Goal: Task Accomplishment & Management: Complete application form

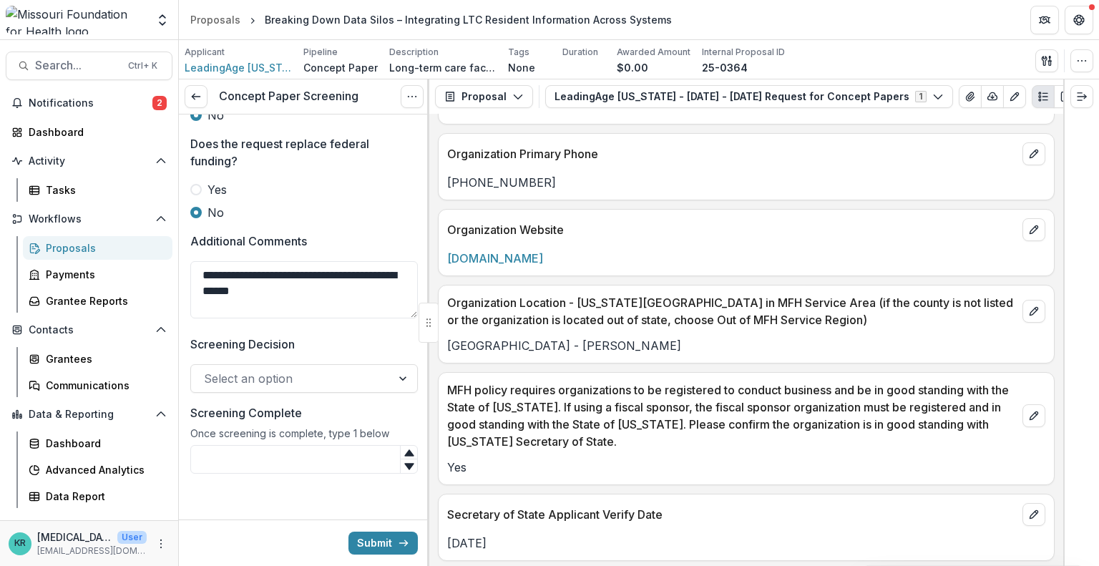
scroll to position [1310, 0]
click at [958, 90] on button "View Attached Files" at bounding box center [969, 96] width 23 height 23
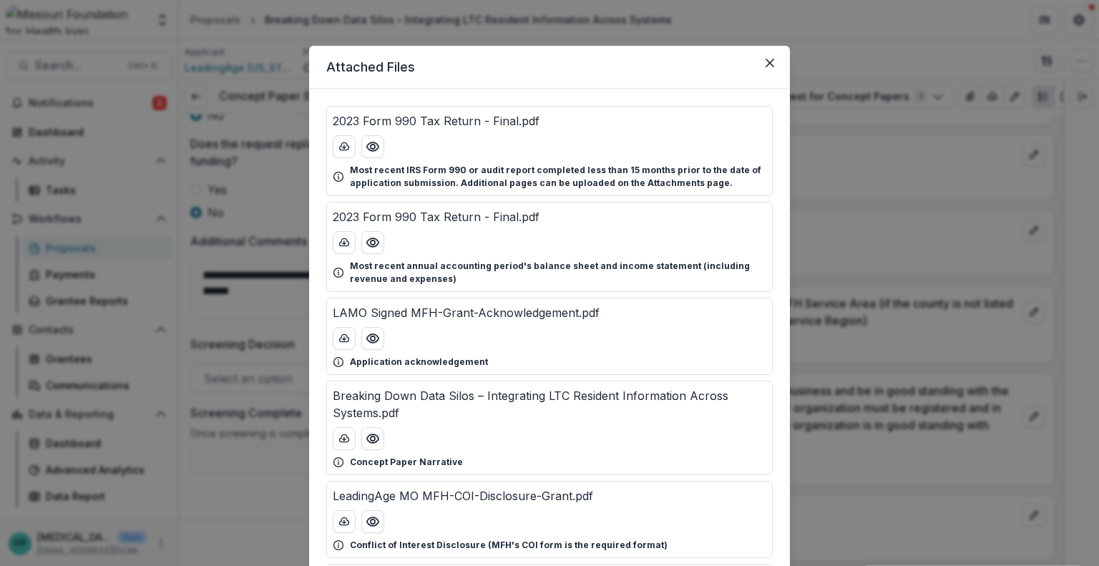
scroll to position [197, 0]
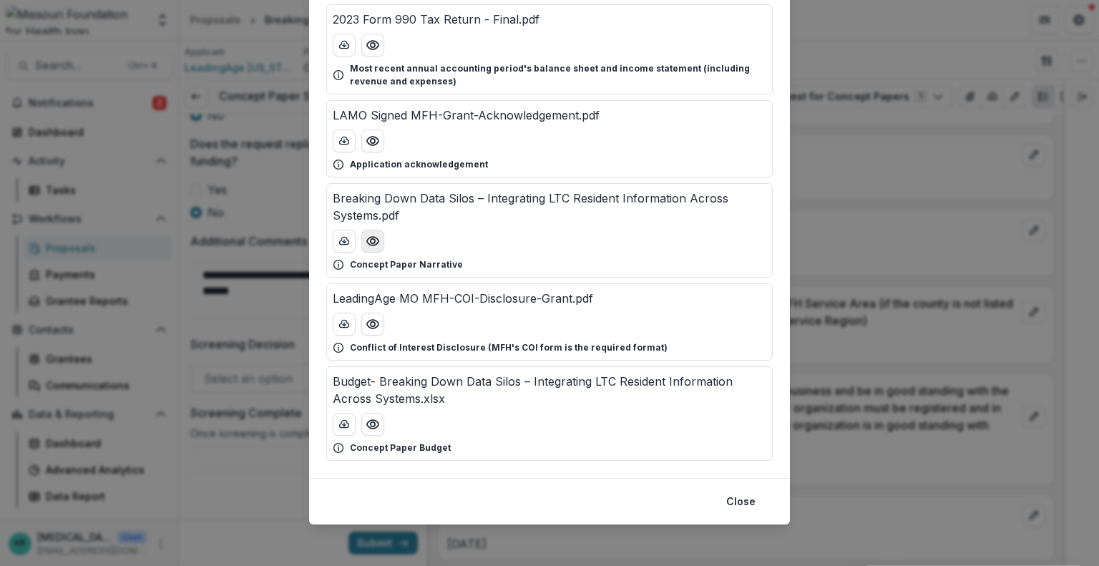
click at [378, 245] on button "Preview Breaking Down Data Silos – Integrating LTC Resident Information Across …" at bounding box center [372, 241] width 23 height 23
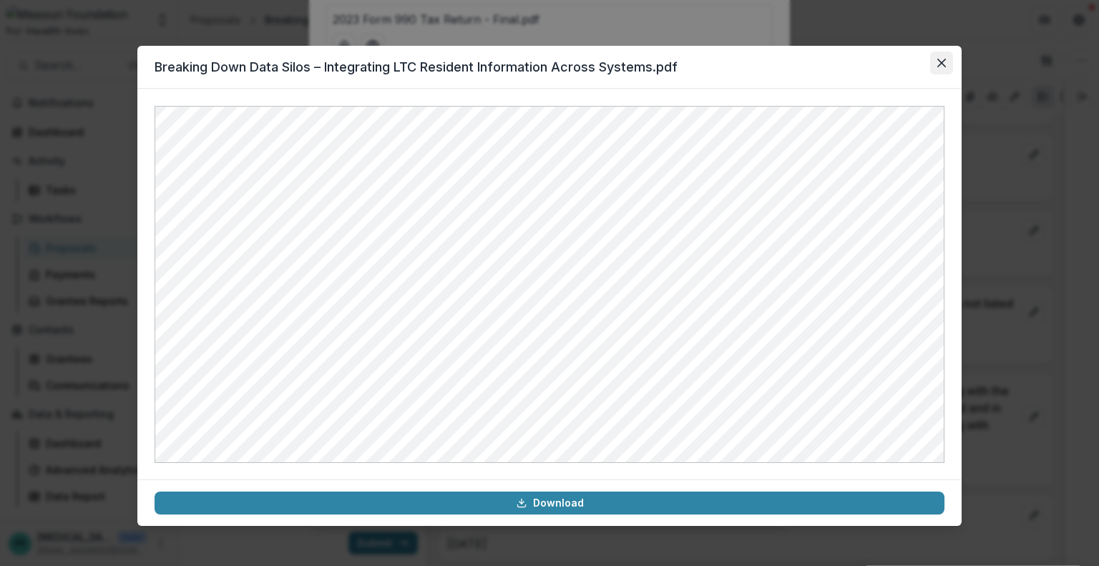
click at [948, 58] on button "Close" at bounding box center [941, 63] width 23 height 23
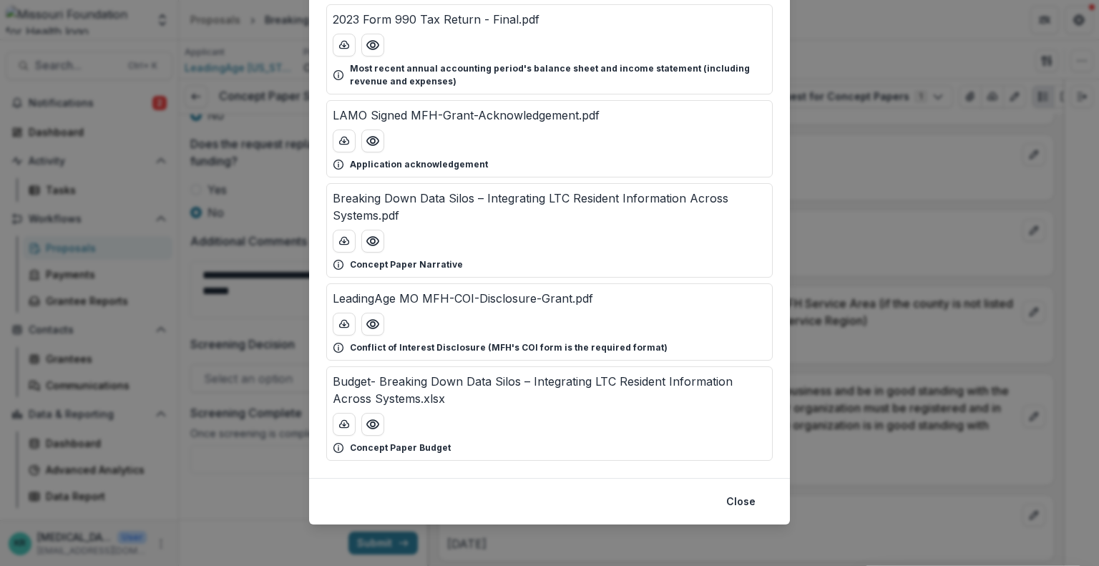
click at [285, 342] on div "Attached Files 2023 Form 990 Tax Return - Final.pdf Most recent IRS Form 990 or…" at bounding box center [549, 283] width 1099 height 566
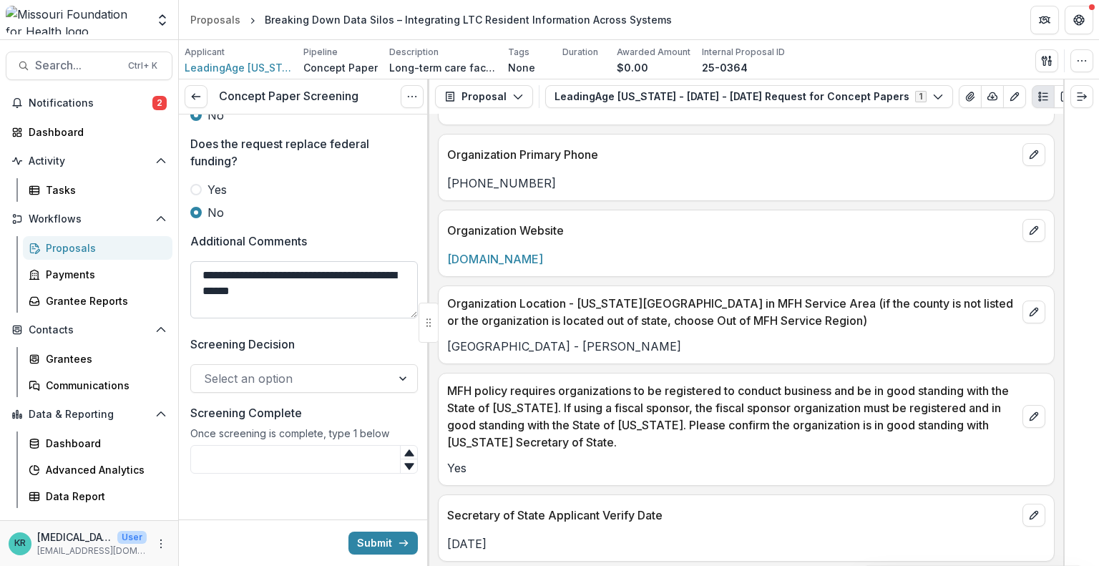
click at [322, 301] on textarea "**********" at bounding box center [303, 289] width 227 height 57
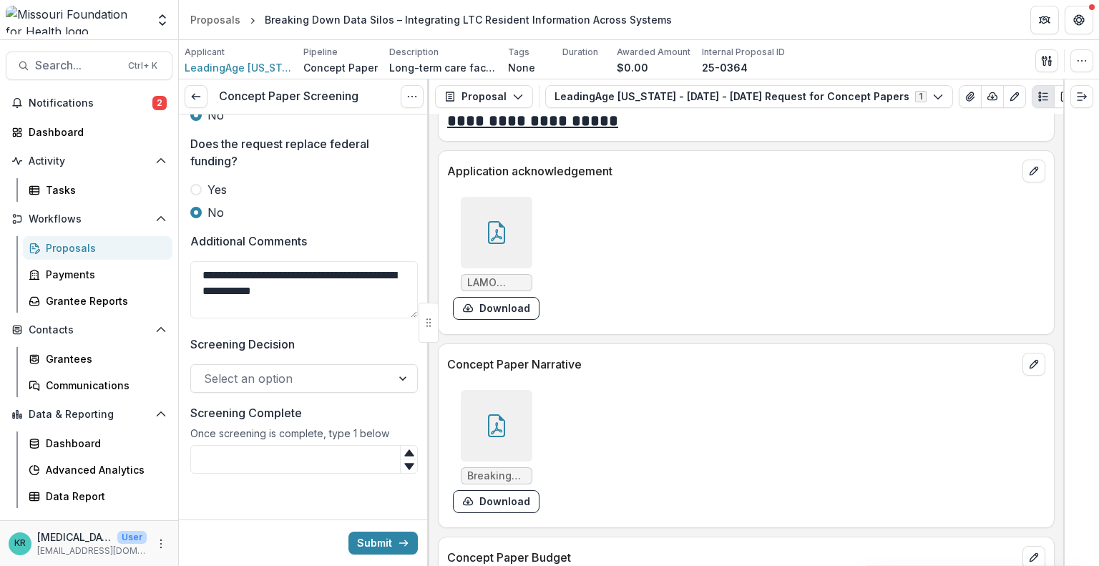
scroll to position [3477, 0]
click at [964, 98] on icon "View Attached Files" at bounding box center [969, 96] width 11 height 11
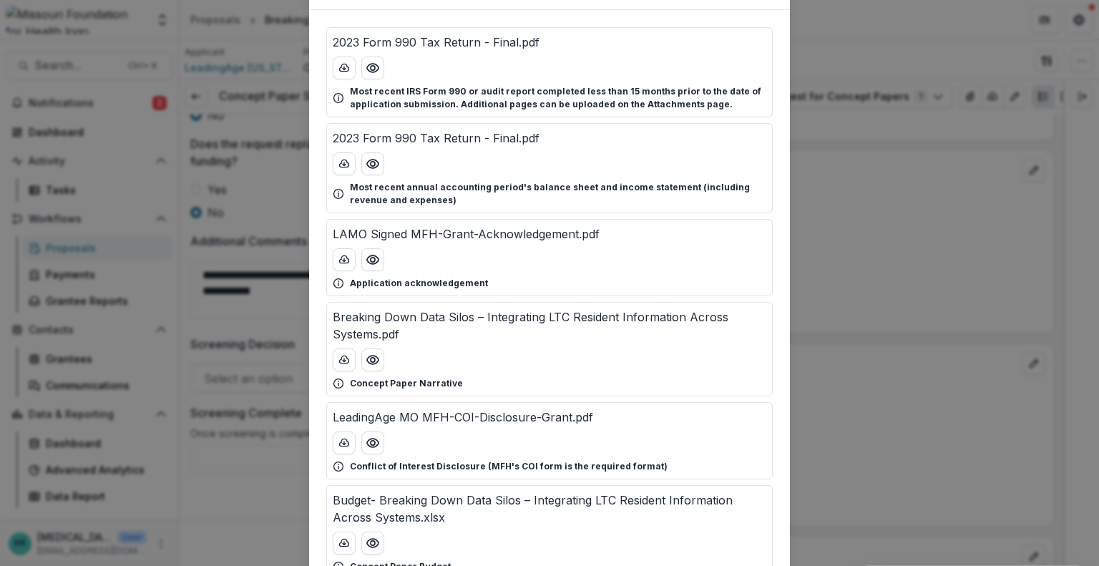
scroll to position [79, 0]
click at [381, 359] on button "Preview Breaking Down Data Silos – Integrating LTC Resident Information Across …" at bounding box center [372, 359] width 23 height 23
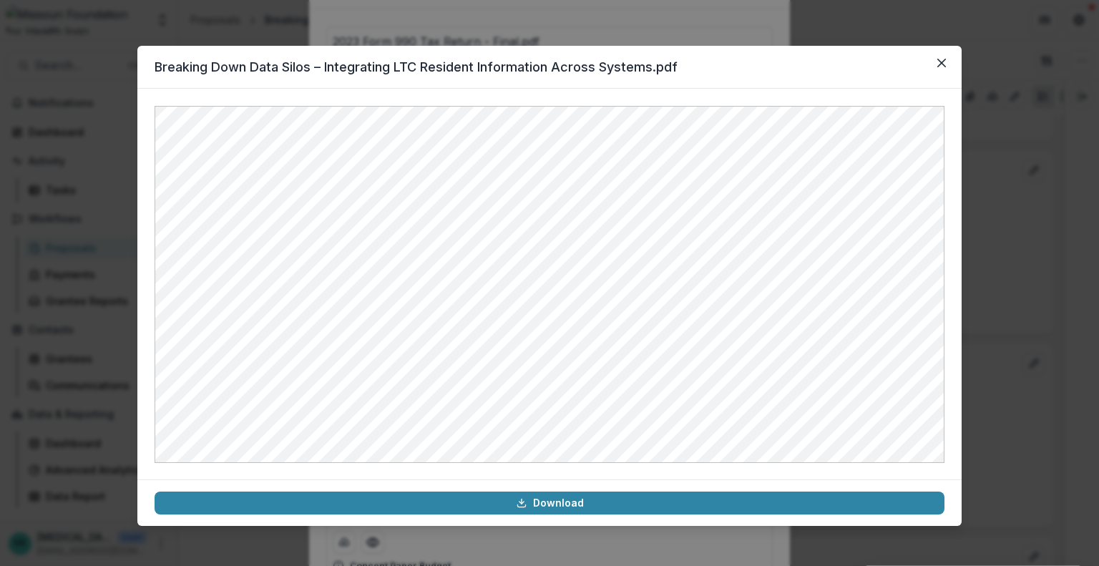
click at [927, 59] on header "Breaking Down Data Silos – Integrating LTC Resident Information Across Systems.…" at bounding box center [549, 67] width 824 height 43
click at [933, 63] on button "Close" at bounding box center [941, 63] width 23 height 23
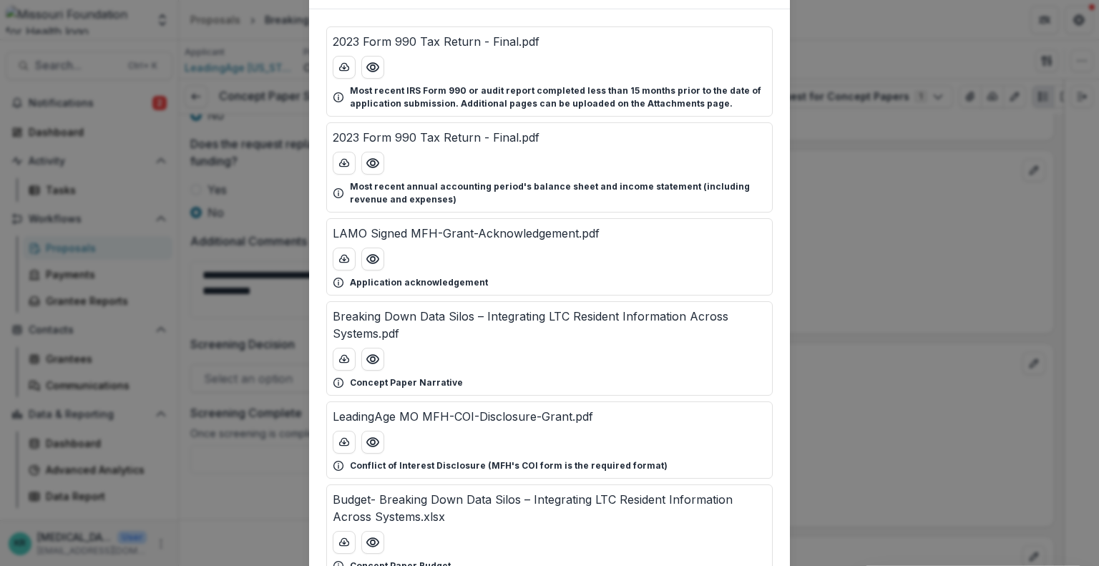
click at [275, 448] on div "Attached Files 2023 Form 990 Tax Return - Final.pdf Most recent IRS Form 990 or…" at bounding box center [549, 283] width 1099 height 566
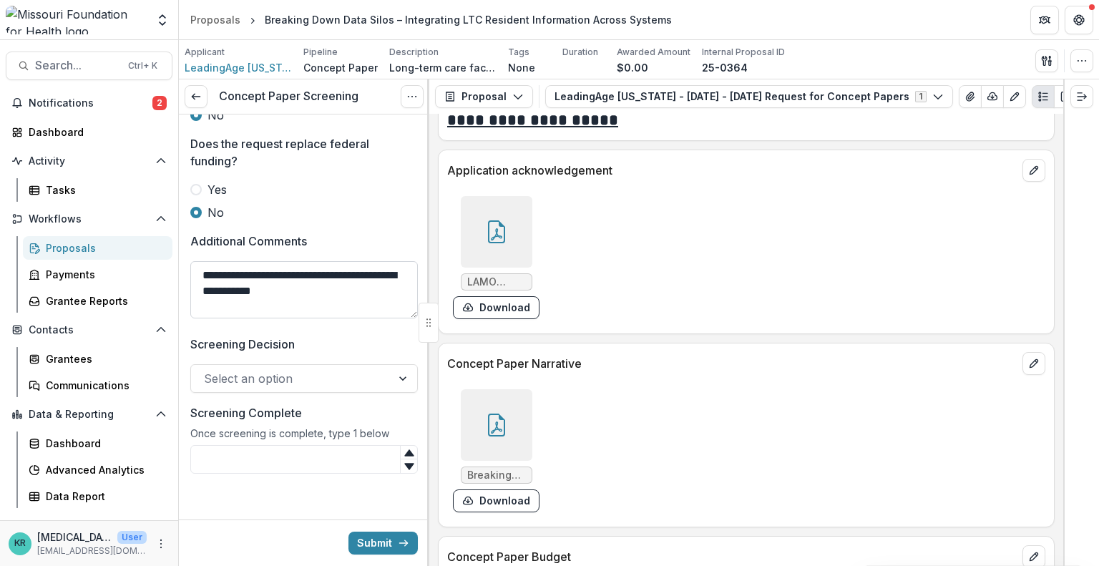
click at [347, 317] on textarea "**********" at bounding box center [303, 289] width 227 height 57
type textarea "**********"
click at [331, 373] on div at bounding box center [291, 378] width 175 height 20
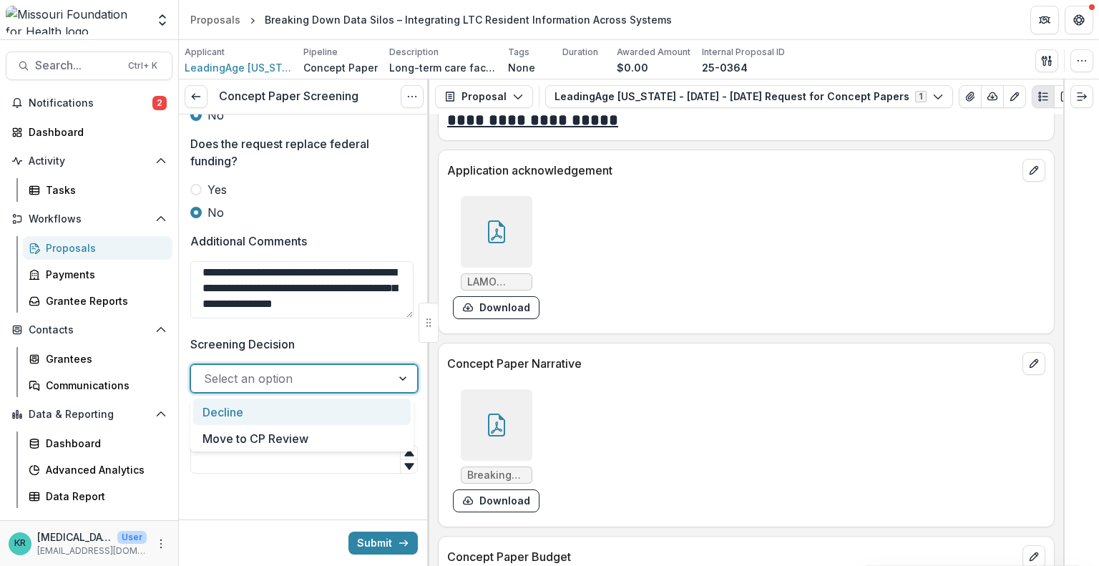
click at [321, 404] on div "Decline" at bounding box center [301, 411] width 217 height 26
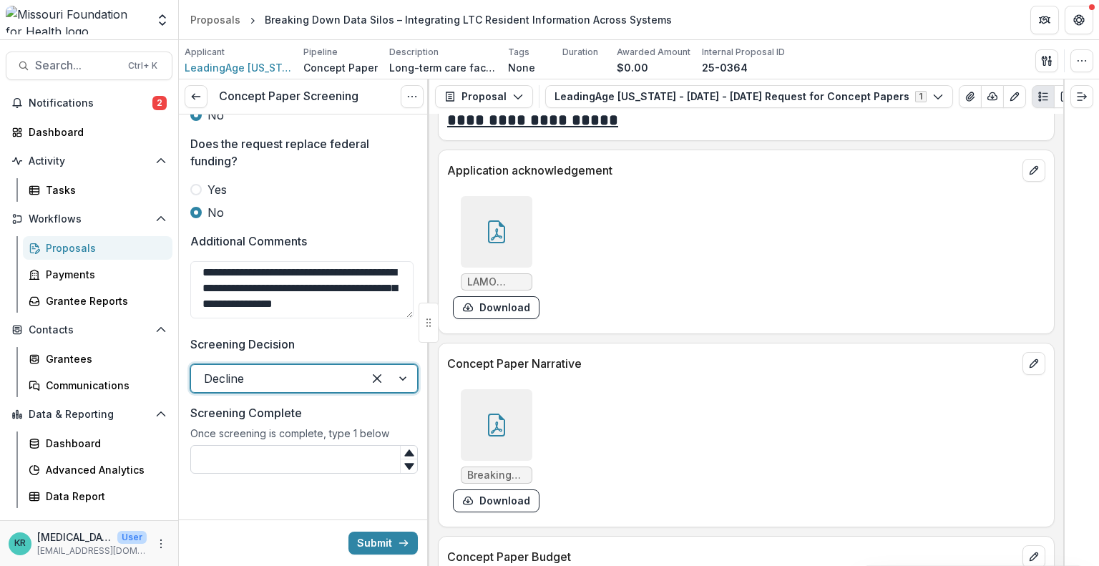
click at [312, 454] on input "Screening Complete" at bounding box center [303, 459] width 227 height 29
type input "*"
click at [260, 320] on div "**********" at bounding box center [303, 278] width 227 height 92
click at [258, 307] on textarea "**********" at bounding box center [301, 289] width 223 height 57
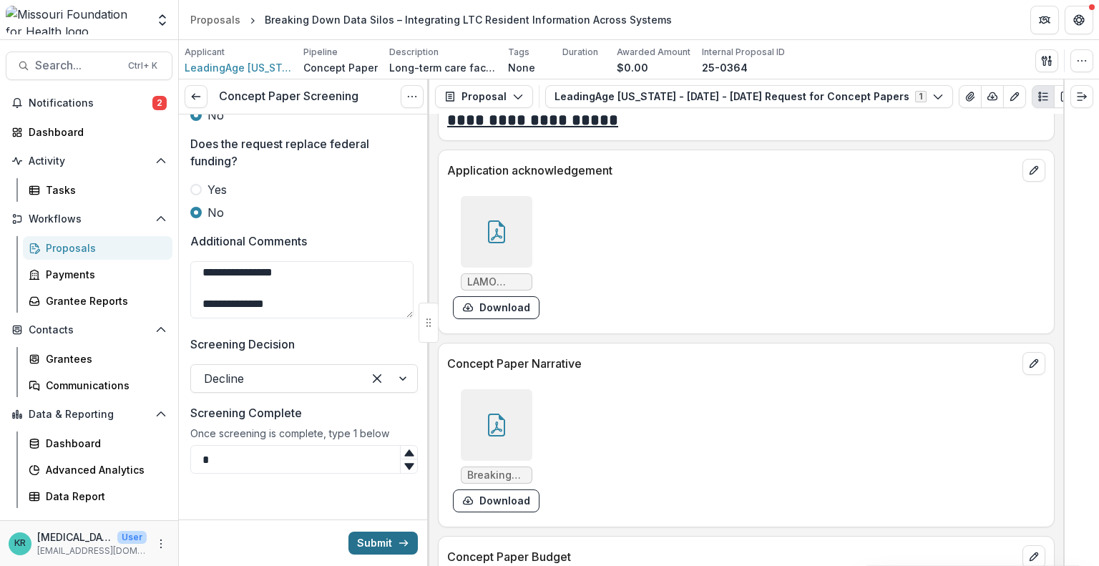
type textarea "**********"
click at [381, 539] on button "Submit" at bounding box center [382, 542] width 69 height 23
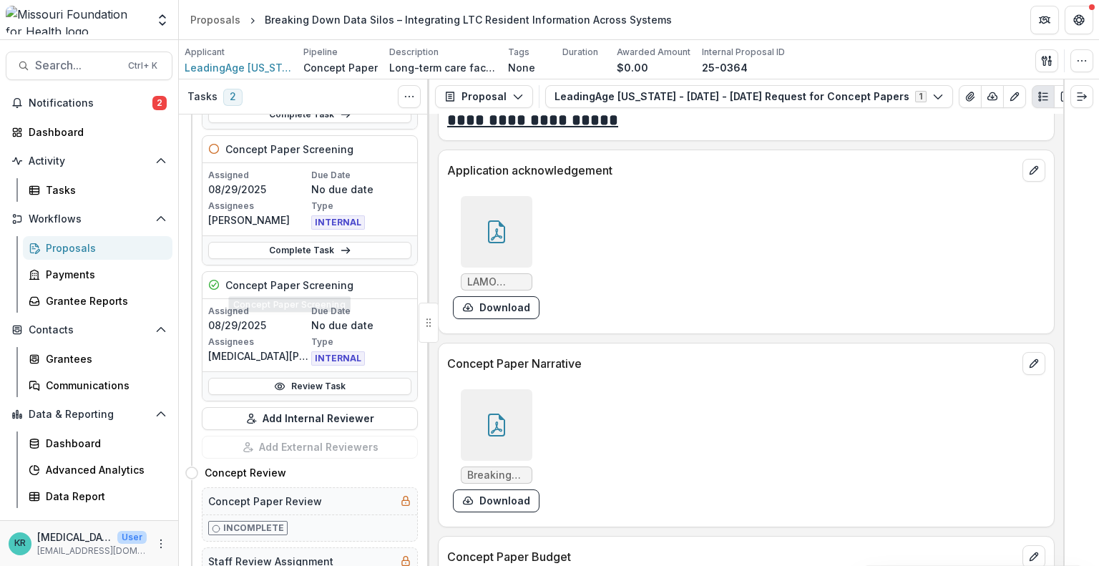
scroll to position [200, 0]
click at [160, 98] on span "2" at bounding box center [159, 103] width 14 height 14
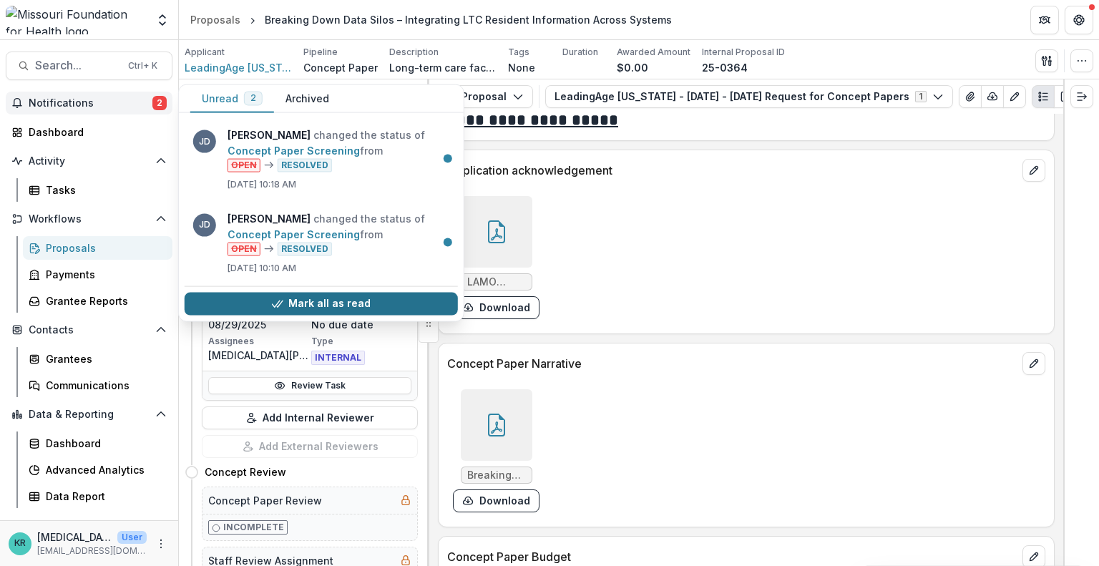
click at [348, 300] on button "Mark all as read" at bounding box center [321, 303] width 273 height 23
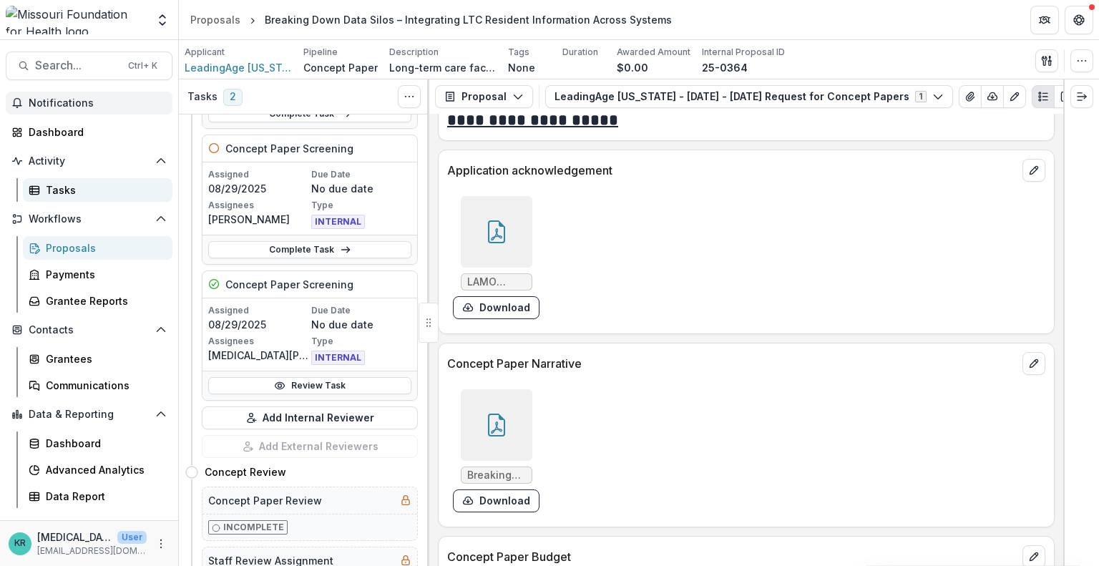
click at [68, 188] on div "Tasks" at bounding box center [103, 189] width 115 height 15
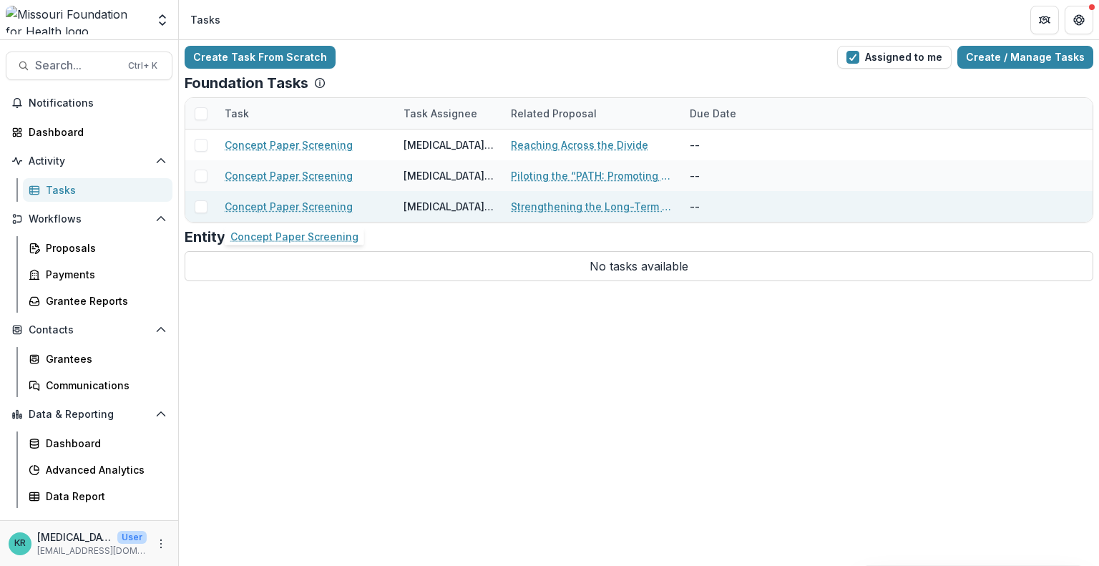
click at [281, 204] on link "Concept Paper Screening" at bounding box center [289, 206] width 128 height 15
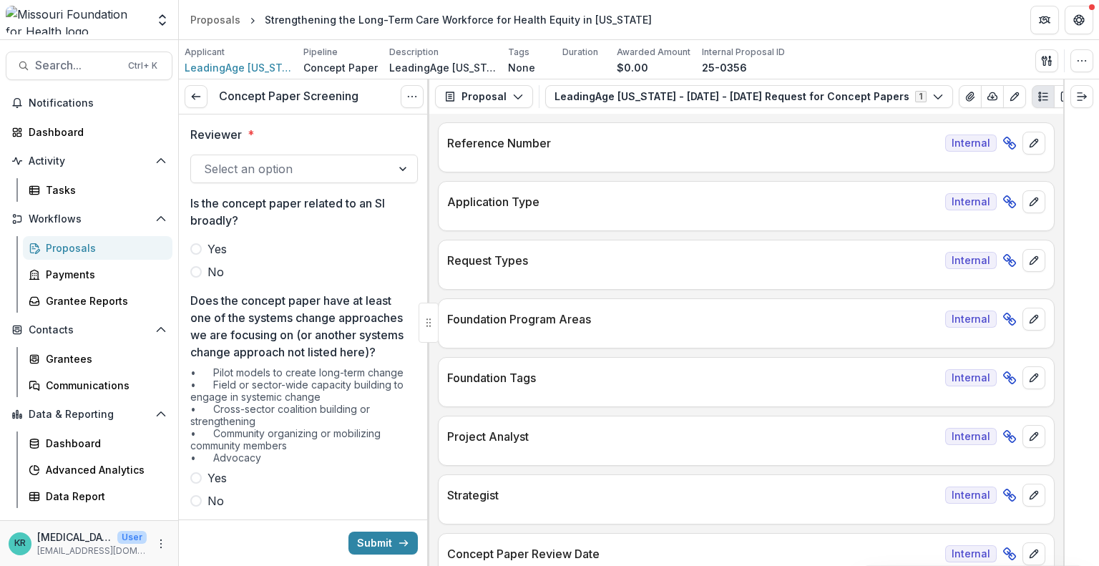
click at [307, 162] on div at bounding box center [291, 169] width 175 height 20
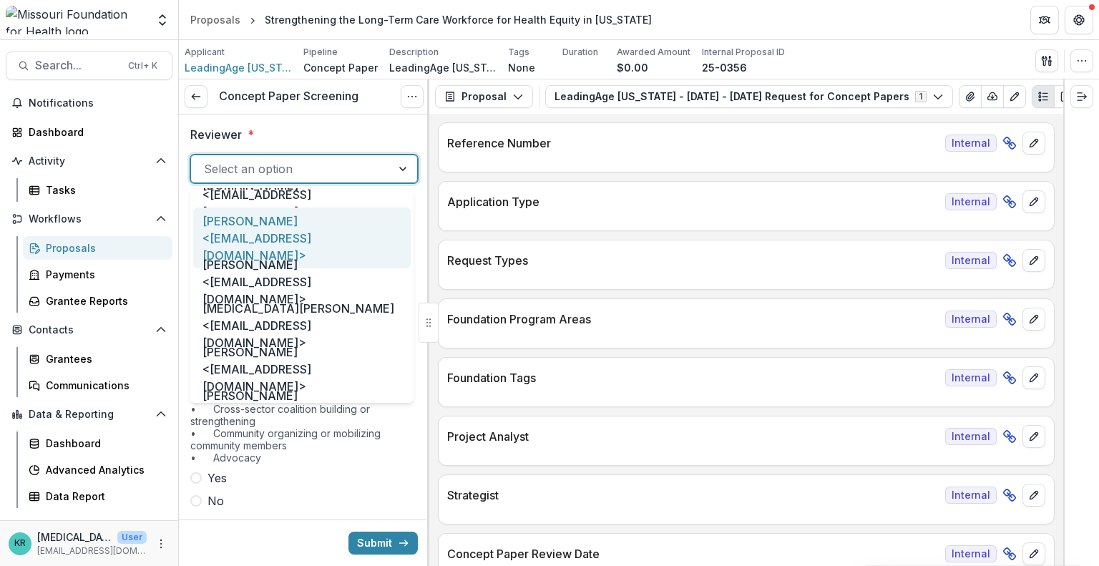
scroll to position [778, 0]
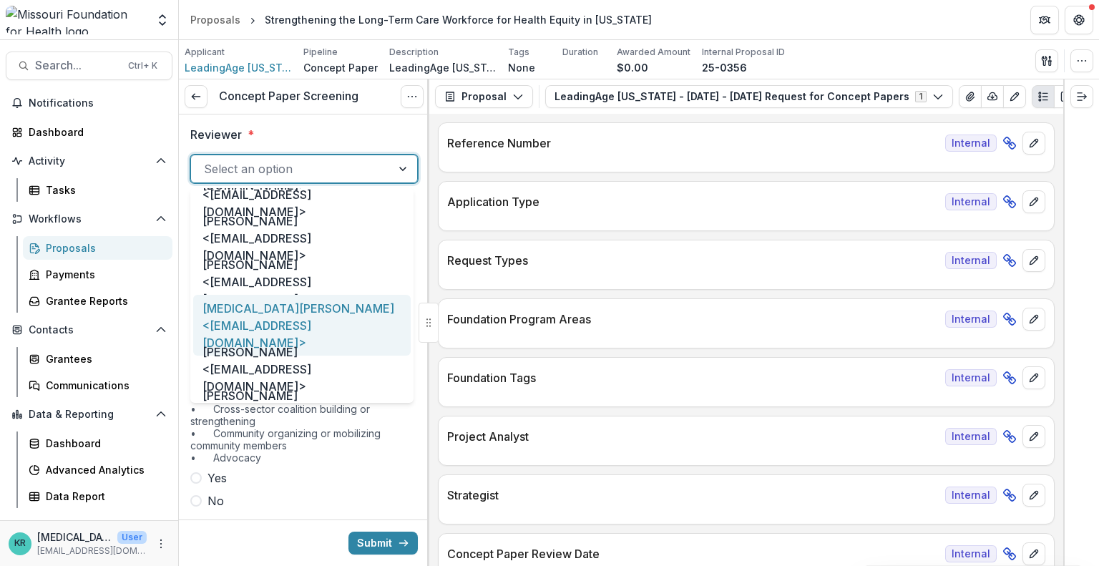
click at [300, 308] on div "[MEDICAL_DATA][PERSON_NAME] <[EMAIL_ADDRESS][DOMAIN_NAME]>" at bounding box center [301, 325] width 217 height 61
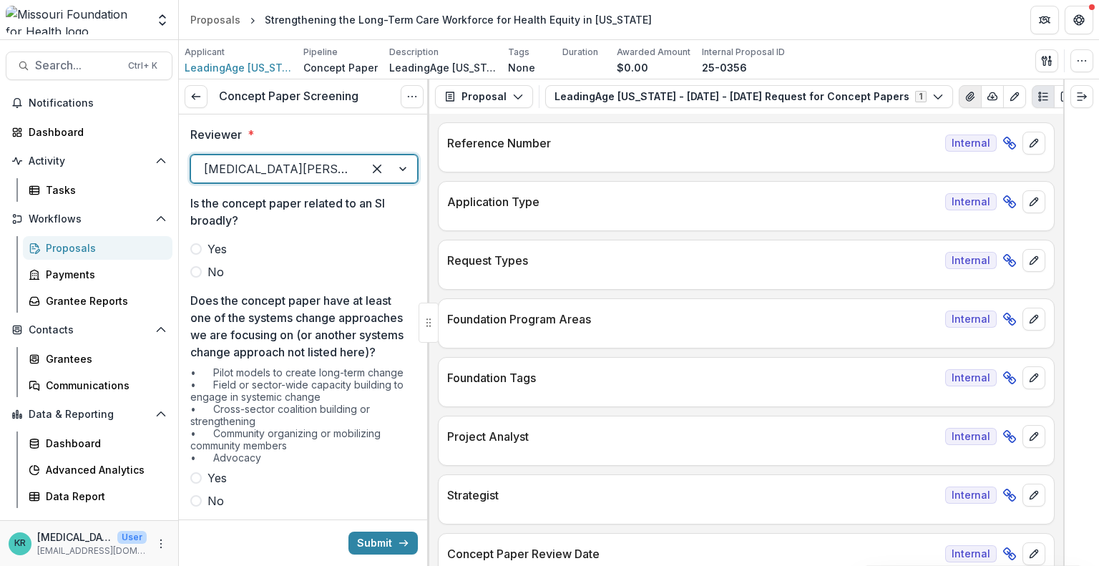
click at [958, 102] on button "View Attached Files" at bounding box center [969, 96] width 23 height 23
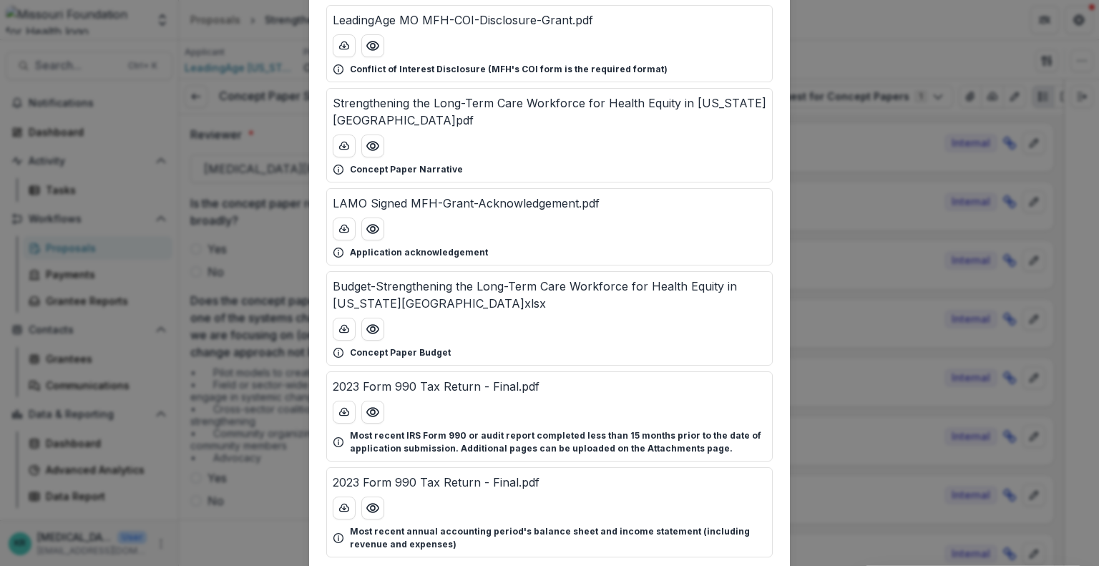
scroll to position [100, 0]
click at [366, 294] on div "Budget-Strengthening the Long-Term Care Workforce for Health Equity in [US_STAT…" at bounding box center [549, 319] width 446 height 94
click at [369, 323] on icon "Preview Budget-Strengthening the Long-Term Care Workforce for Health Equity in …" at bounding box center [373, 330] width 14 height 14
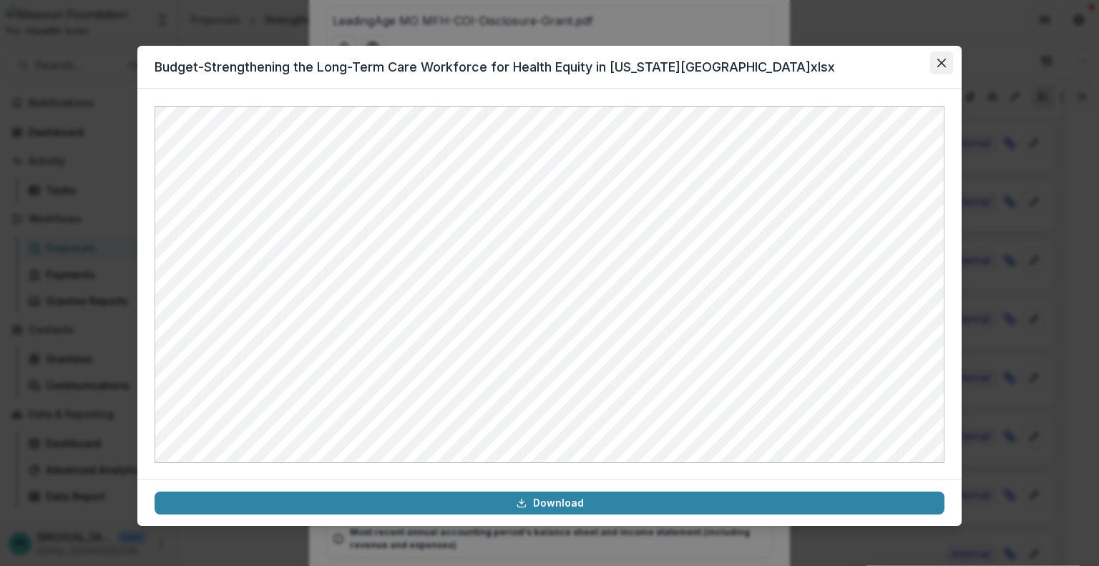
click at [947, 57] on button "Close" at bounding box center [941, 63] width 23 height 23
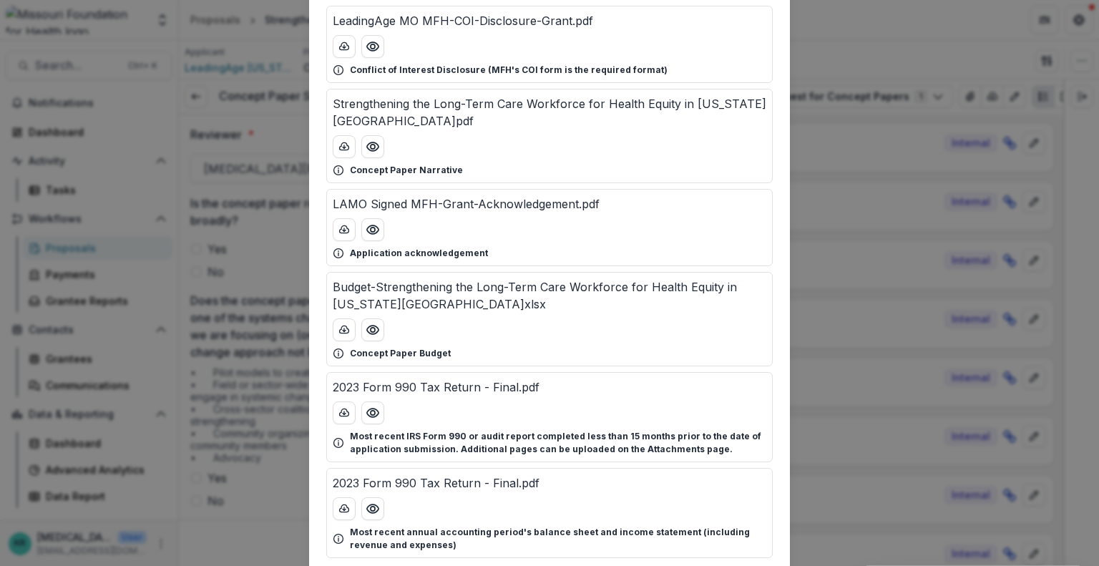
click at [377, 142] on div "Strengthening the Long-Term Care Workforce for Health Equity in [US_STATE][GEOG…" at bounding box center [549, 136] width 446 height 94
click at [376, 139] on icon "Preview Strengthening the Long-Term Care Workforce for Health Equity in Missour…" at bounding box center [373, 146] width 14 height 14
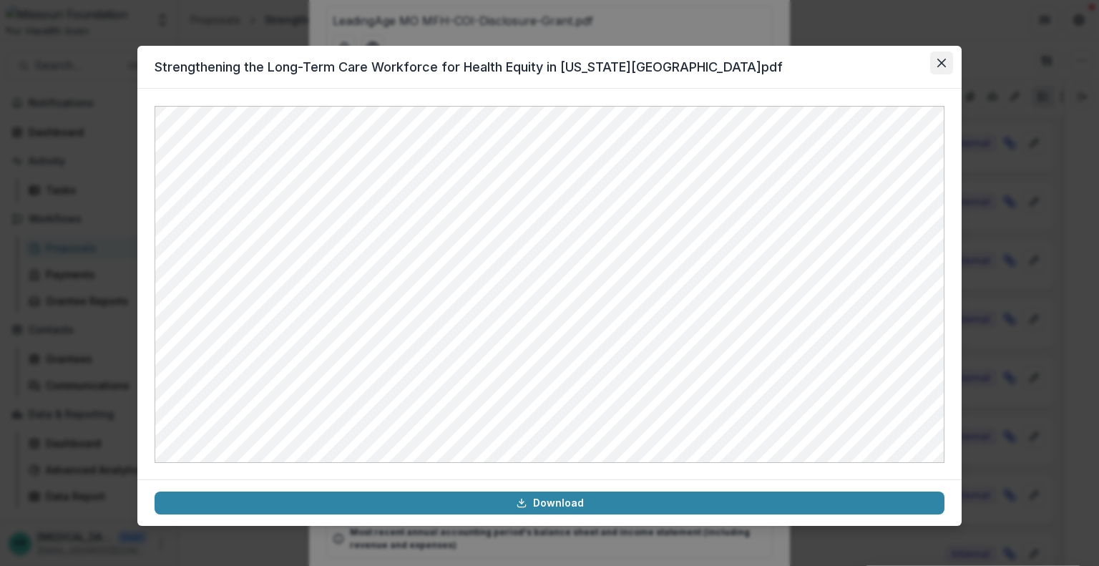
click at [938, 59] on icon "Close" at bounding box center [941, 63] width 9 height 9
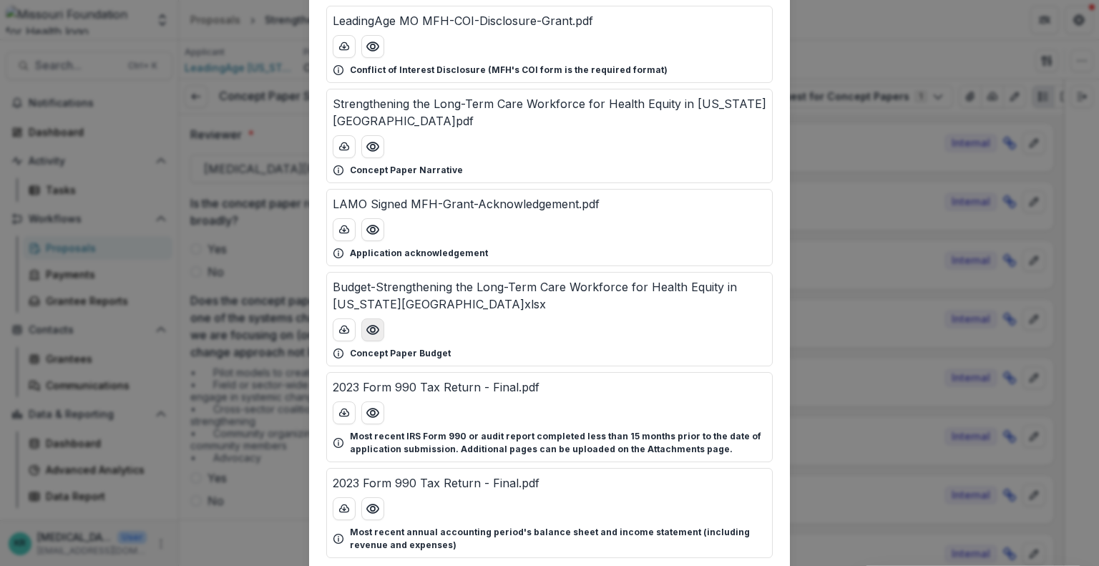
click at [374, 323] on icon "Preview Budget-Strengthening the Long-Term Care Workforce for Health Equity in …" at bounding box center [373, 330] width 14 height 14
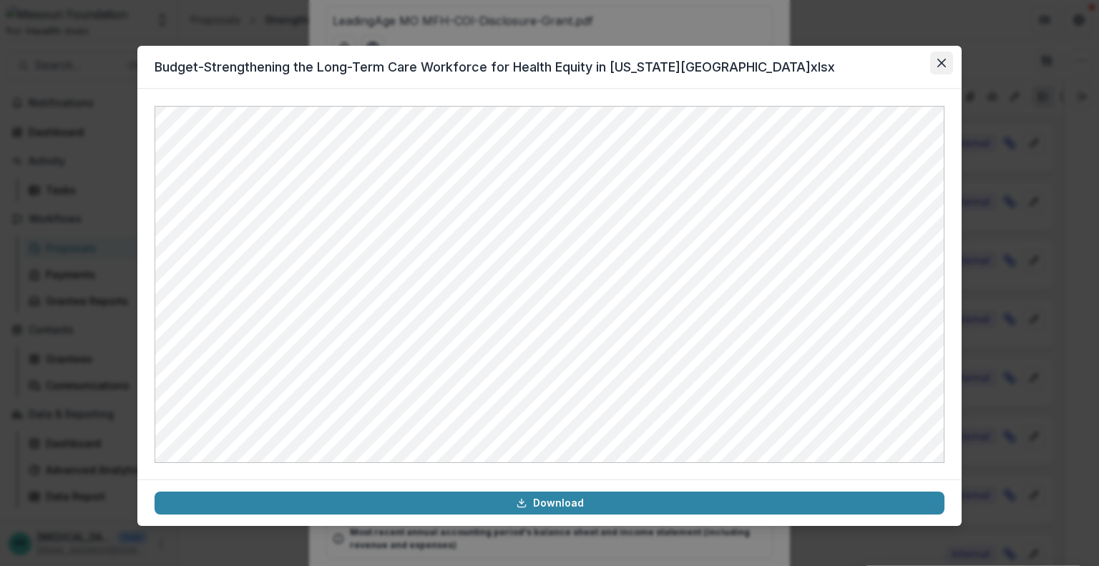
click at [948, 69] on button "Close" at bounding box center [941, 63] width 23 height 23
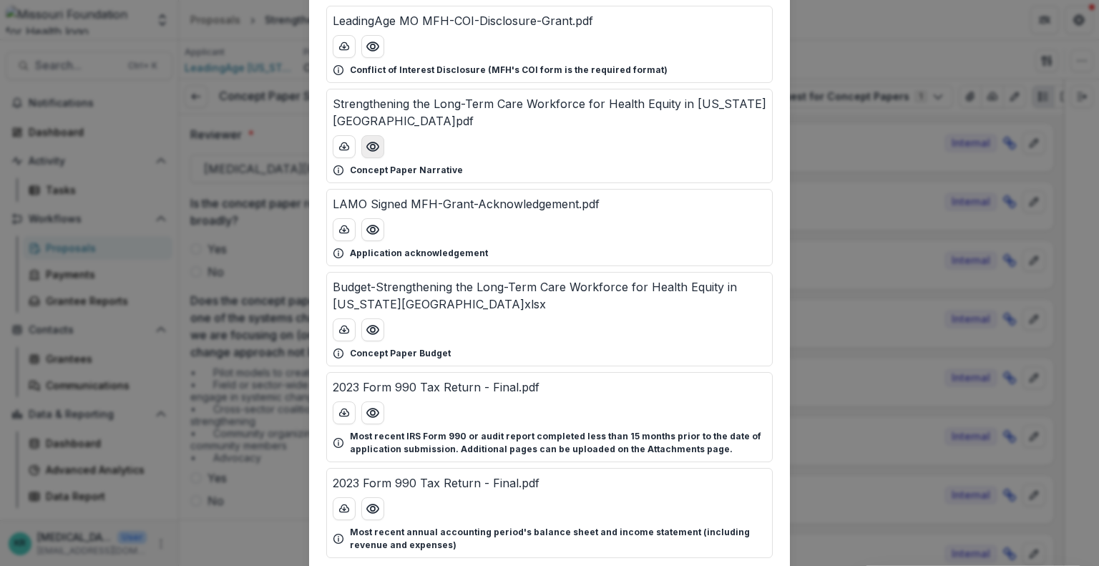
click at [366, 139] on icon "Preview Strengthening the Long-Term Care Workforce for Health Equity in Missour…" at bounding box center [373, 146] width 14 height 14
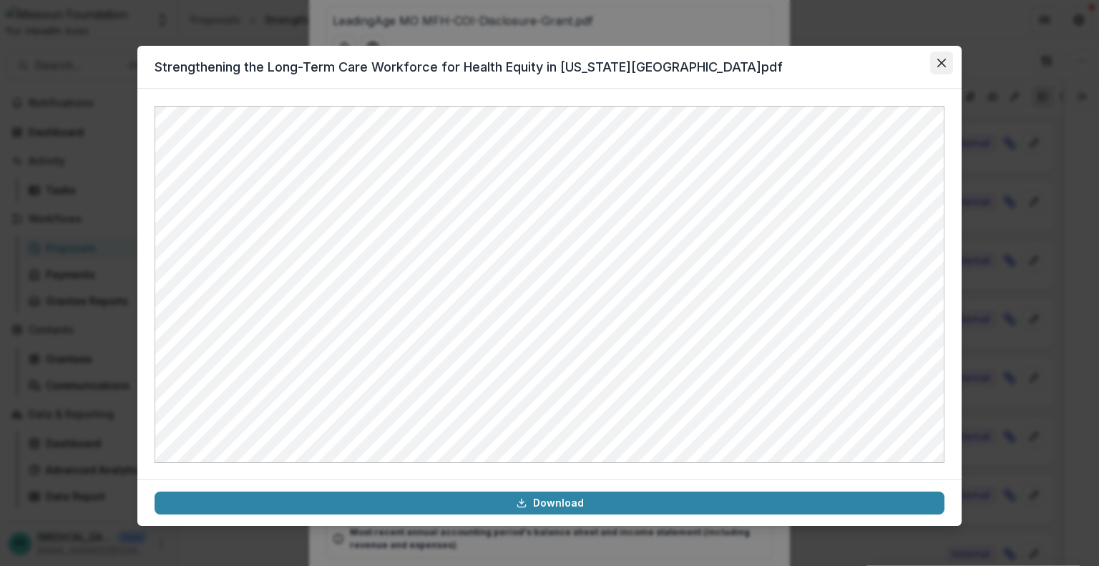
click at [936, 65] on button "Close" at bounding box center [941, 63] width 23 height 23
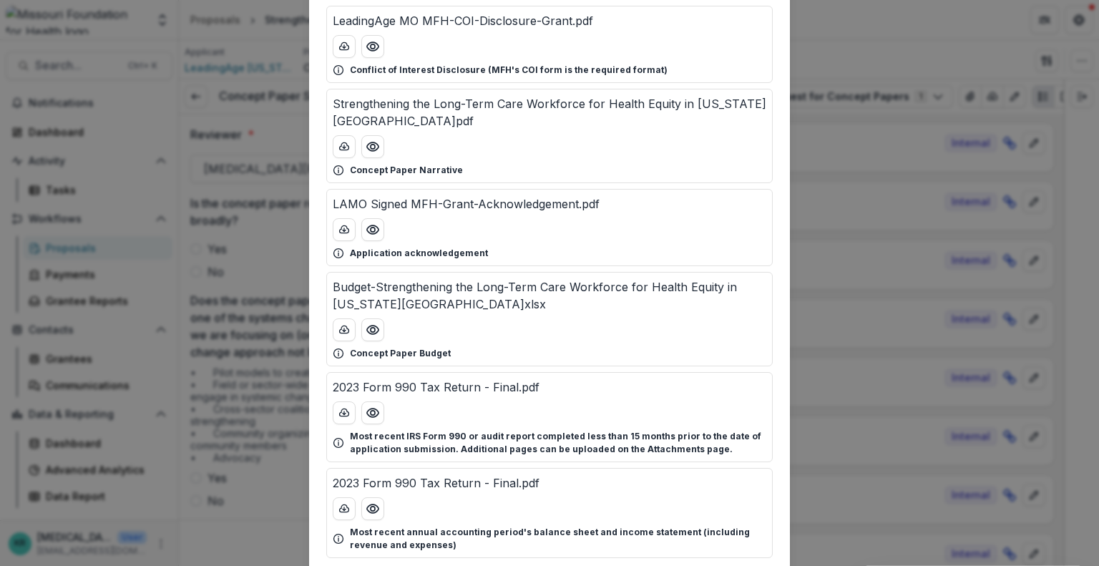
click at [232, 271] on div "Attached Files LeadingAge MO MFH-COI-Disclosure-Grant.pdf Conflict of Interest …" at bounding box center [549, 283] width 1099 height 566
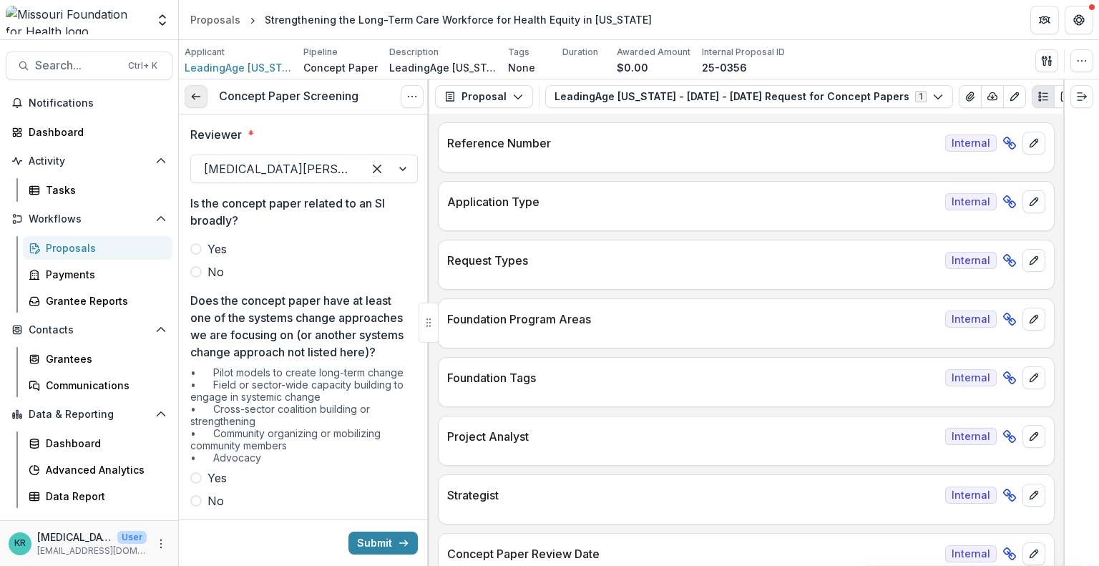
click at [200, 100] on icon at bounding box center [195, 96] width 11 height 11
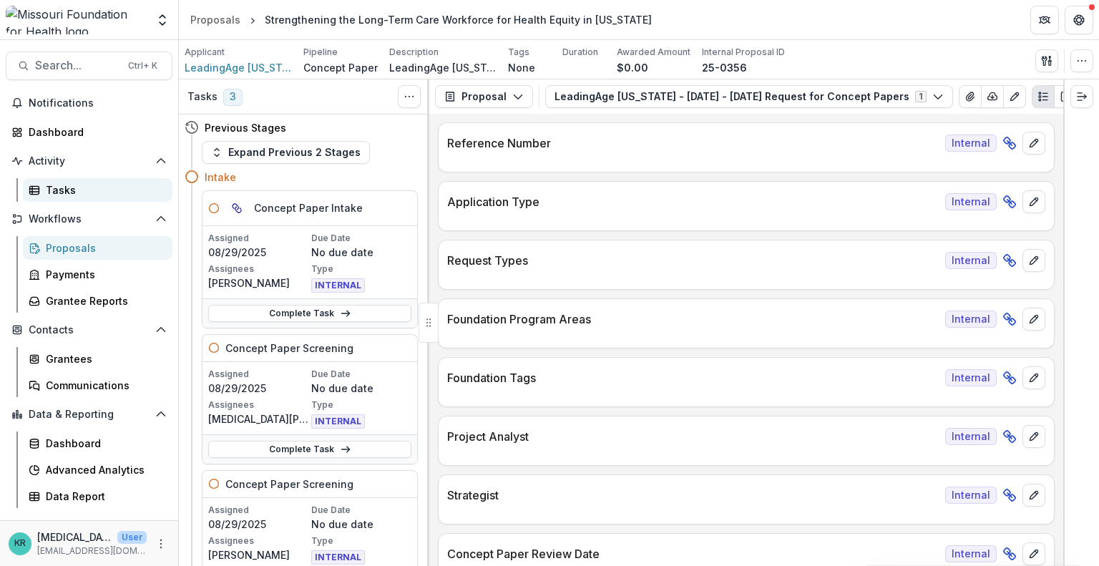
click at [68, 195] on div "Tasks" at bounding box center [103, 189] width 115 height 15
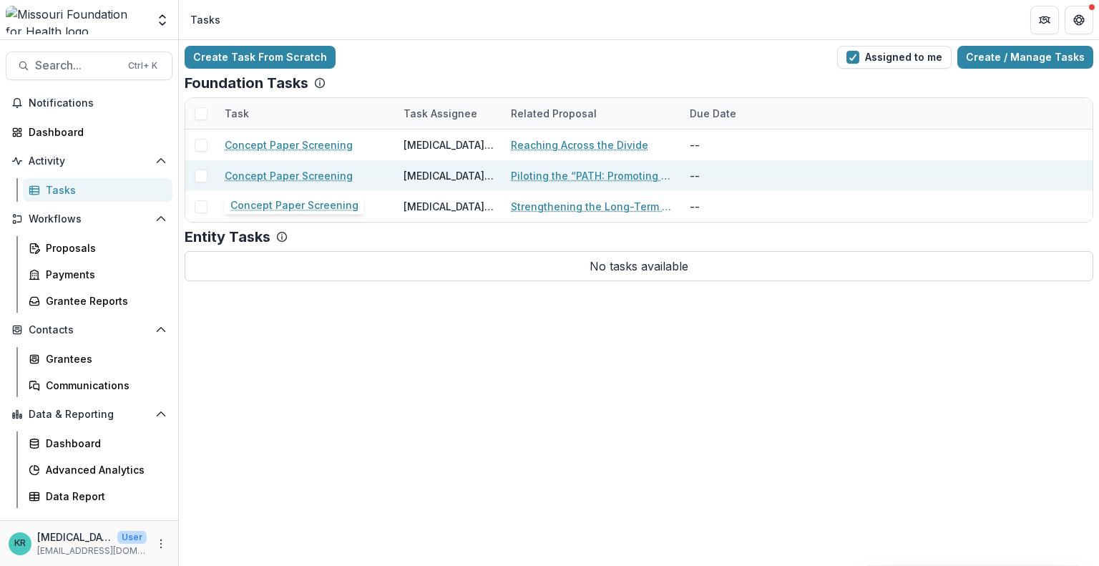
click at [284, 176] on link "Concept Paper Screening" at bounding box center [289, 175] width 128 height 15
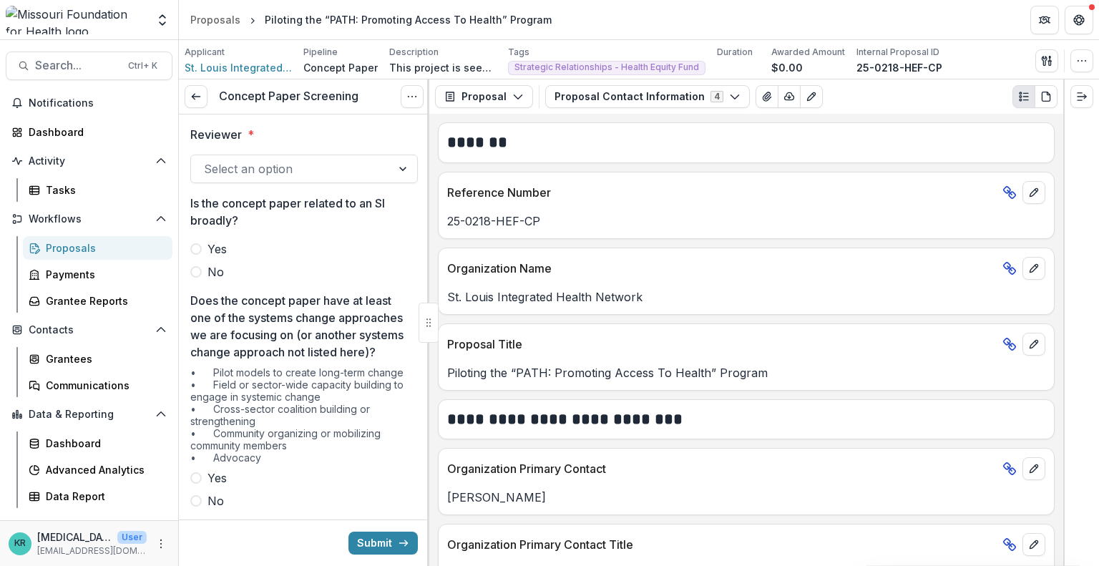
scroll to position [43, 0]
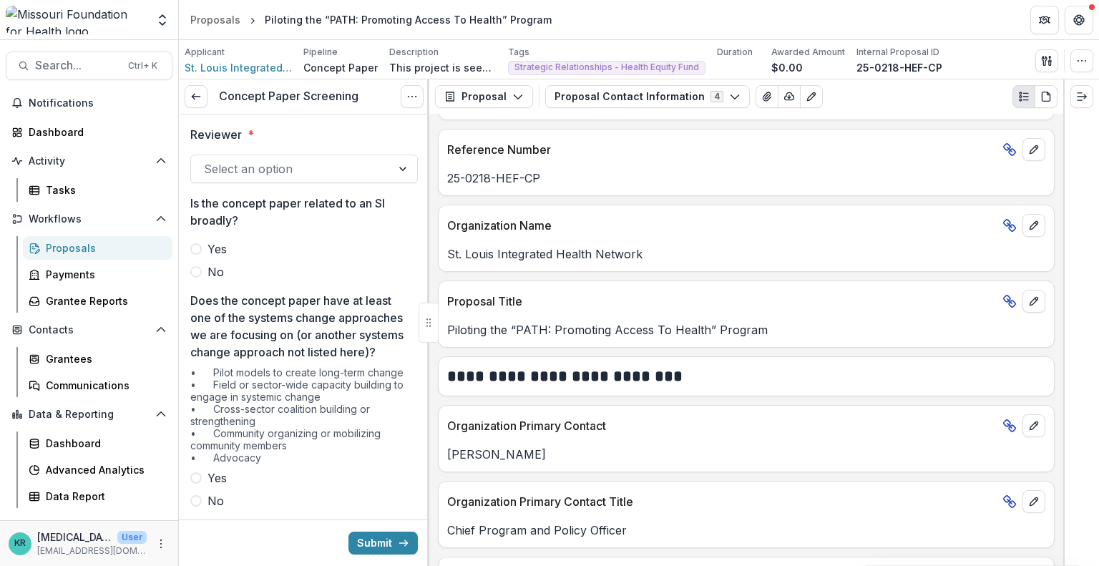
click at [330, 172] on div at bounding box center [291, 169] width 175 height 20
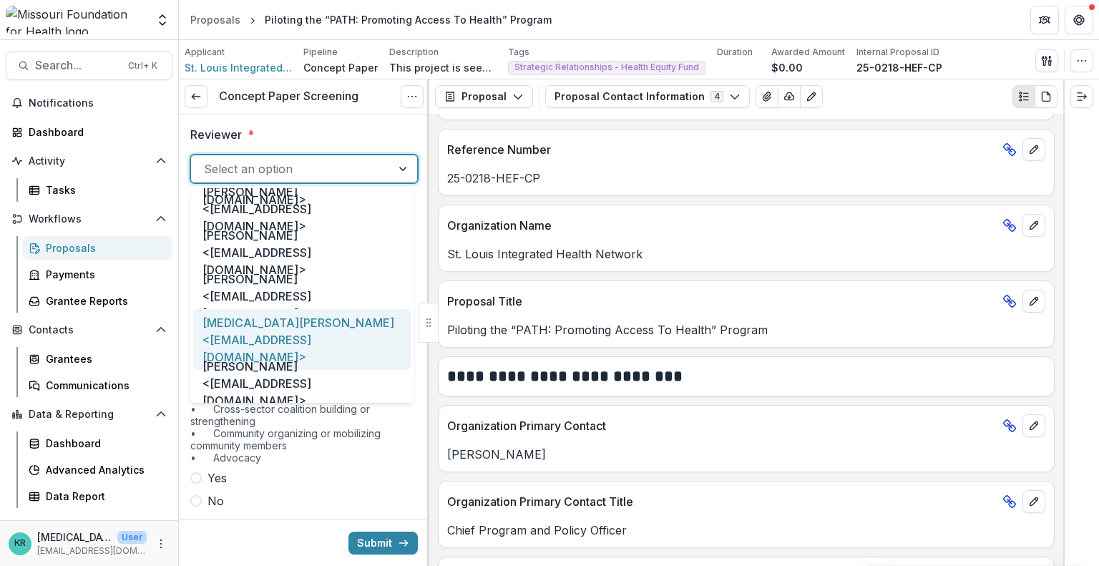
scroll to position [763, 0]
click at [308, 325] on div "[MEDICAL_DATA][PERSON_NAME] <[EMAIL_ADDRESS][DOMAIN_NAME]>" at bounding box center [301, 340] width 217 height 61
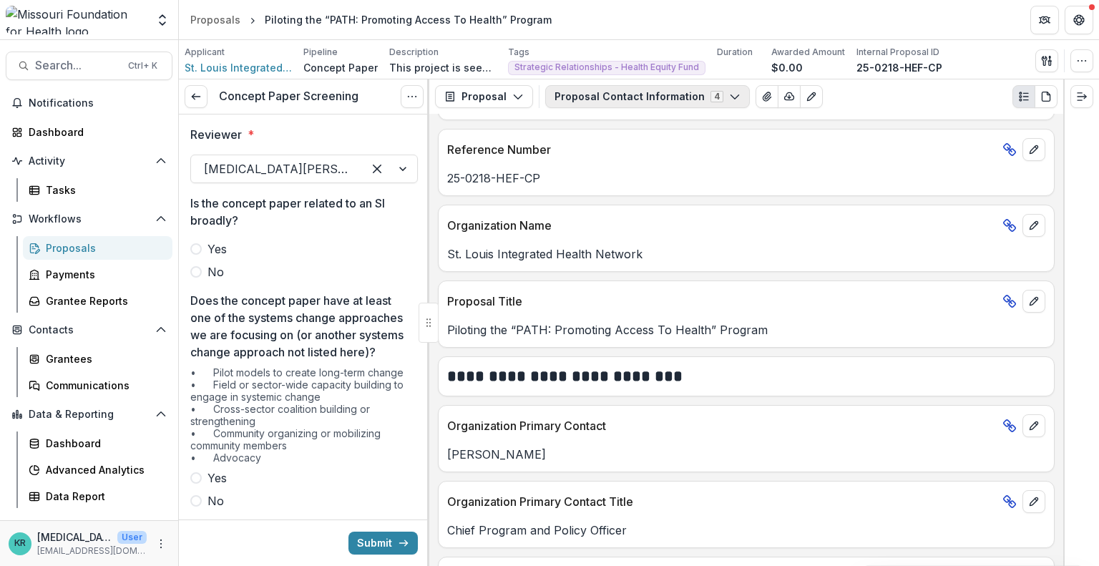
click at [729, 97] on button "Proposal Contact Information 4" at bounding box center [647, 96] width 205 height 23
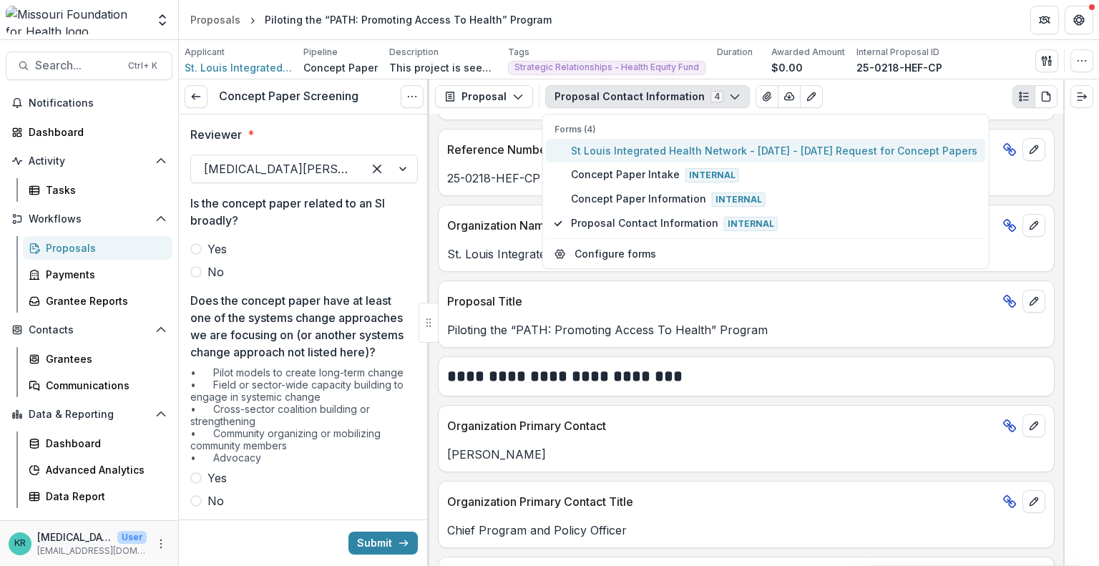
click at [729, 149] on span "St Louis Integrated Health Network - [DATE] - [DATE] Request for Concept Papers" at bounding box center [774, 150] width 406 height 15
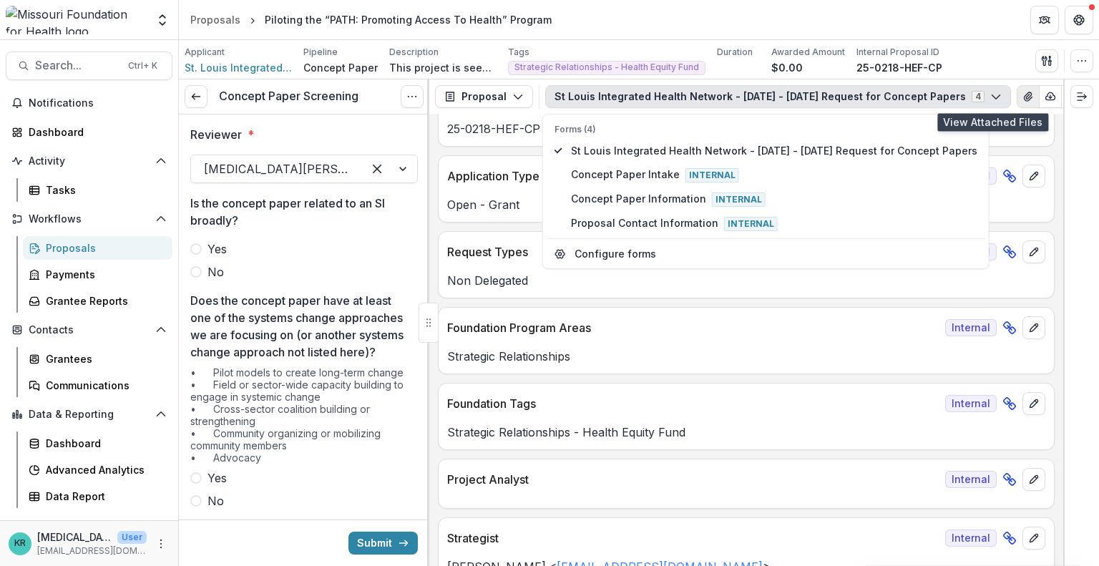
click at [1016, 104] on button "View Attached Files" at bounding box center [1027, 96] width 23 height 23
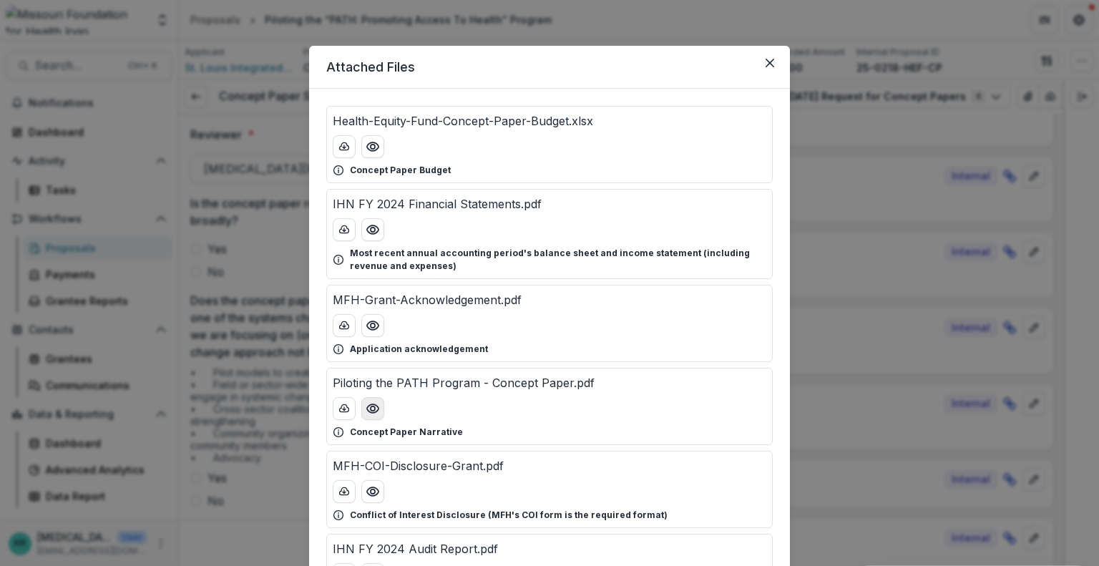
click at [371, 416] on button "Preview Piloting the PATH Program - Concept Paper.pdf" at bounding box center [372, 408] width 23 height 23
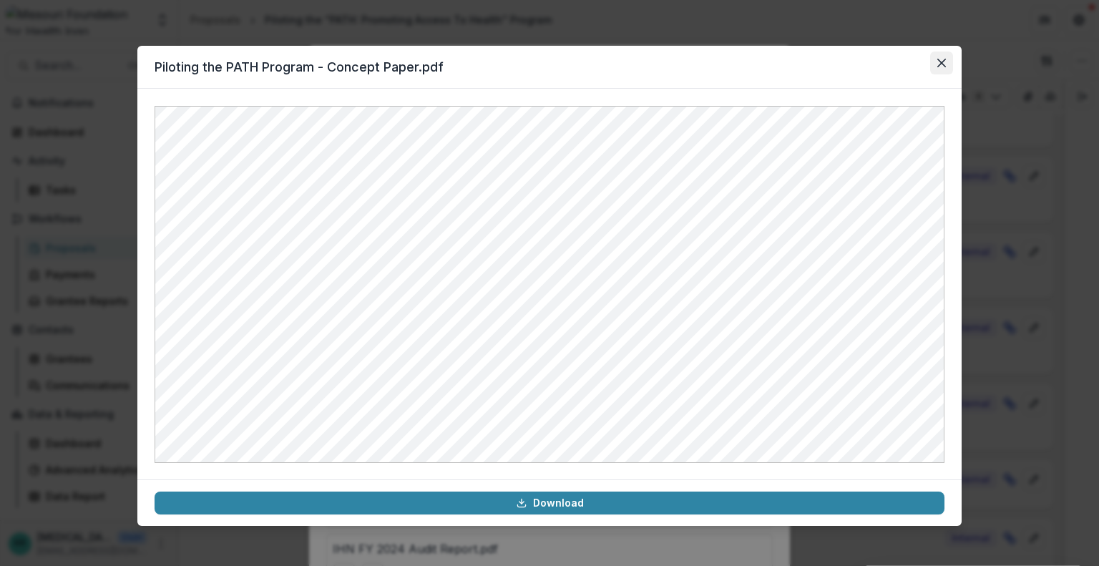
click at [941, 65] on icon "Close" at bounding box center [941, 63] width 9 height 9
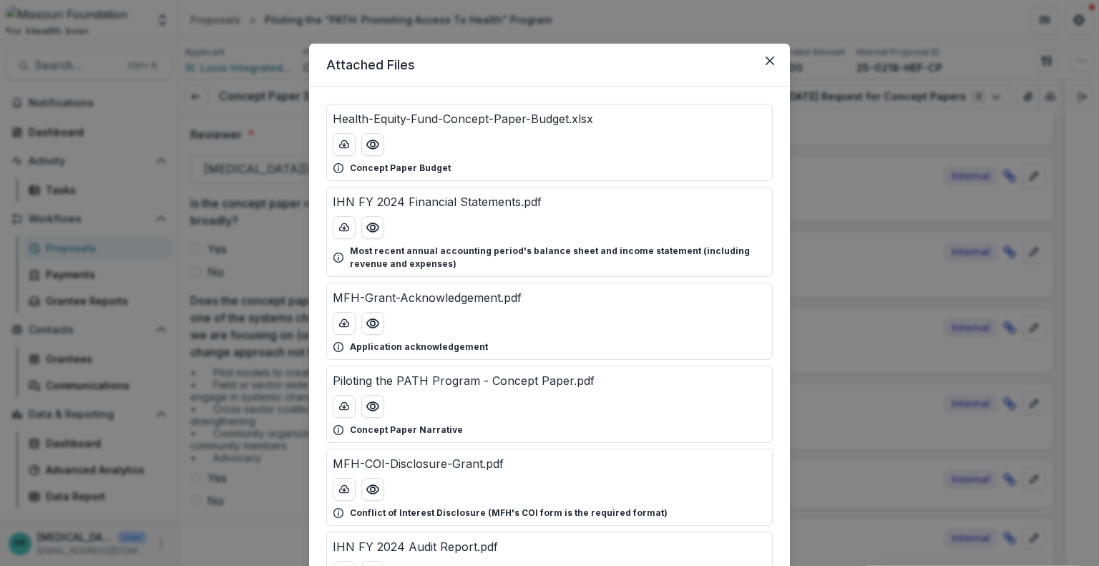
scroll to position [3, 0]
click at [375, 137] on icon "Preview Health-Equity-Fund-Concept-Paper-Budget.xlsx" at bounding box center [373, 144] width 14 height 14
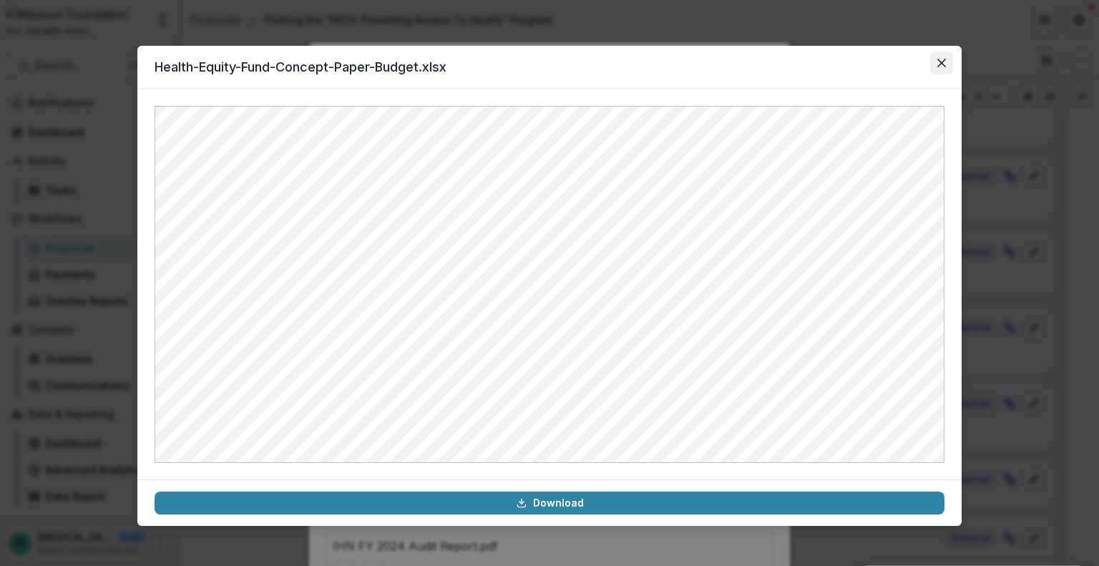
click at [936, 67] on button "Close" at bounding box center [941, 63] width 23 height 23
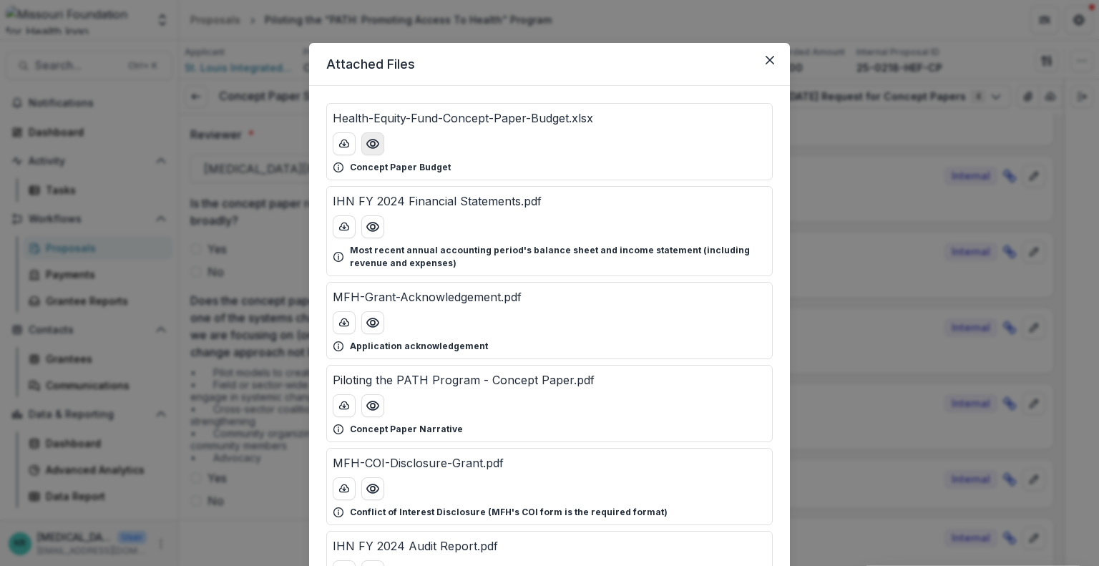
click at [372, 147] on icon "Preview Health-Equity-Fund-Concept-Paper-Budget.xlsx" at bounding box center [372, 143] width 11 height 9
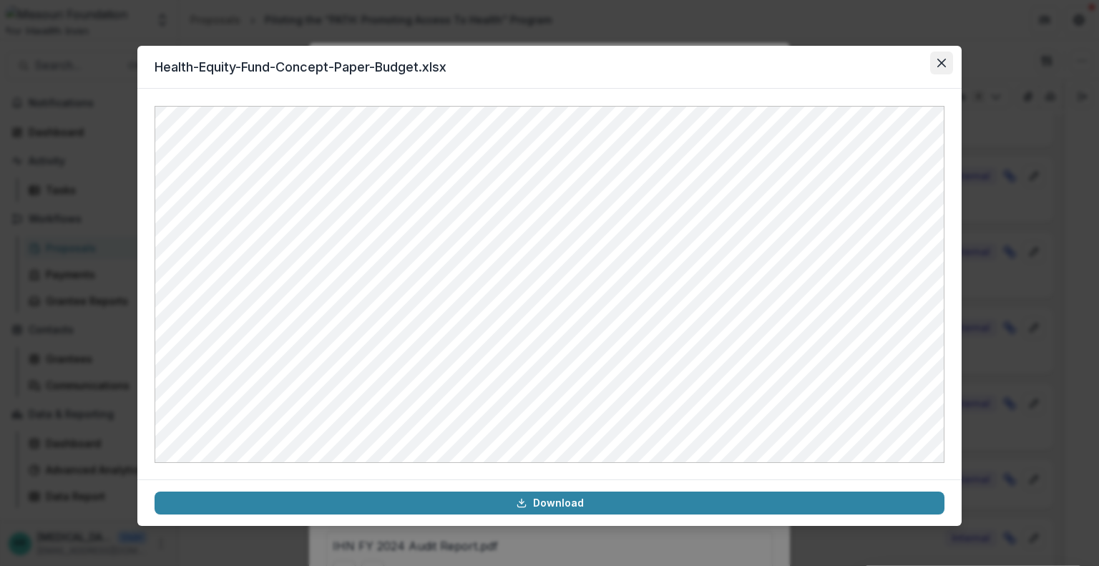
click at [944, 59] on icon "Close" at bounding box center [941, 63] width 9 height 9
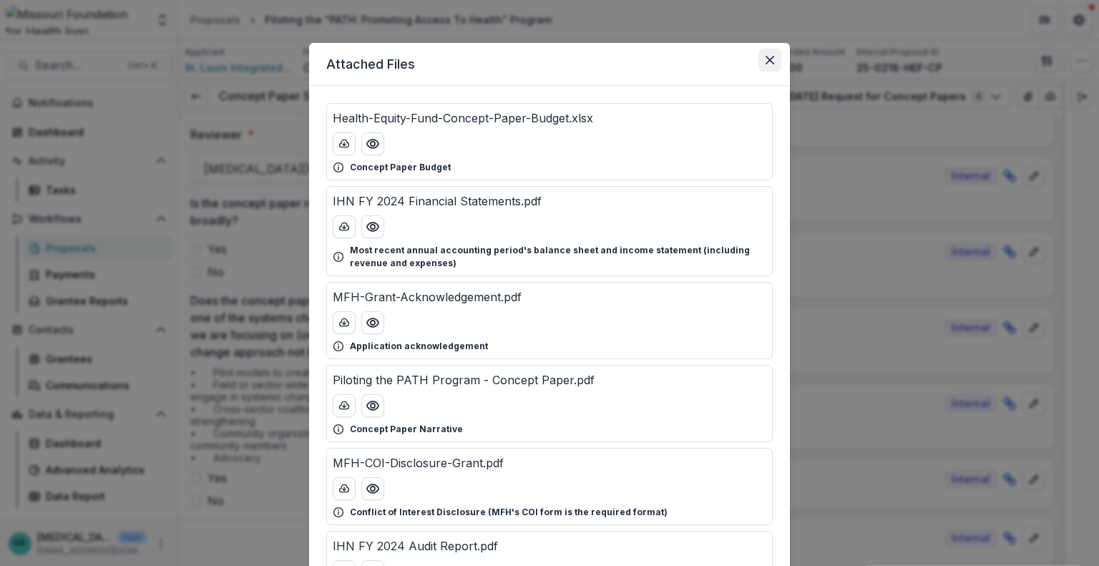
click at [775, 57] on button "Close" at bounding box center [769, 60] width 23 height 23
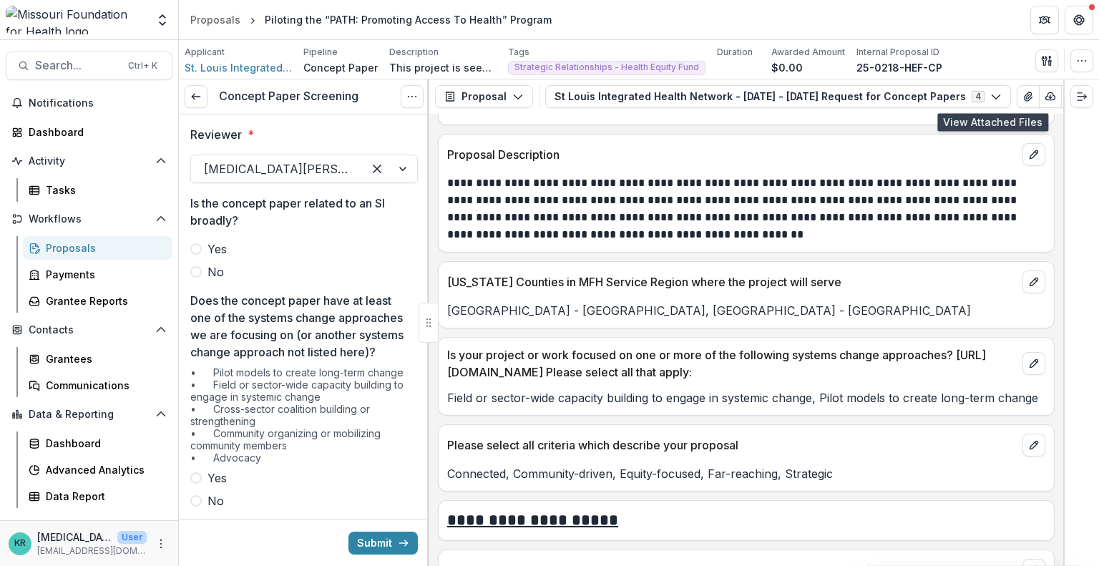
scroll to position [3430, 0]
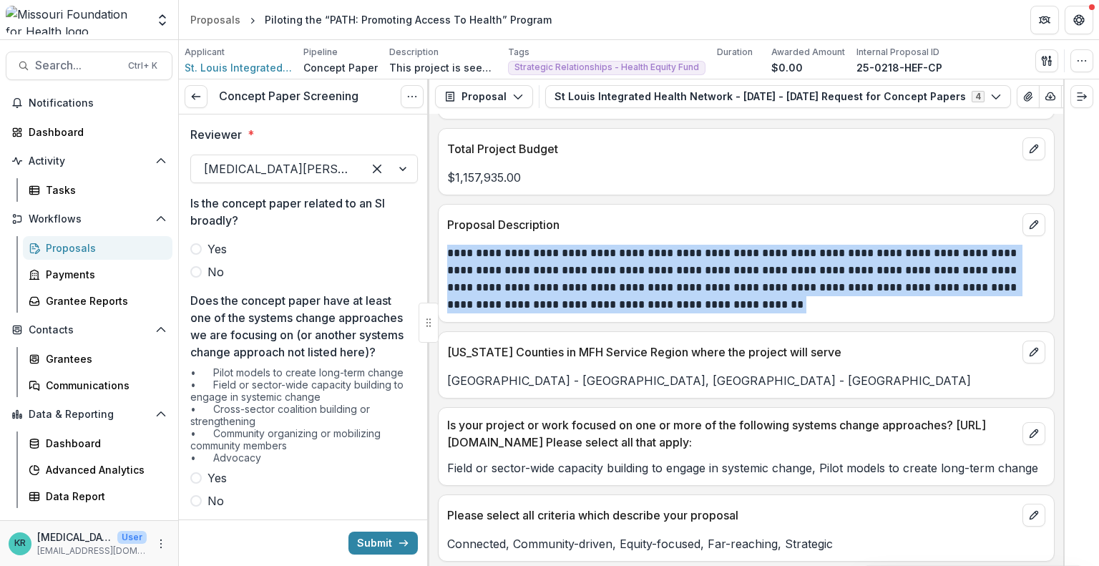
drag, startPoint x: 443, startPoint y: 237, endPoint x: 666, endPoint y: 298, distance: 231.5
click at [666, 298] on div "**********" at bounding box center [745, 279] width 615 height 69
click at [666, 298] on p "**********" at bounding box center [744, 279] width 594 height 69
drag, startPoint x: 666, startPoint y: 298, endPoint x: 456, endPoint y: 231, distance: 220.1
click at [456, 236] on div "**********" at bounding box center [745, 274] width 615 height 77
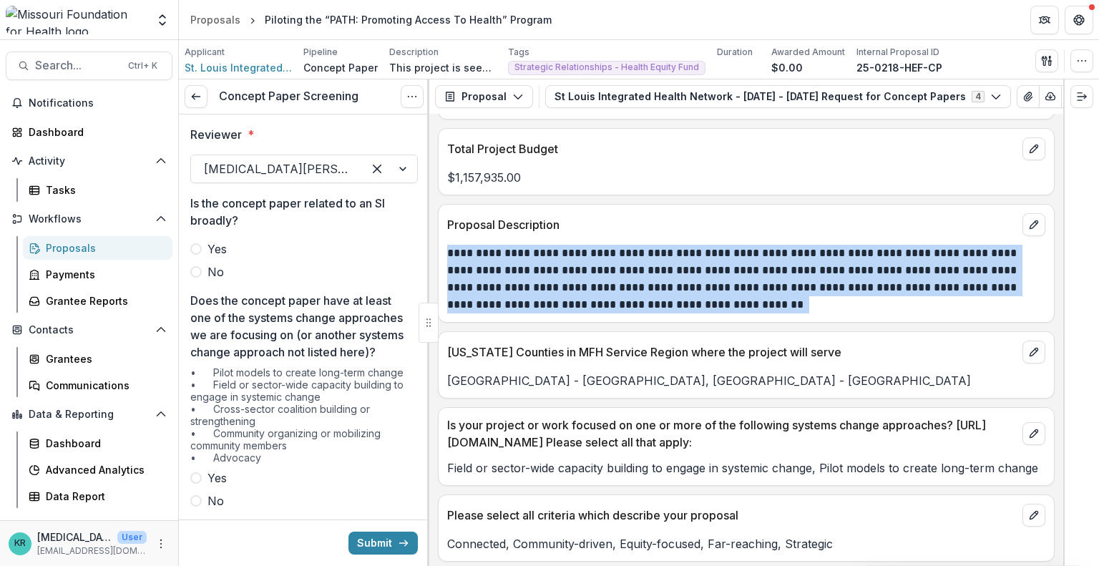
click at [532, 288] on p "**********" at bounding box center [744, 279] width 594 height 69
drag, startPoint x: 664, startPoint y: 296, endPoint x: 504, endPoint y: 228, distance: 174.0
click at [504, 236] on div "**********" at bounding box center [745, 274] width 615 height 77
click at [582, 268] on p "**********" at bounding box center [744, 279] width 594 height 69
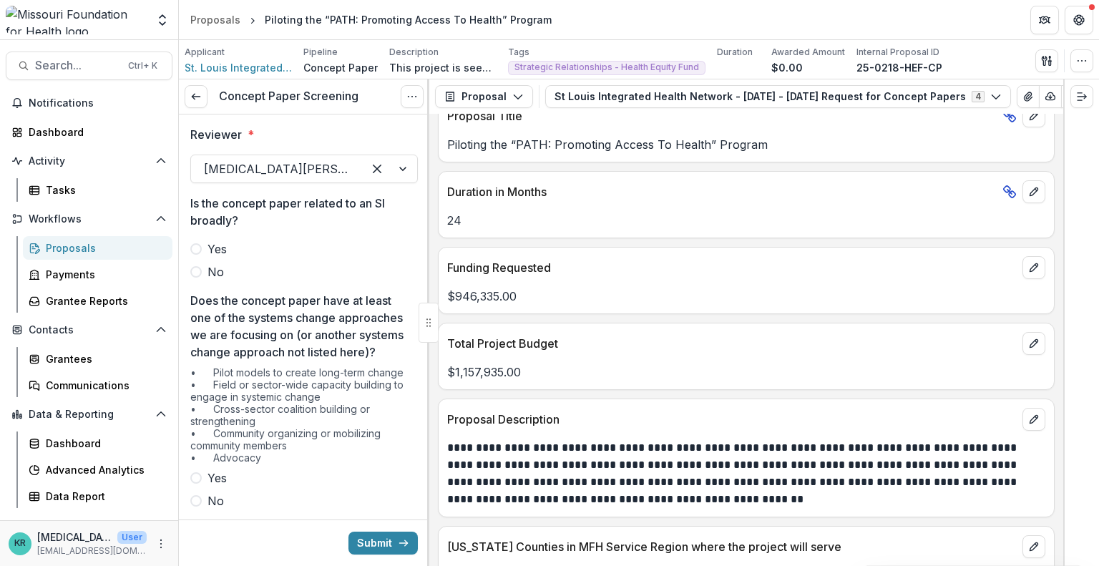
scroll to position [3237, 0]
click at [211, 274] on span "No" at bounding box center [215, 271] width 16 height 17
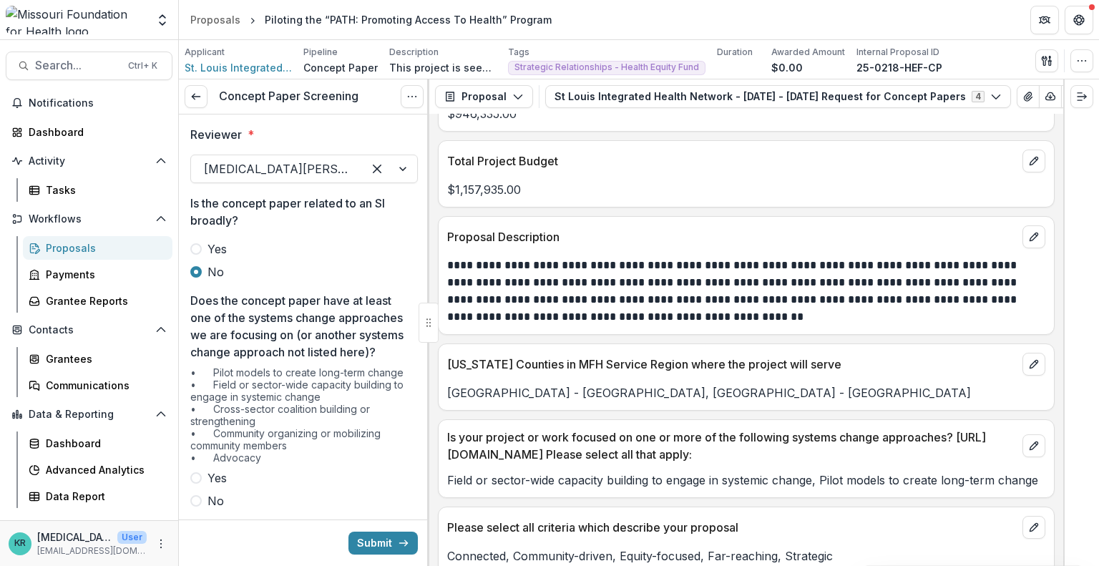
scroll to position [134, 0]
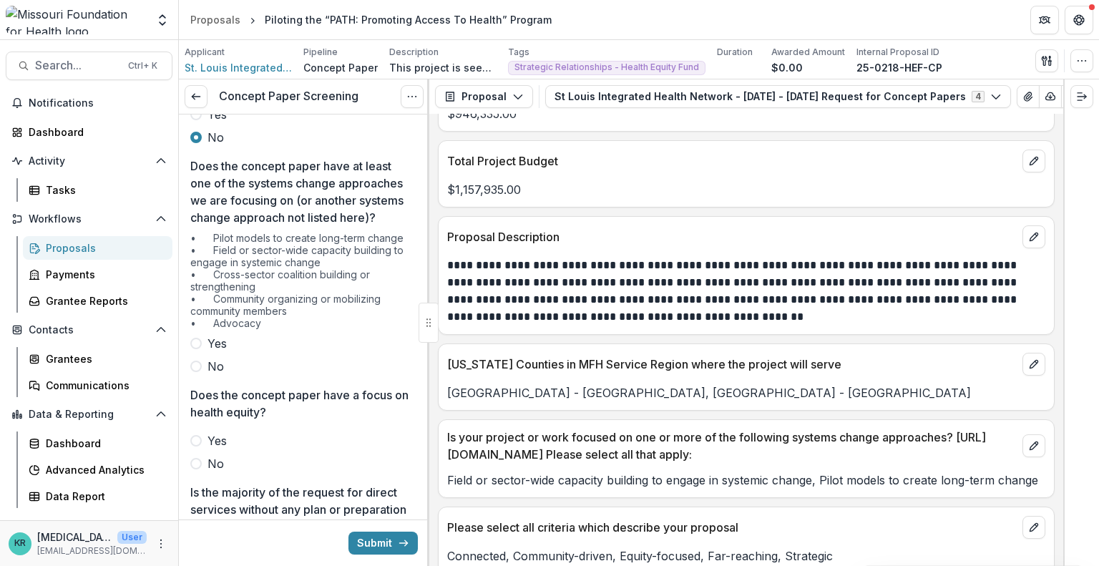
click at [200, 349] on span at bounding box center [195, 343] width 11 height 11
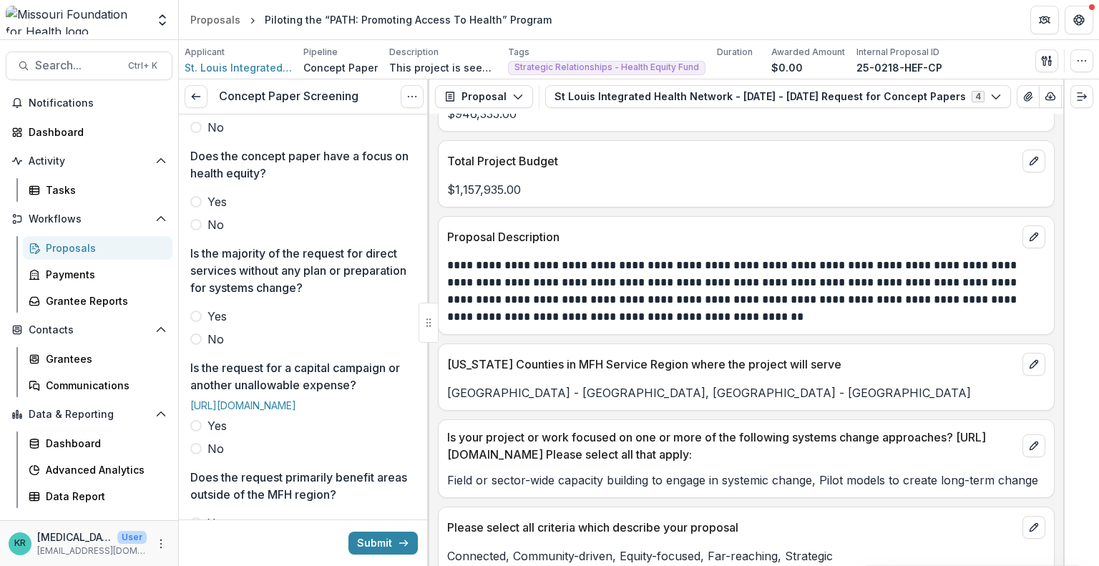
click at [215, 226] on div "Yes No" at bounding box center [303, 213] width 227 height 40
click at [214, 210] on span "Yes" at bounding box center [216, 201] width 19 height 17
click at [210, 348] on span "No" at bounding box center [215, 338] width 16 height 17
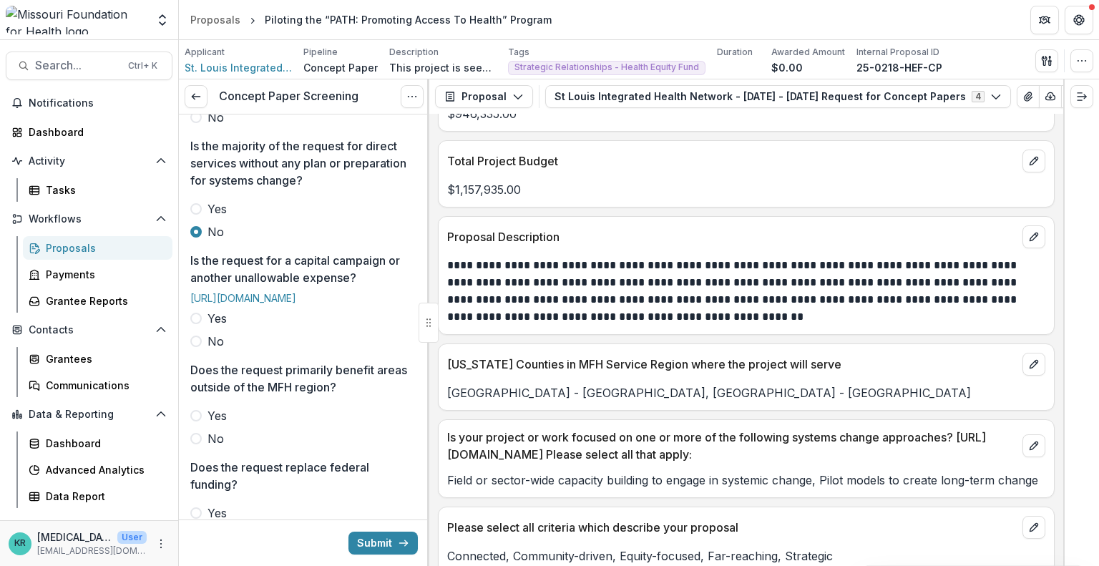
scroll to position [552, 0]
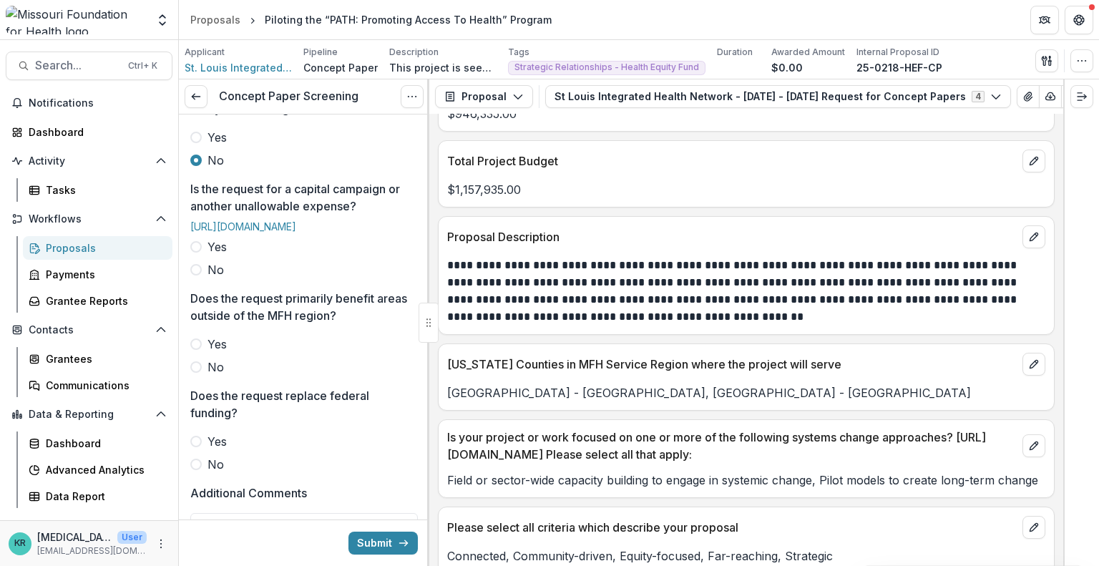
click at [218, 278] on span "No" at bounding box center [215, 269] width 16 height 17
click at [210, 376] on span "No" at bounding box center [215, 366] width 16 height 17
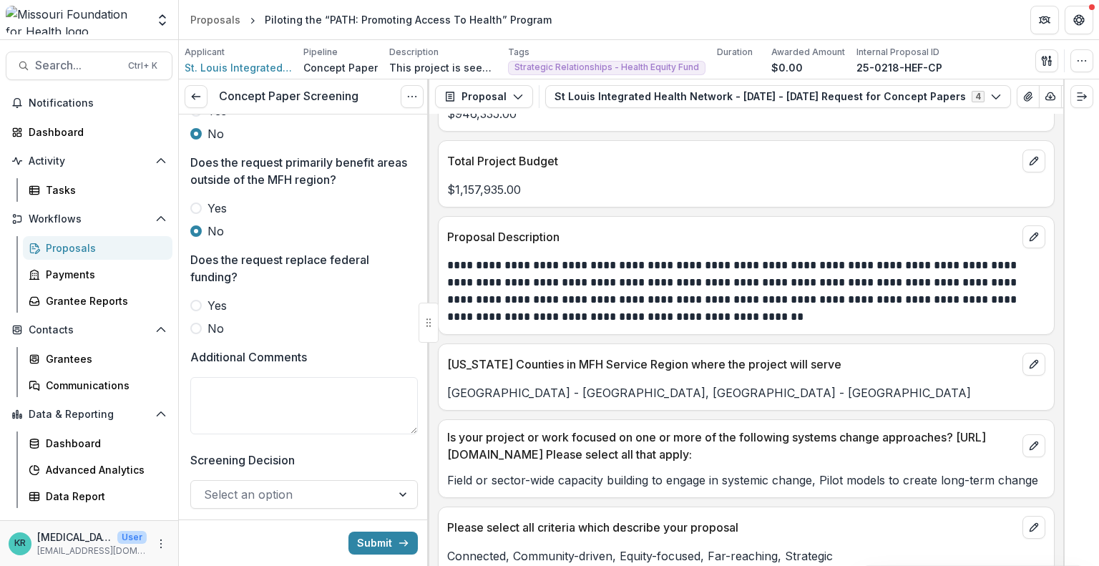
scroll to position [690, 0]
click at [215, 401] on div "Reviewer * [MEDICAL_DATA][PERSON_NAME] <[EMAIL_ADDRESS][DOMAIN_NAME]> Is the co…" at bounding box center [303, 18] width 227 height 1186
click at [211, 335] on span "No" at bounding box center [215, 326] width 16 height 17
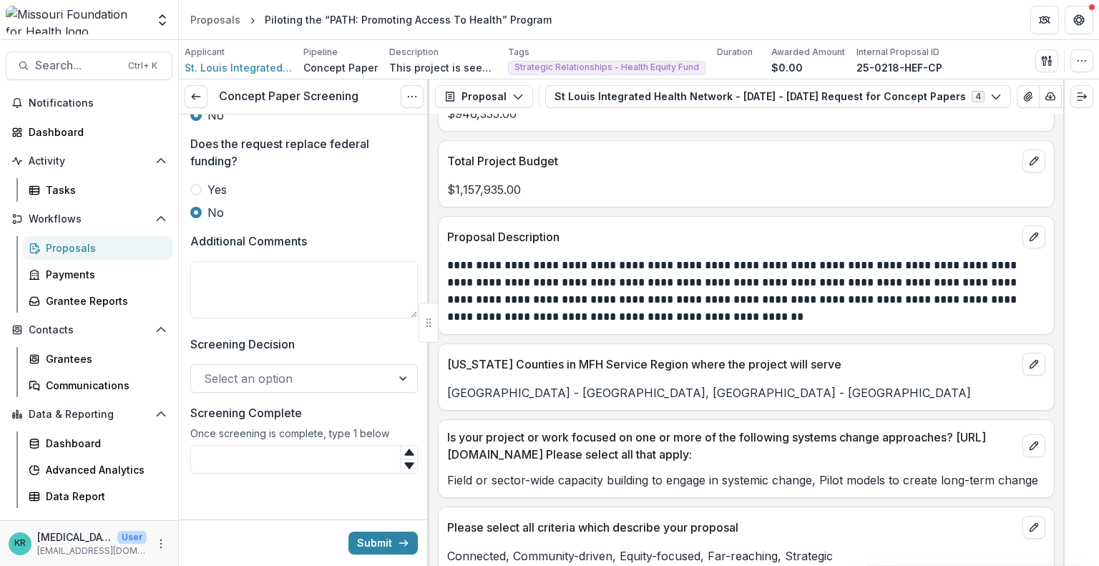
scroll to position [815, 0]
click at [240, 388] on div at bounding box center [291, 378] width 175 height 20
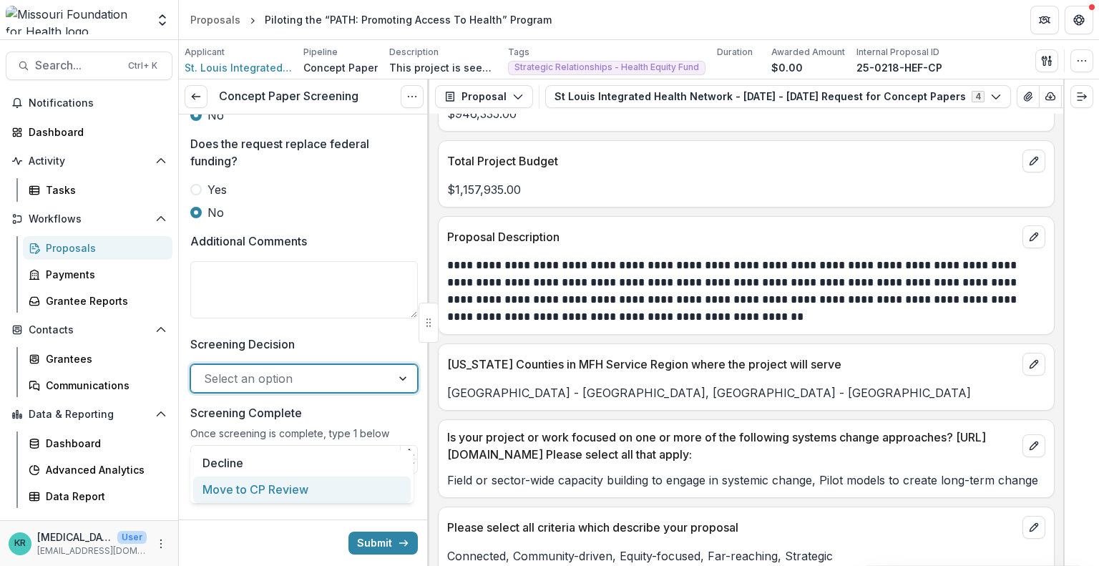
click at [263, 486] on div "Move to CP Review" at bounding box center [301, 489] width 217 height 26
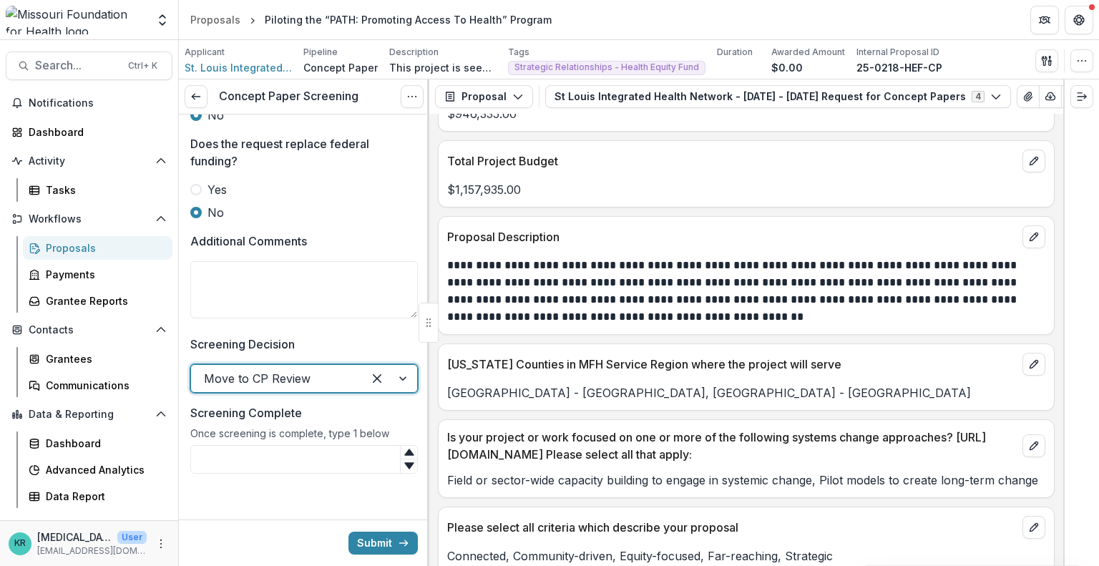
scroll to position [867, 0]
click at [255, 455] on input "Screening Complete" at bounding box center [303, 459] width 227 height 29
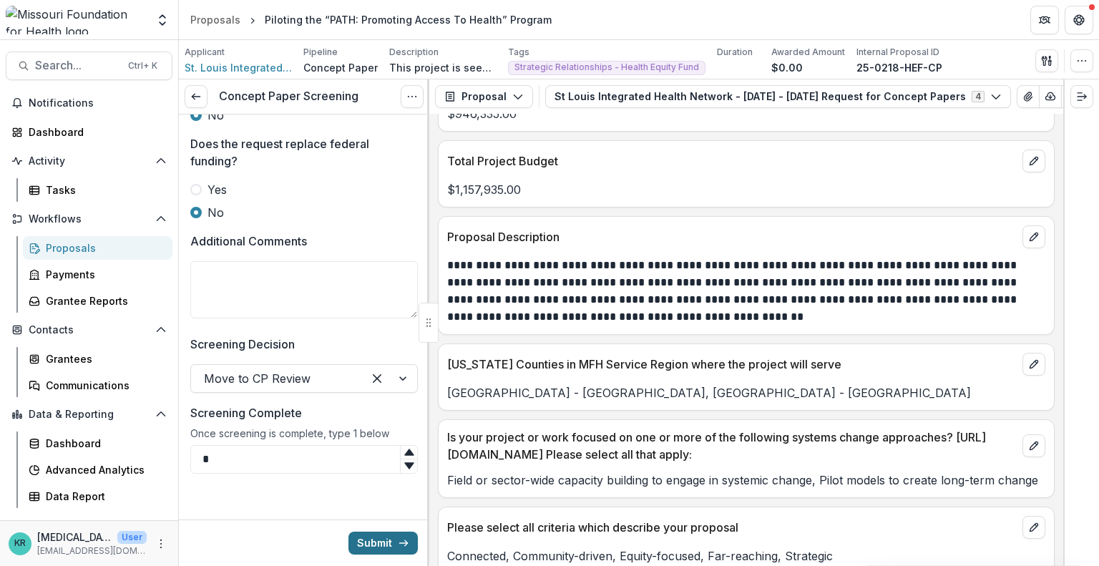
type input "*"
click at [378, 539] on button "Submit" at bounding box center [382, 542] width 69 height 23
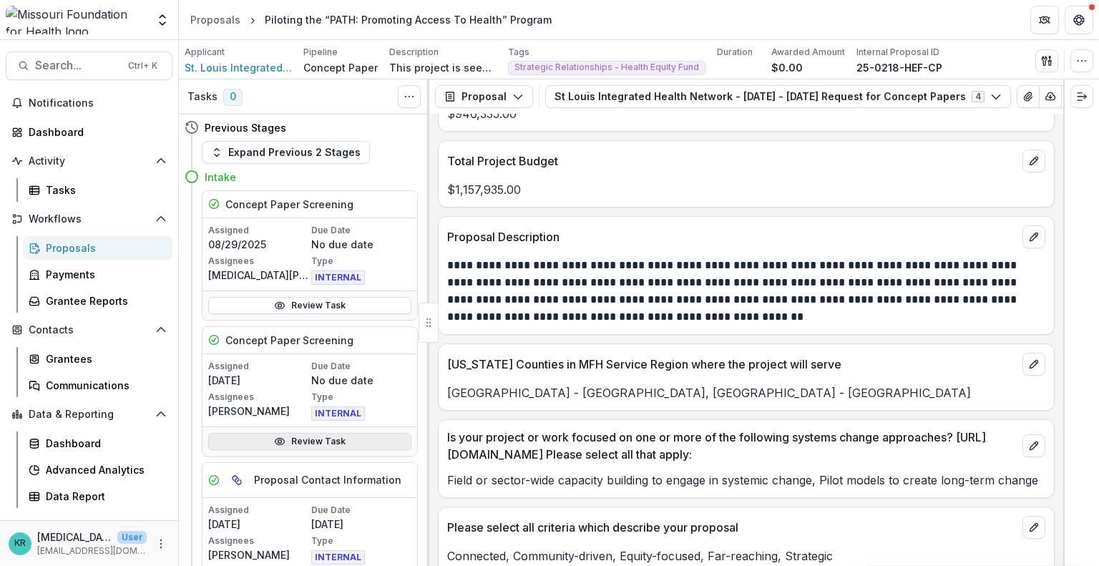
click at [330, 437] on link "Review Task" at bounding box center [309, 441] width 203 height 17
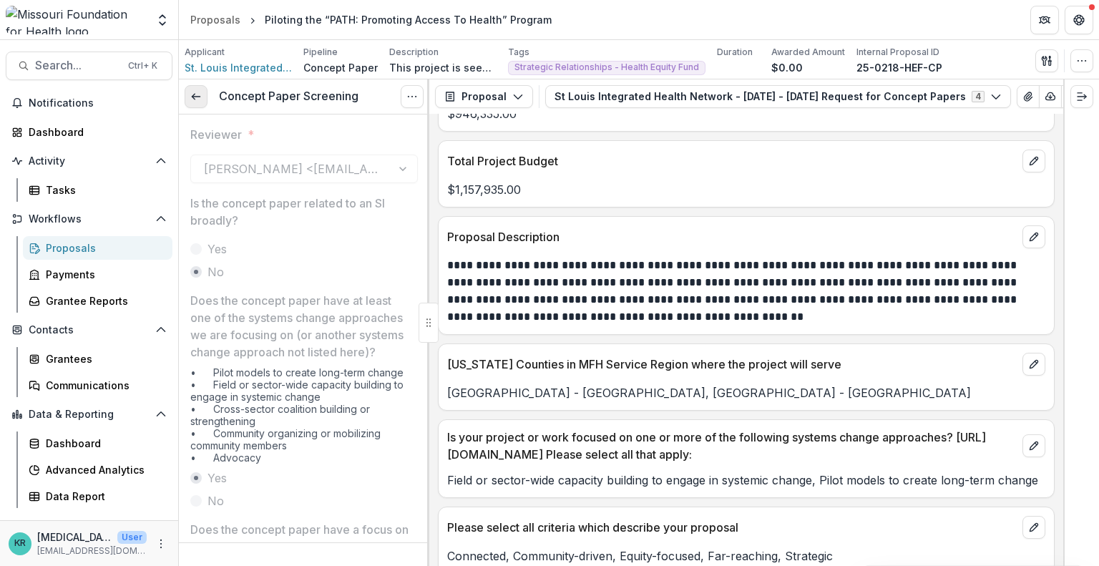
click at [197, 95] on icon at bounding box center [195, 96] width 11 height 11
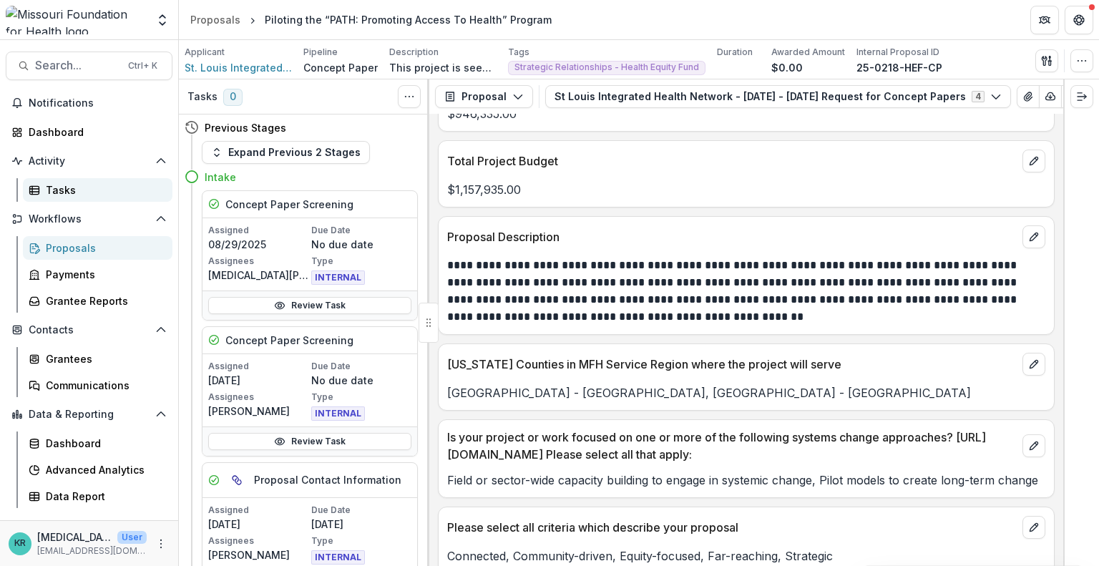
click at [66, 190] on div "Tasks" at bounding box center [103, 189] width 115 height 15
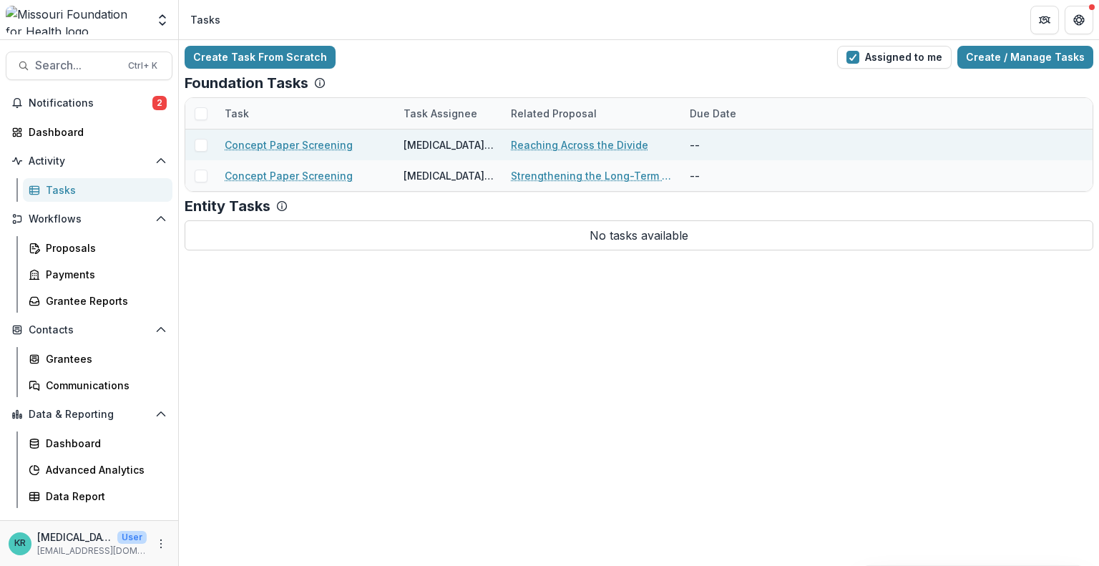
click at [312, 138] on link "Concept Paper Screening" at bounding box center [289, 144] width 128 height 15
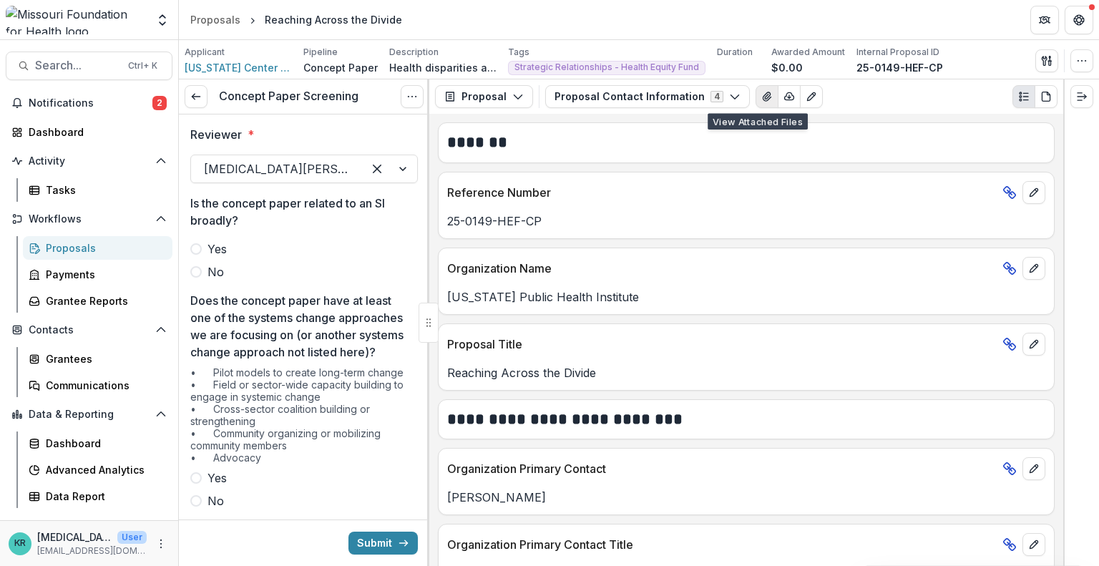
click at [760, 107] on button "View Attached Files" at bounding box center [766, 96] width 23 height 23
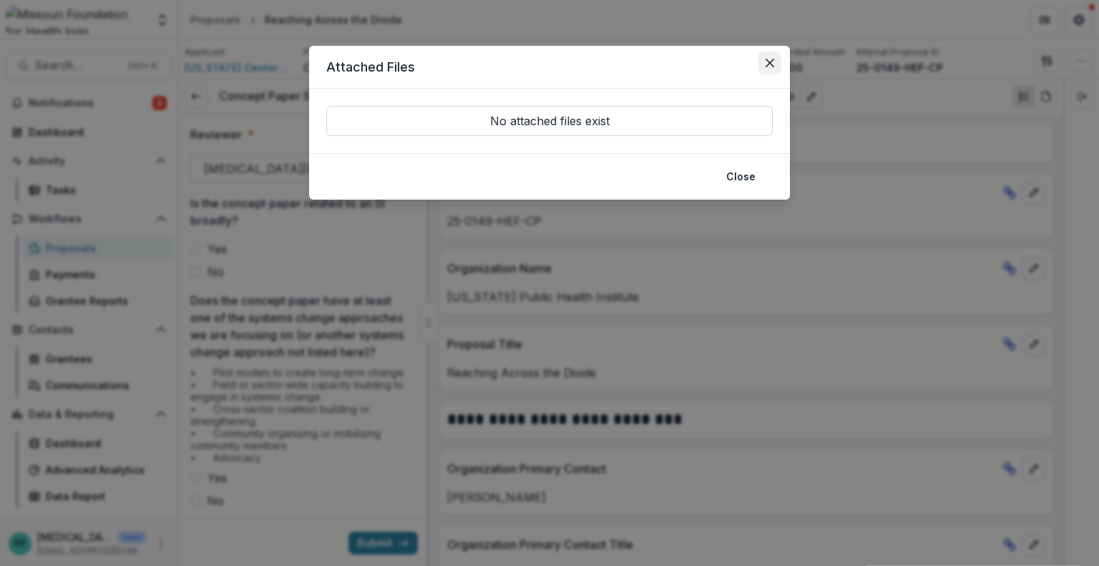
click at [764, 55] on button "Close" at bounding box center [769, 63] width 23 height 23
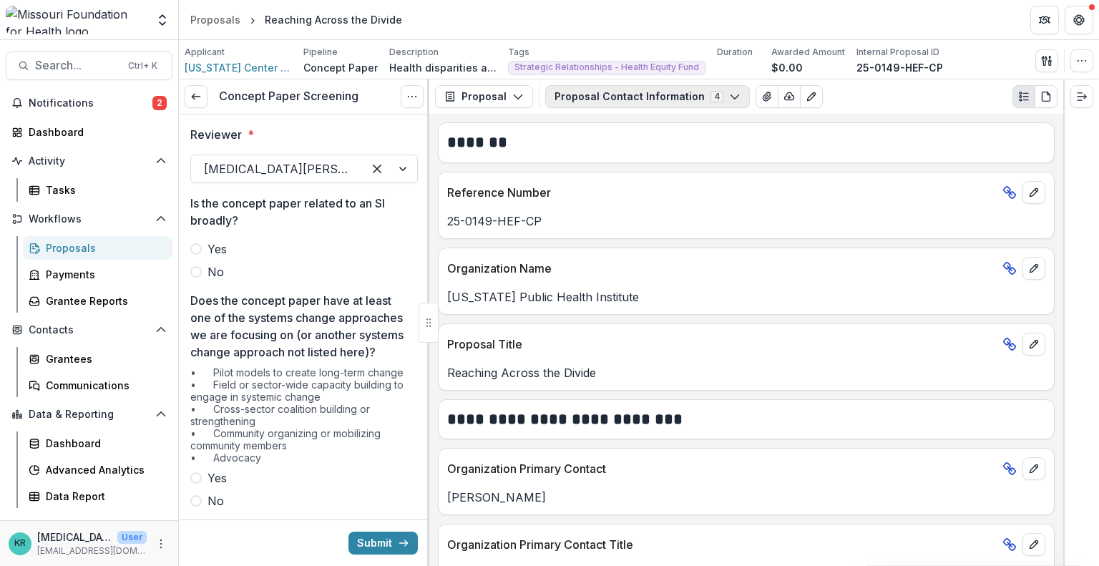
click at [729, 102] on icon "button" at bounding box center [734, 96] width 11 height 11
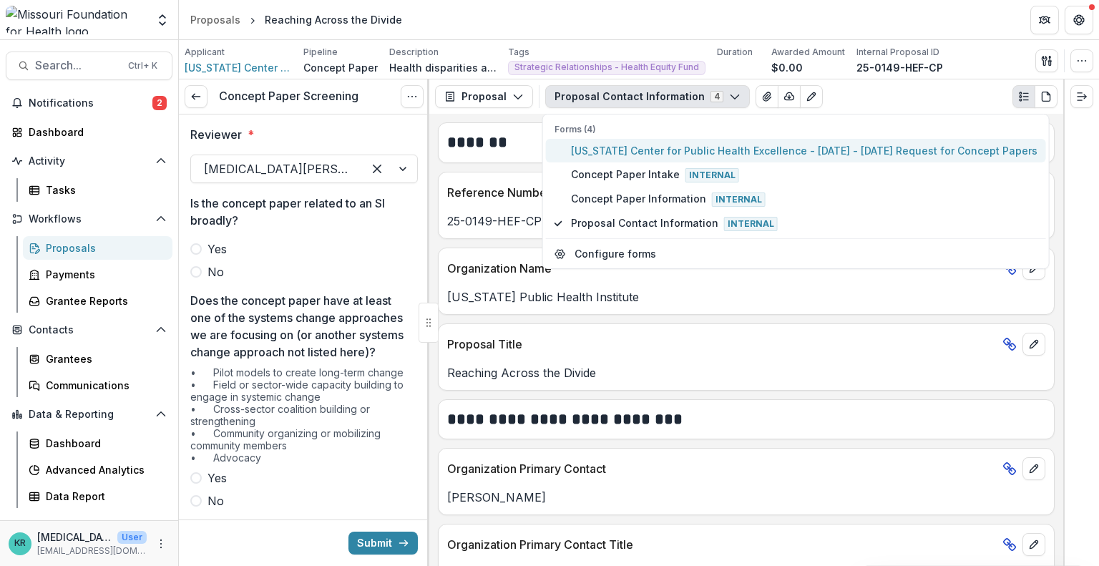
click at [725, 145] on span "[US_STATE] Center for Public Health Excellence - [DATE] - [DATE] Request for Co…" at bounding box center [804, 150] width 466 height 15
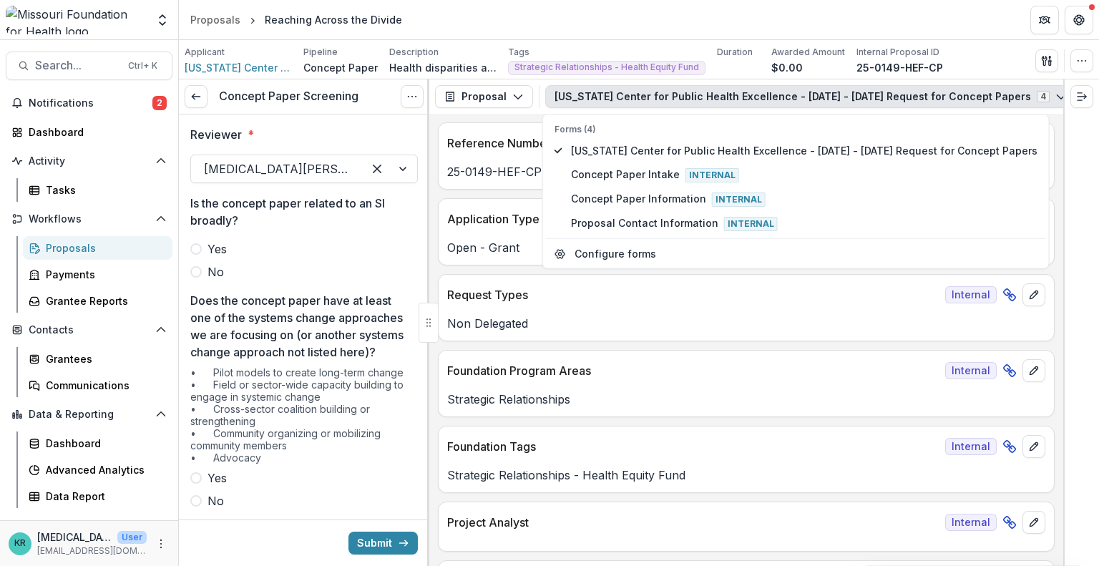
click at [1064, 209] on div at bounding box center [1081, 322] width 36 height 486
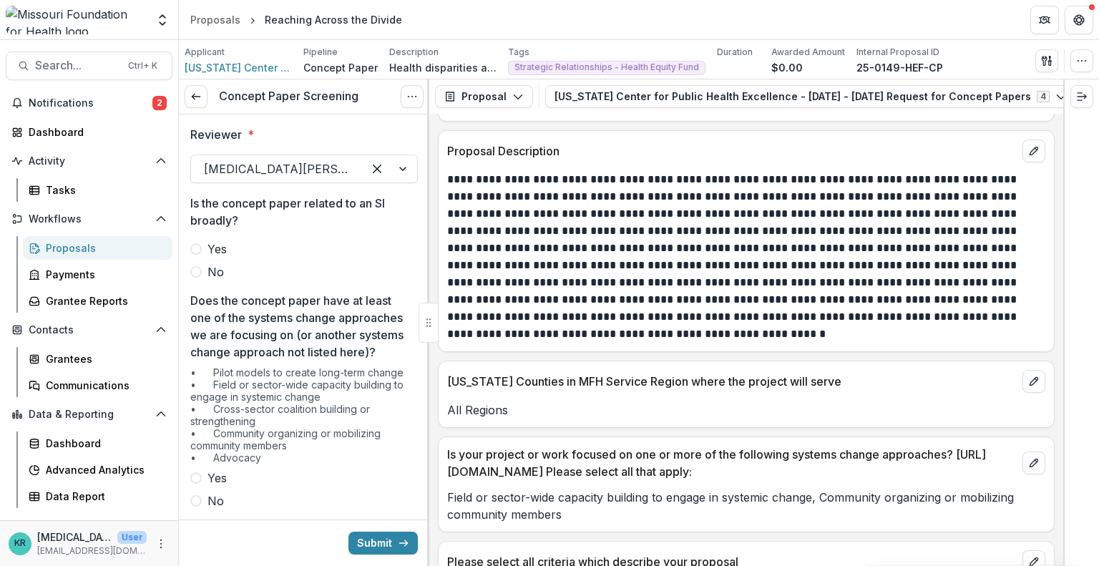
scroll to position [3167, 0]
click at [208, 265] on span "No" at bounding box center [215, 271] width 16 height 17
click at [205, 246] on label "Yes" at bounding box center [303, 248] width 227 height 17
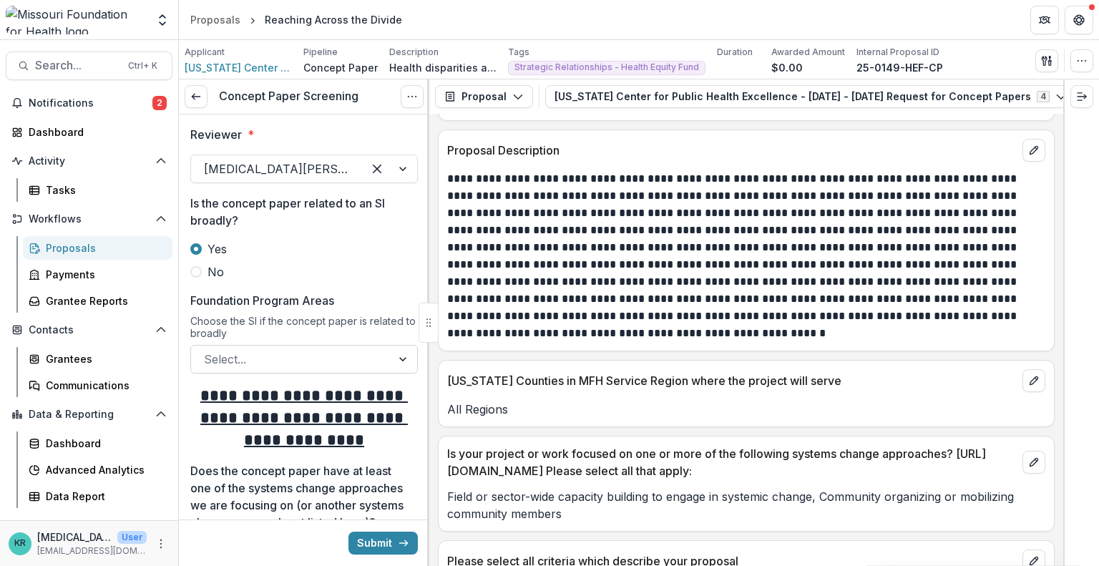
click at [273, 355] on div at bounding box center [291, 359] width 175 height 20
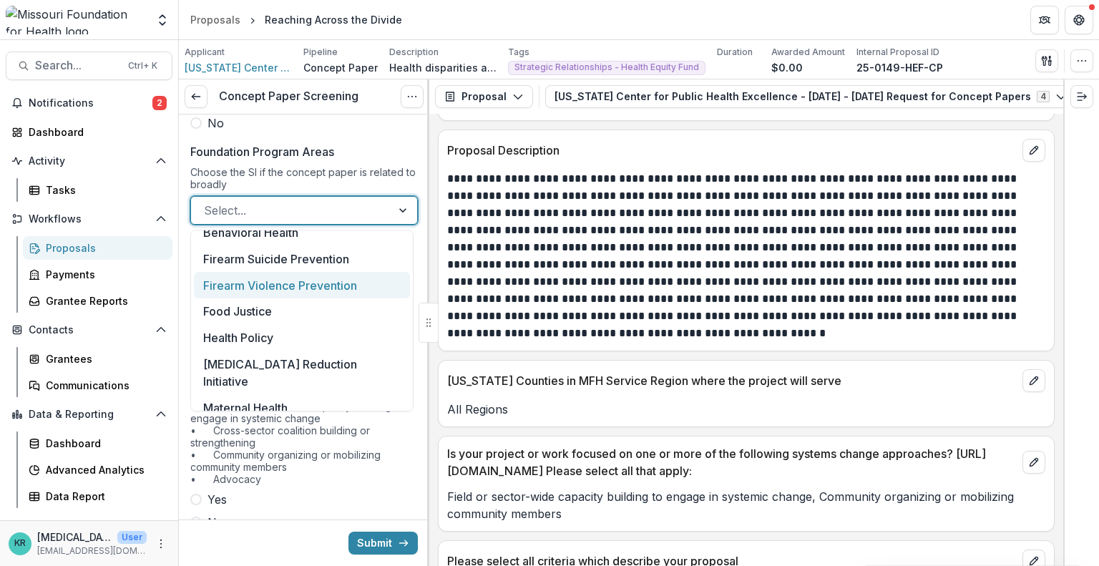
scroll to position [0, 0]
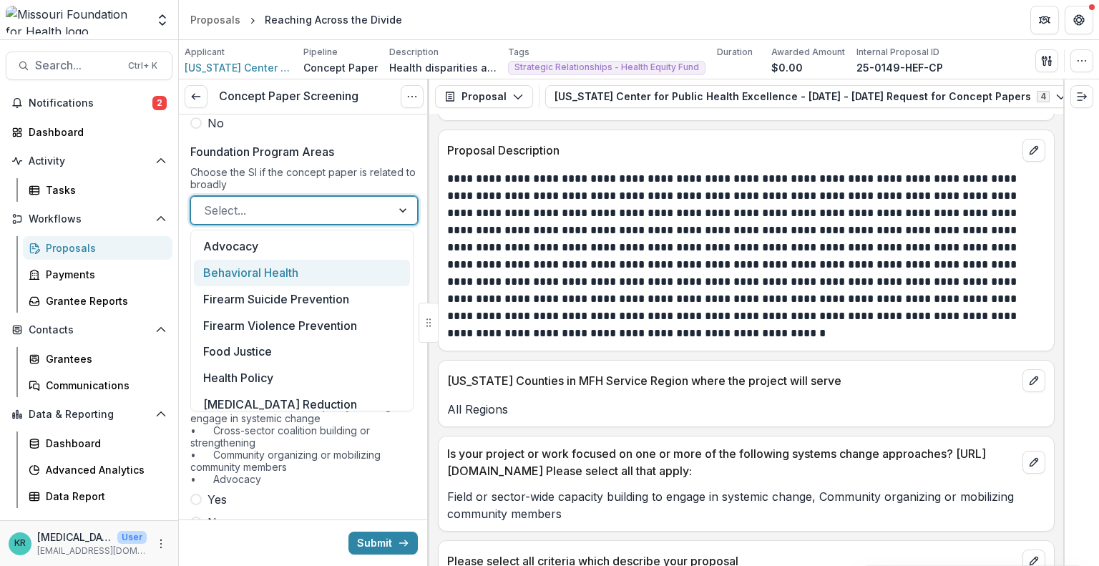
click at [300, 172] on div "Choose the SI if the concept paper is related to broadly" at bounding box center [303, 181] width 227 height 30
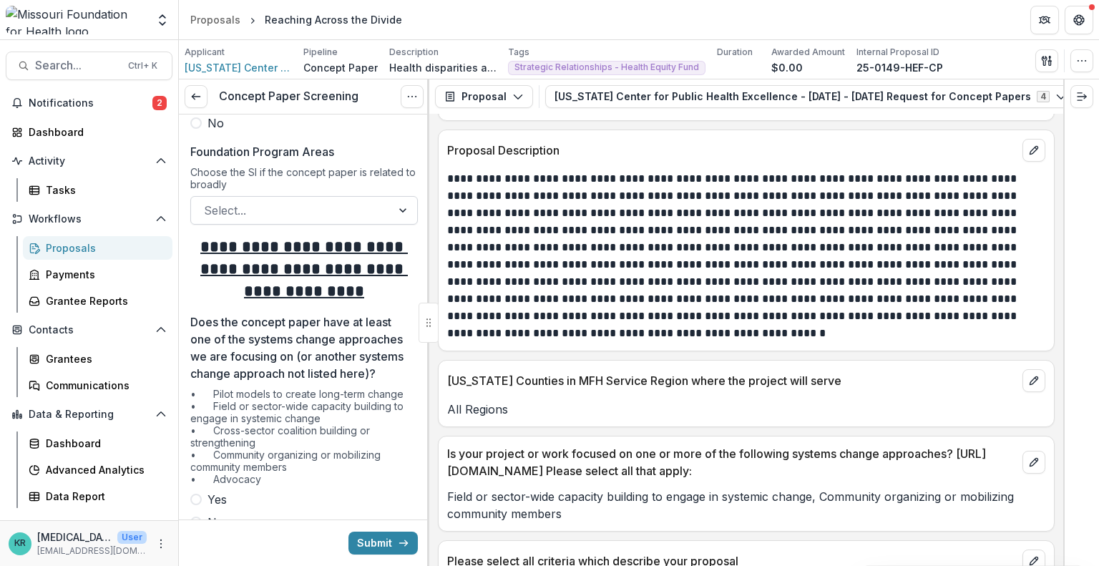
click at [233, 203] on div at bounding box center [291, 210] width 175 height 20
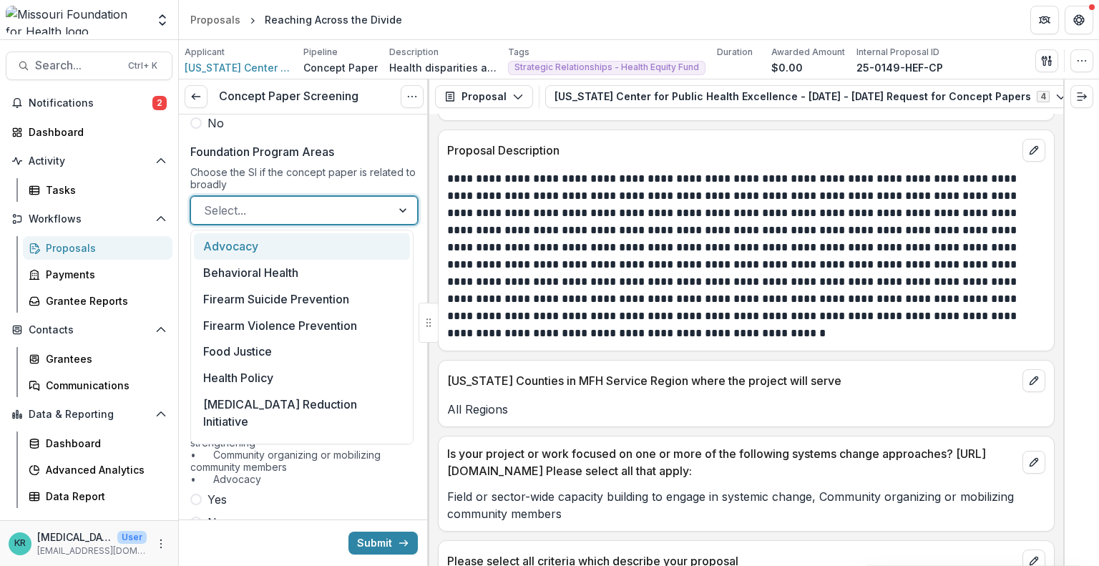
click at [307, 155] on p "Foundation Program Areas" at bounding box center [262, 151] width 144 height 17
click at [207, 202] on input "Foundation Program Areas" at bounding box center [206, 210] width 4 height 17
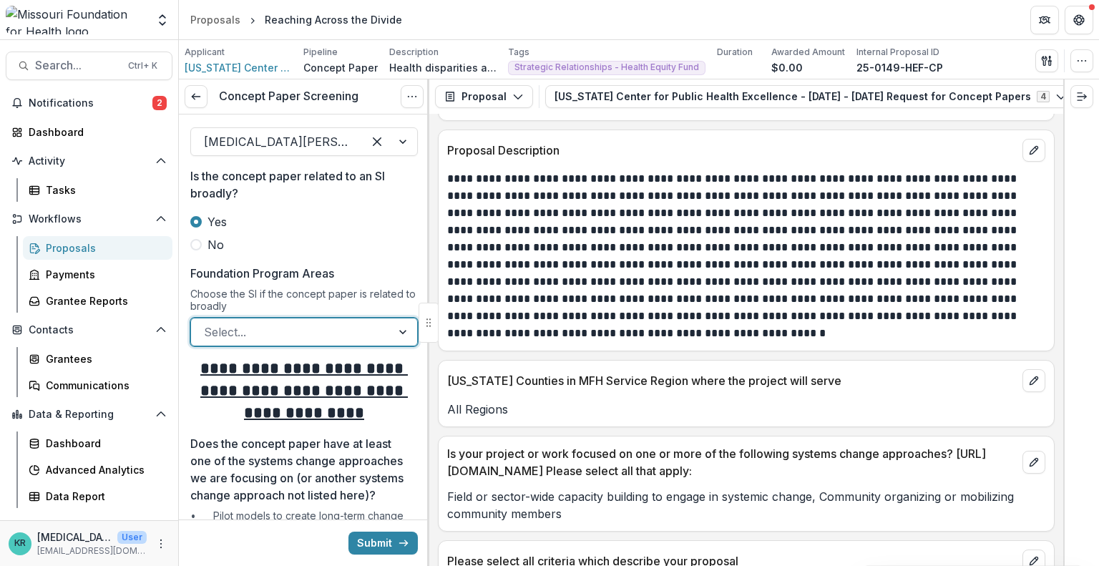
scroll to position [19, 0]
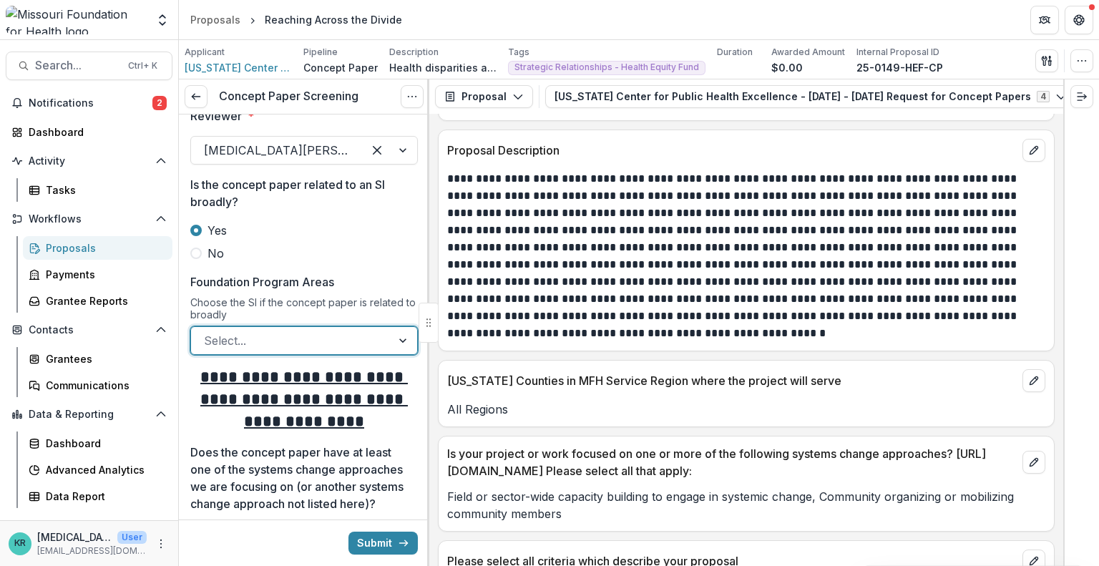
click at [211, 242] on div "Yes No" at bounding box center [303, 242] width 227 height 40
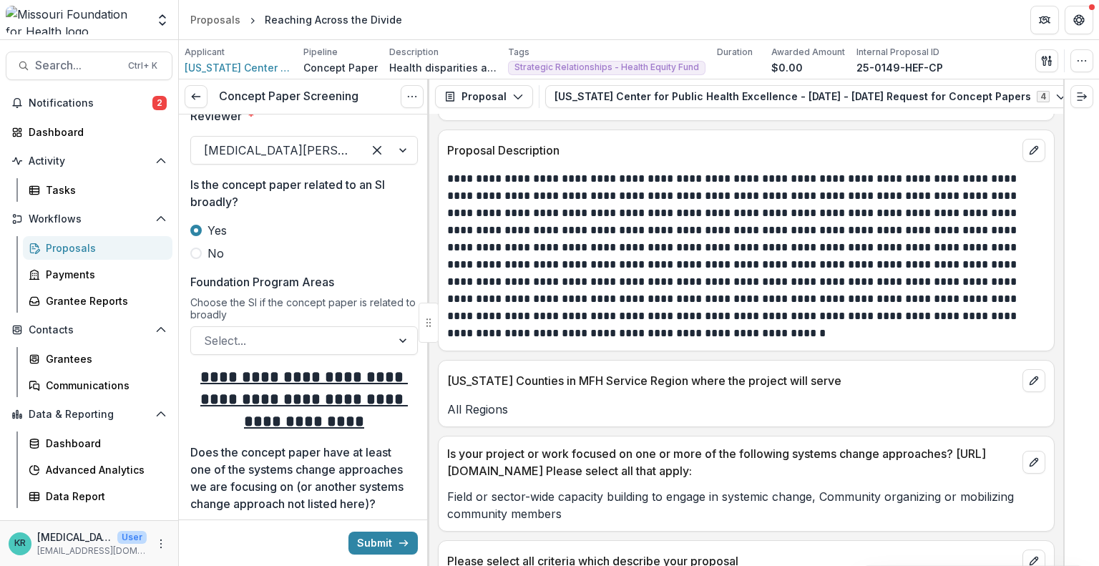
click at [215, 255] on span "No" at bounding box center [215, 253] width 16 height 17
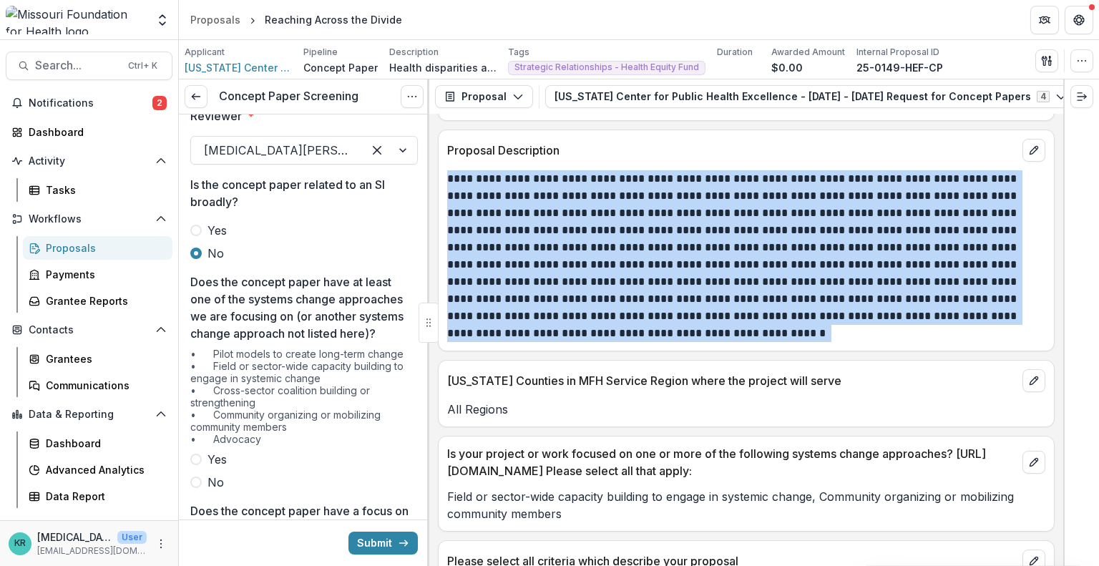
drag, startPoint x: 747, startPoint y: 317, endPoint x: 609, endPoint y: 157, distance: 212.0
click at [609, 162] on div "**********" at bounding box center [745, 252] width 615 height 180
click at [604, 285] on p "**********" at bounding box center [744, 256] width 594 height 172
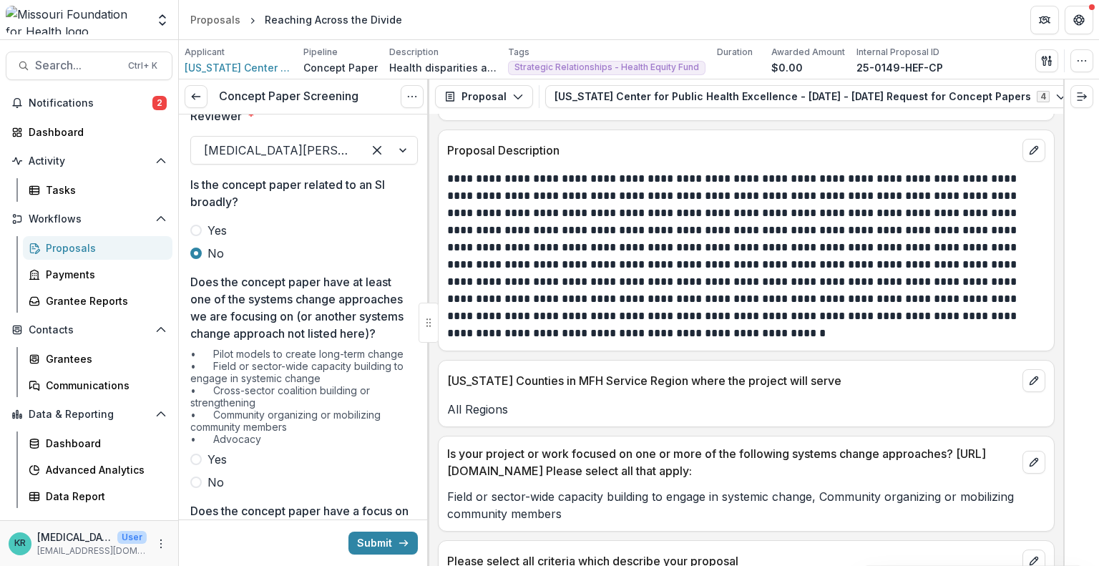
click at [227, 451] on div "• Pilot models to create long-term change • Field or sector-wide capacity build…" at bounding box center [303, 399] width 227 height 103
click at [212, 468] on span "Yes" at bounding box center [216, 459] width 19 height 17
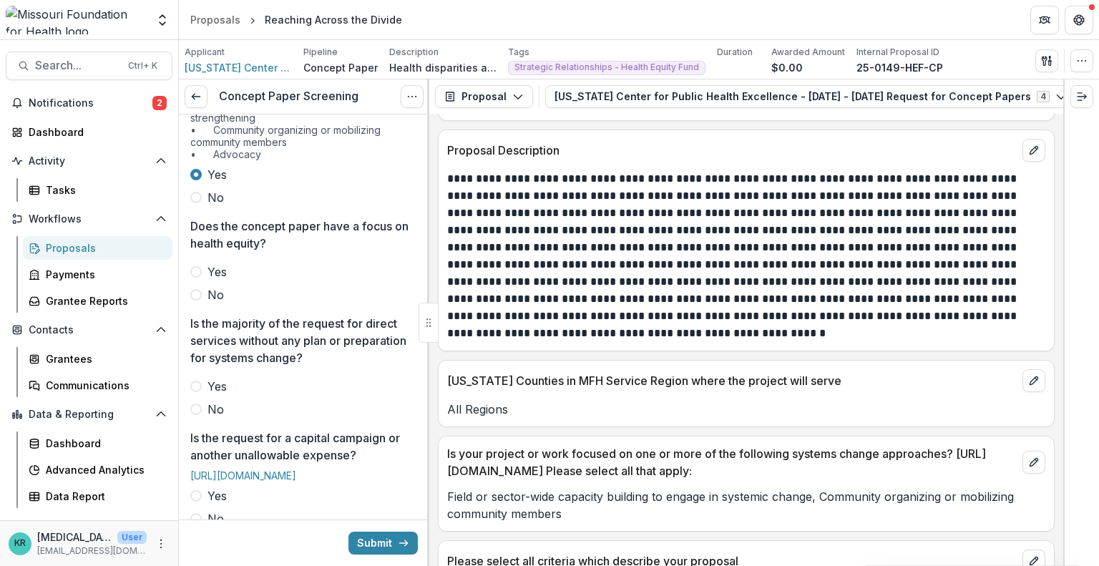
click at [223, 280] on span "Yes" at bounding box center [216, 271] width 19 height 17
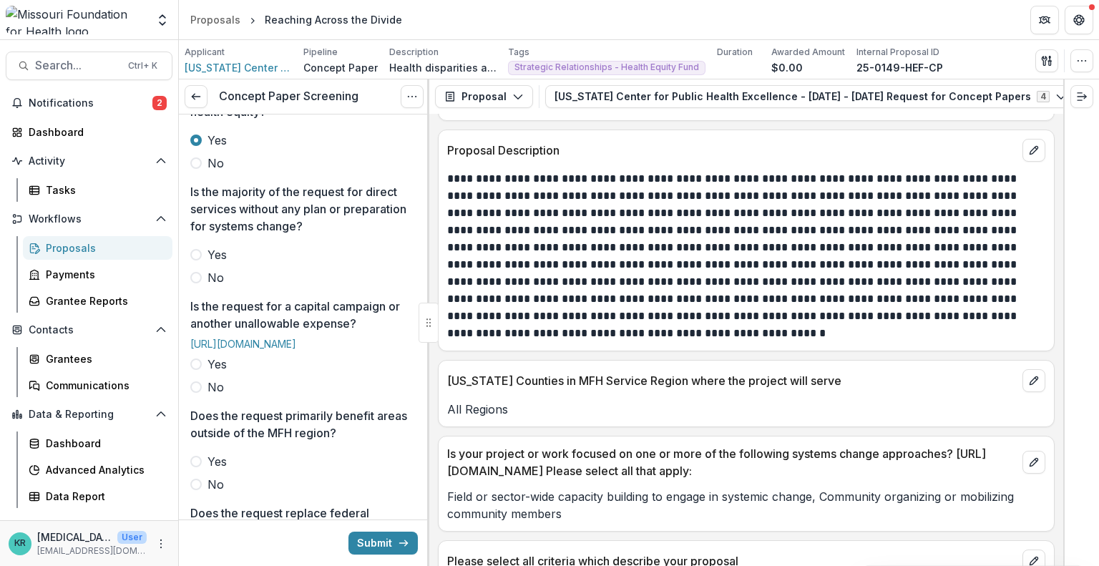
click at [220, 286] on span "No" at bounding box center [215, 277] width 16 height 17
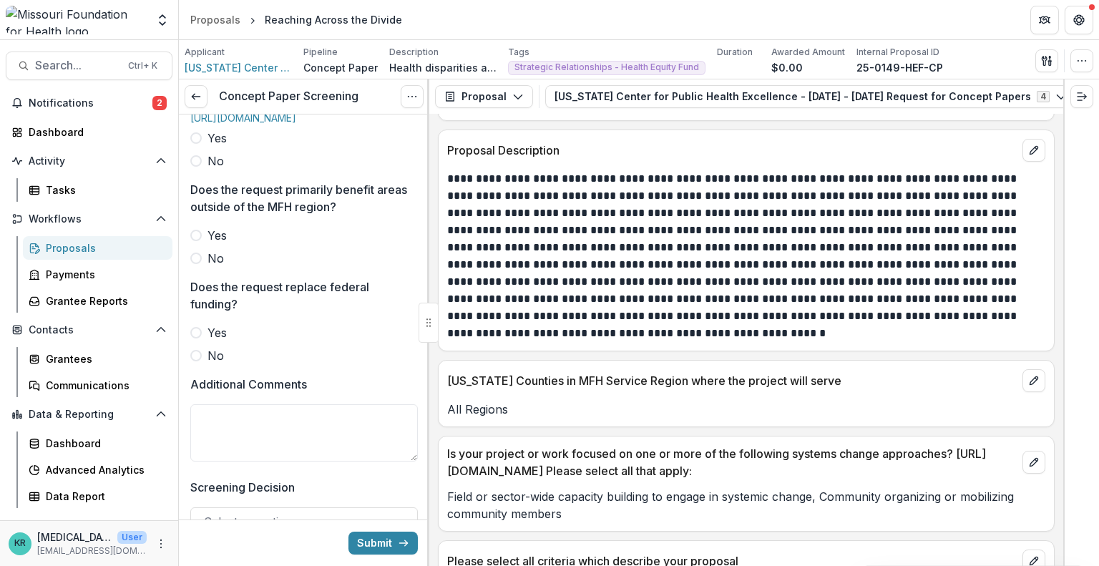
click at [213, 170] on span "No" at bounding box center [215, 160] width 16 height 17
click at [203, 267] on label "No" at bounding box center [303, 258] width 227 height 17
click at [216, 364] on span "No" at bounding box center [215, 355] width 16 height 17
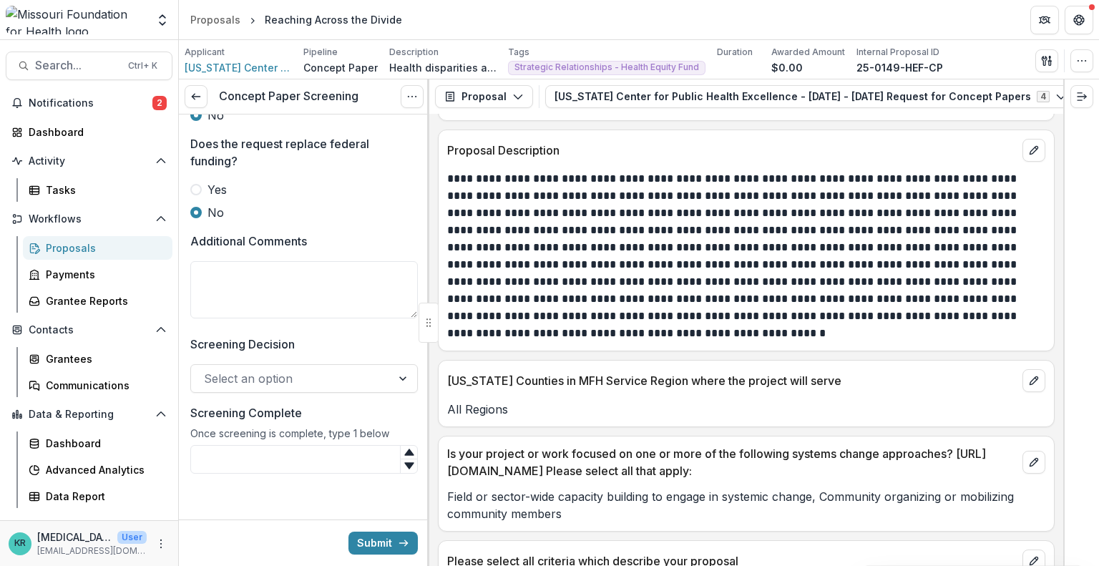
click at [220, 385] on div at bounding box center [291, 378] width 175 height 20
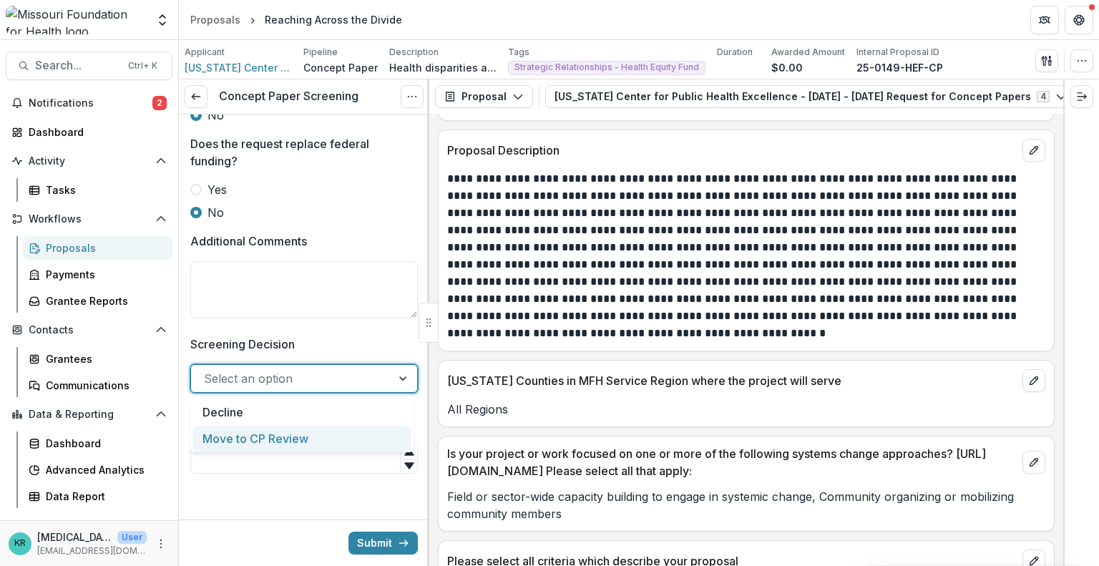
click at [245, 437] on div "Move to CP Review" at bounding box center [301, 439] width 217 height 26
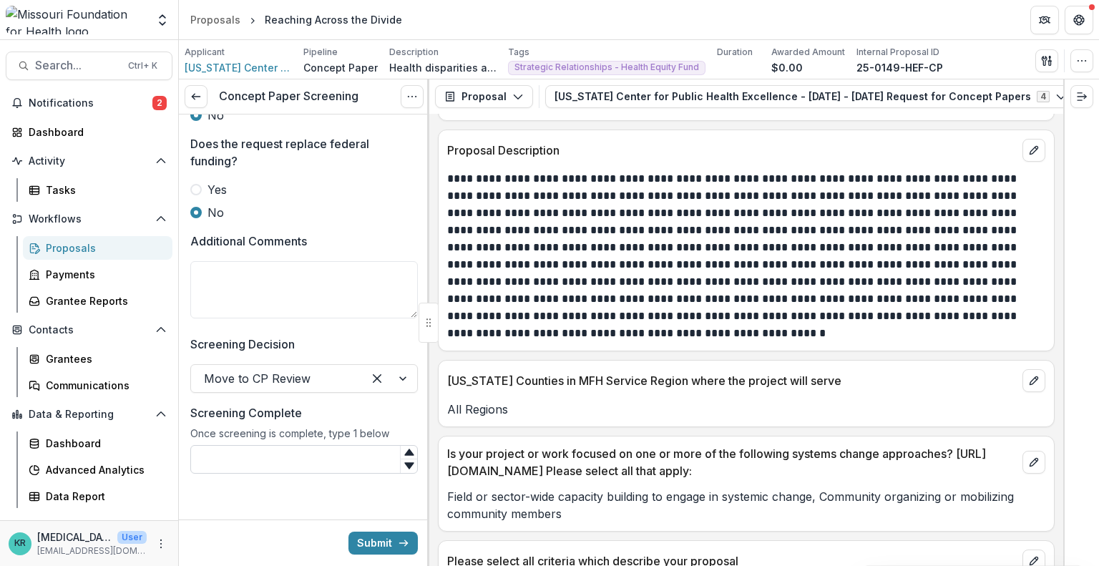
click at [247, 456] on input "Screening Complete" at bounding box center [303, 459] width 227 height 29
type input "*"
click at [381, 539] on button "Submit" at bounding box center [382, 542] width 69 height 23
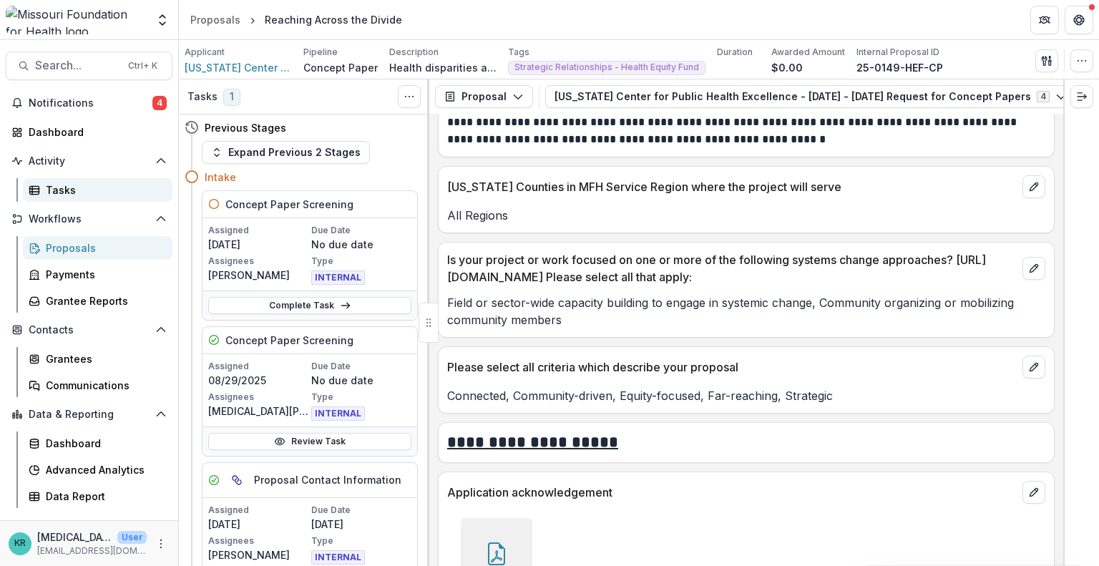
click at [78, 196] on div "Tasks" at bounding box center [103, 189] width 115 height 15
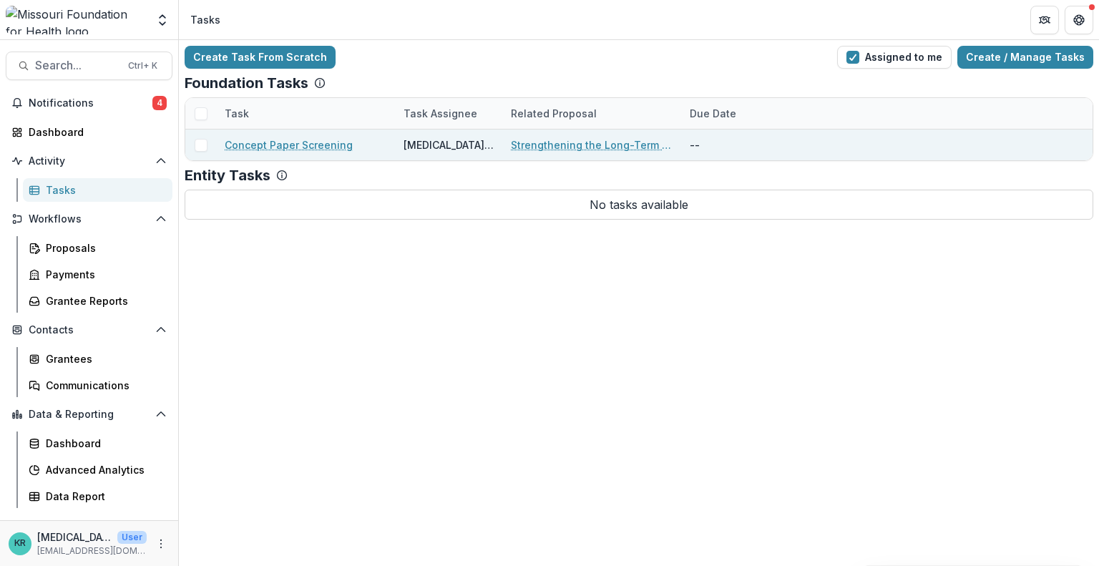
click at [323, 139] on link "Concept Paper Screening" at bounding box center [289, 144] width 128 height 15
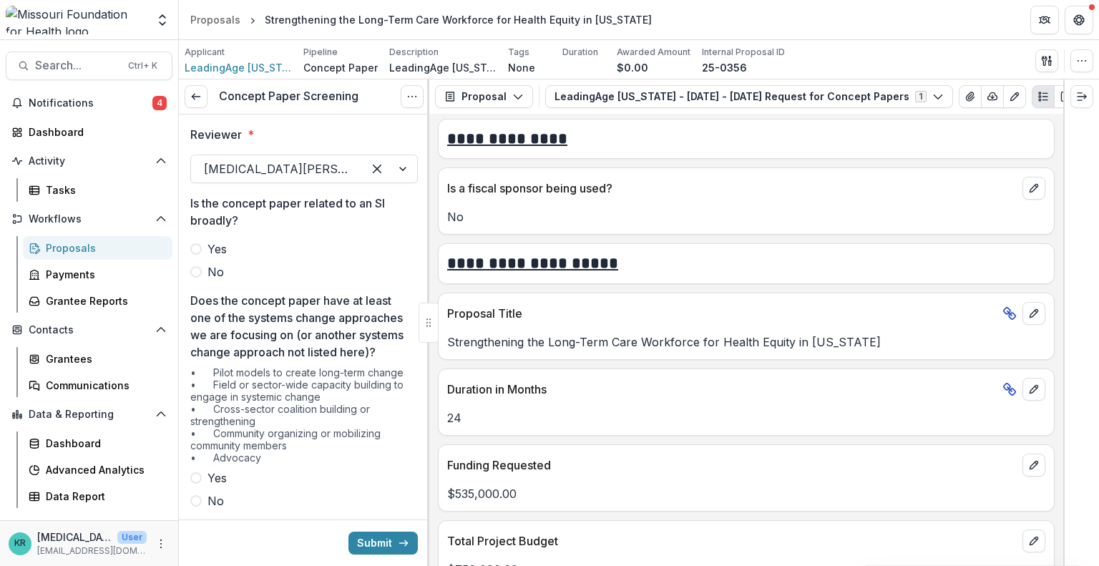
scroll to position [2485, 0]
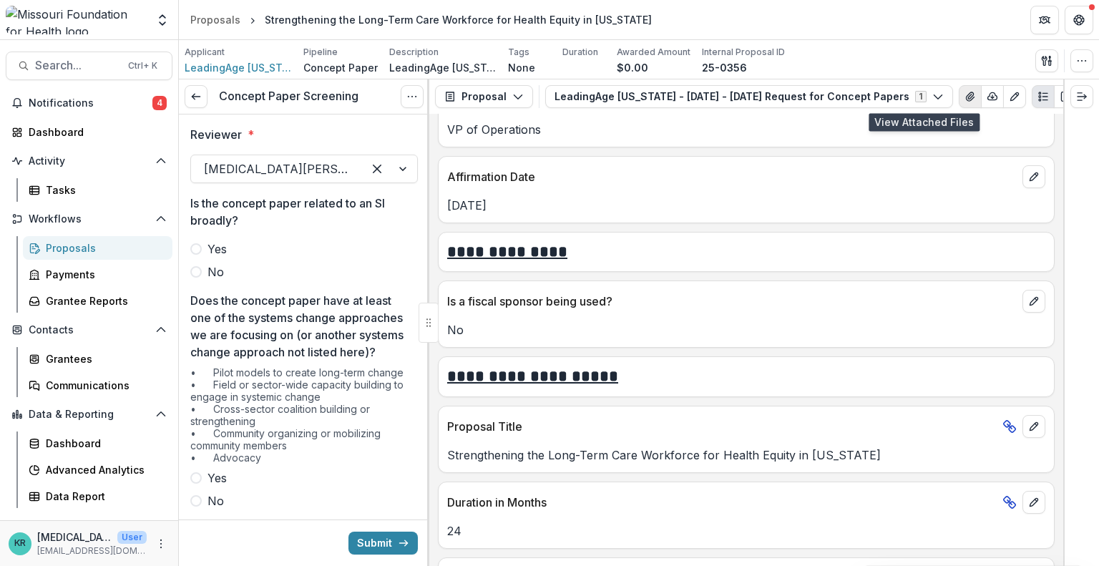
click at [966, 96] on icon "View Attached Files" at bounding box center [970, 96] width 8 height 9
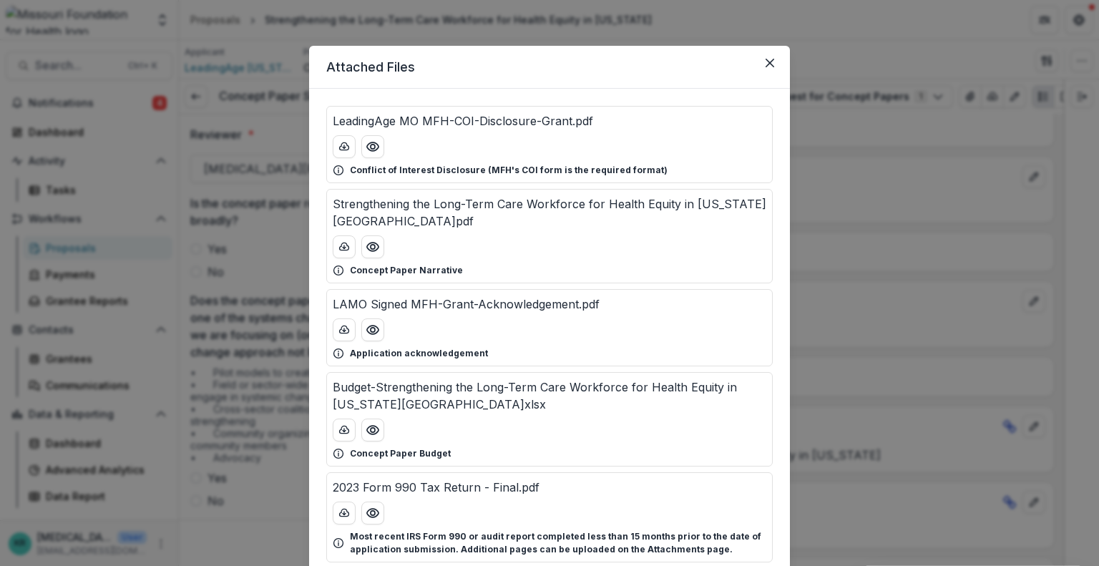
scroll to position [9, 0]
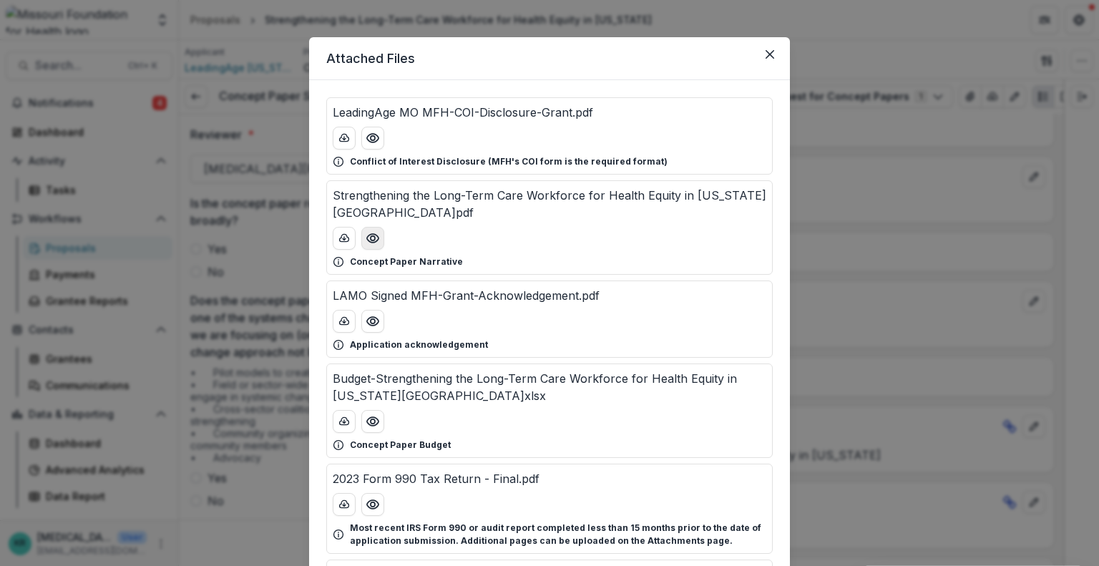
click at [372, 236] on circle "Preview Strengthening the Long-Term Care Workforce for Health Equity in Missour…" at bounding box center [373, 238] width 4 height 4
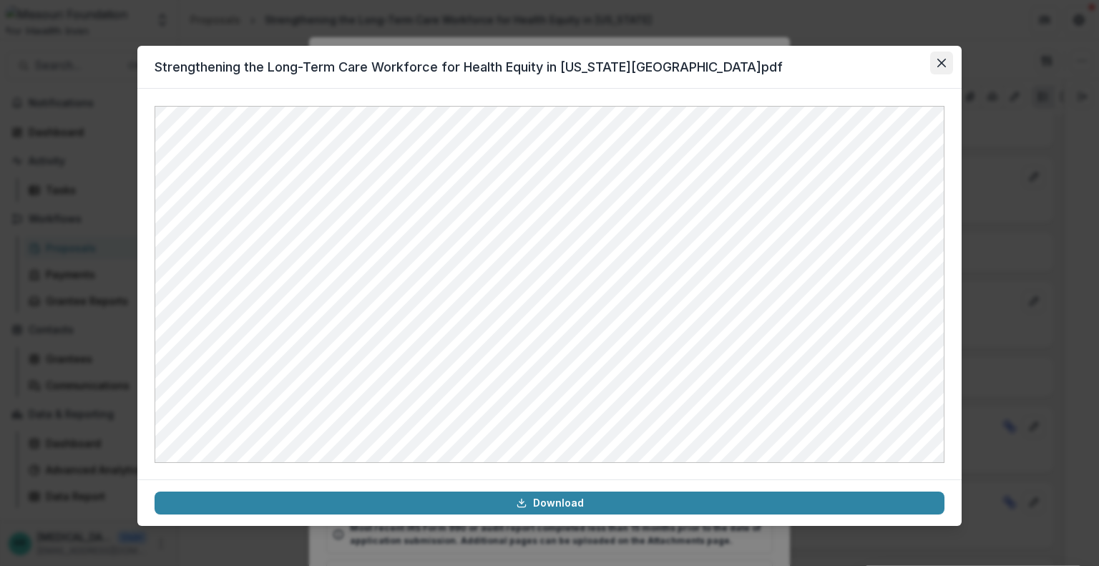
click at [946, 69] on button "Close" at bounding box center [941, 63] width 23 height 23
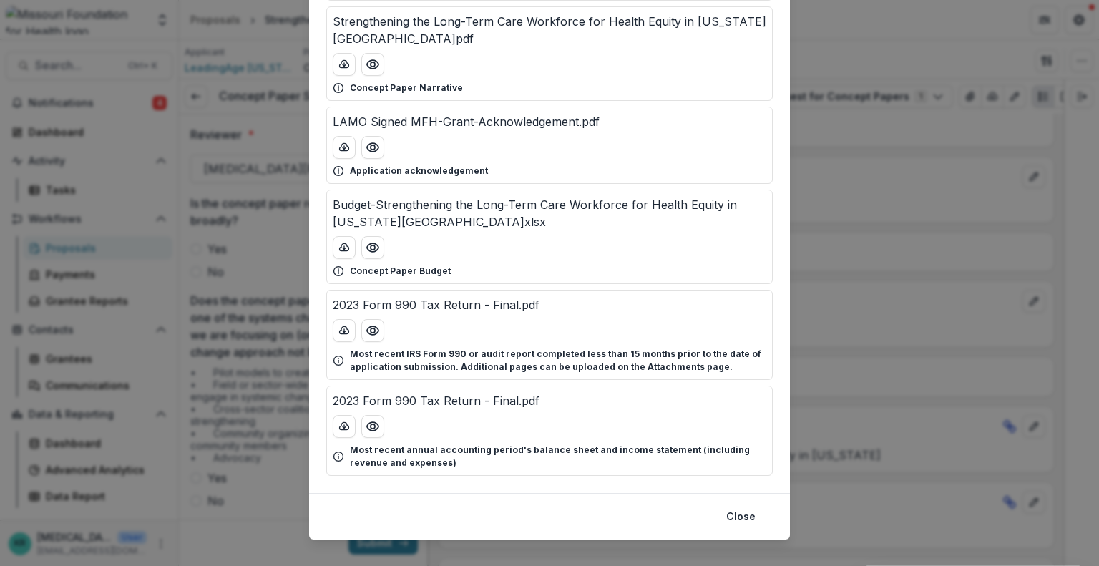
scroll to position [0, 0]
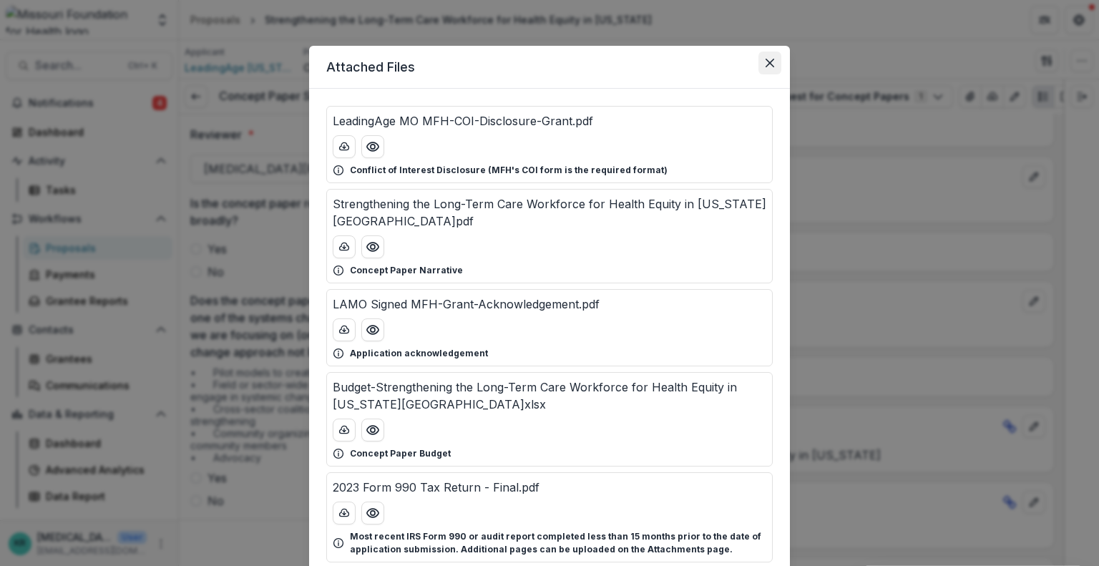
click at [759, 65] on button "Close" at bounding box center [769, 63] width 23 height 23
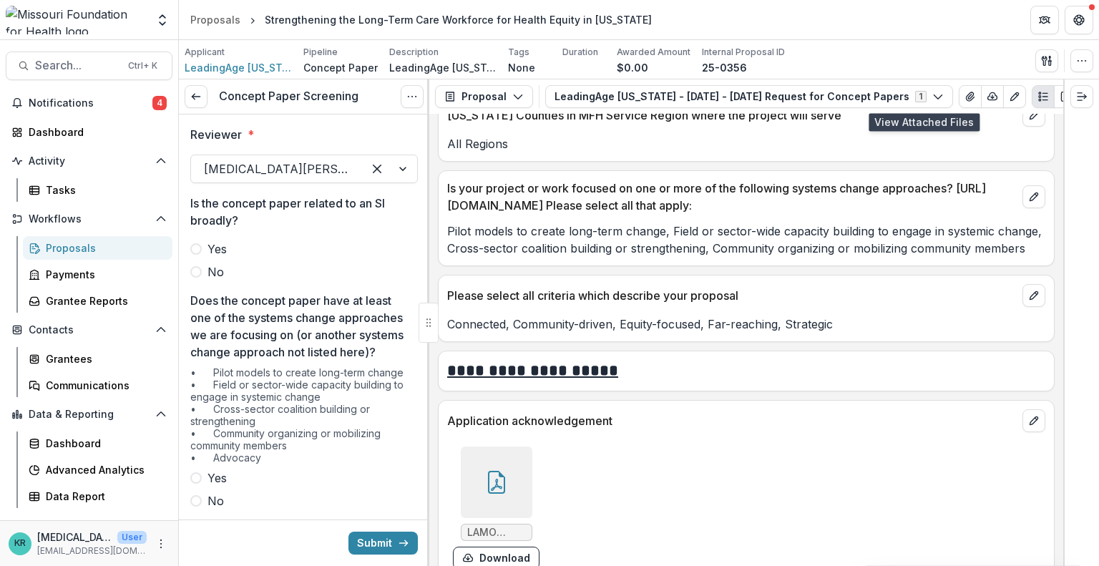
scroll to position [3413, 0]
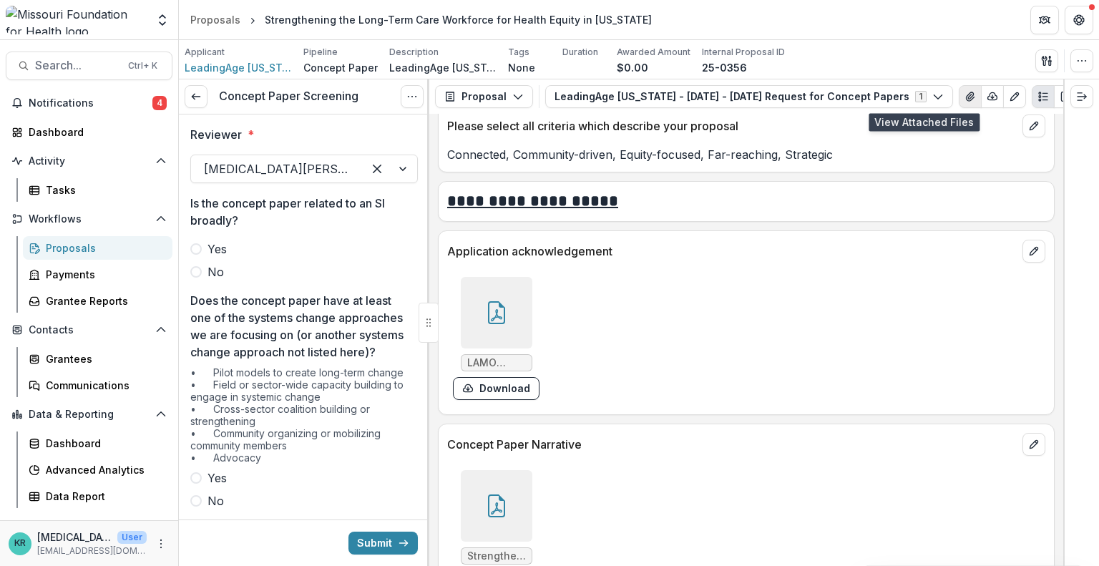
click at [958, 101] on button "View Attached Files" at bounding box center [969, 96] width 23 height 23
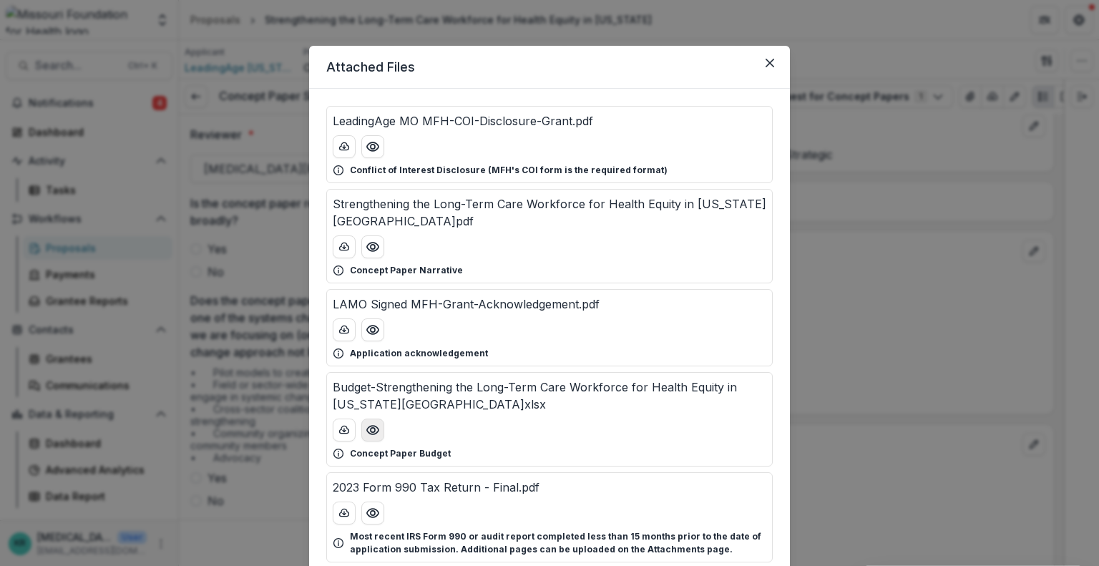
click at [371, 423] on icon "Preview Budget-Strengthening the Long-Term Care Workforce for Health Equity in …" at bounding box center [373, 430] width 14 height 14
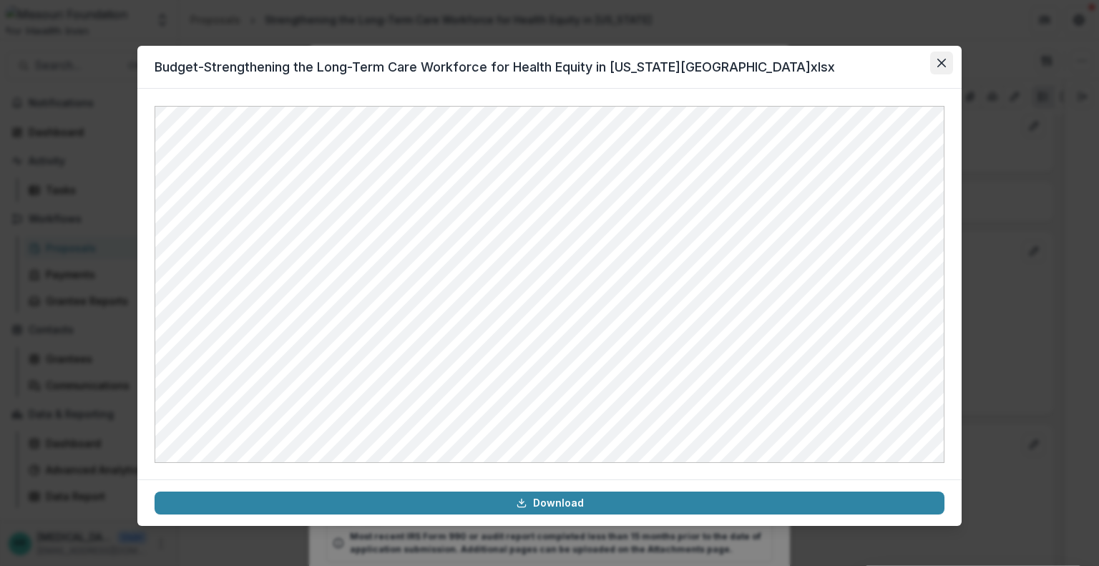
click at [940, 66] on icon "Close" at bounding box center [941, 63] width 9 height 9
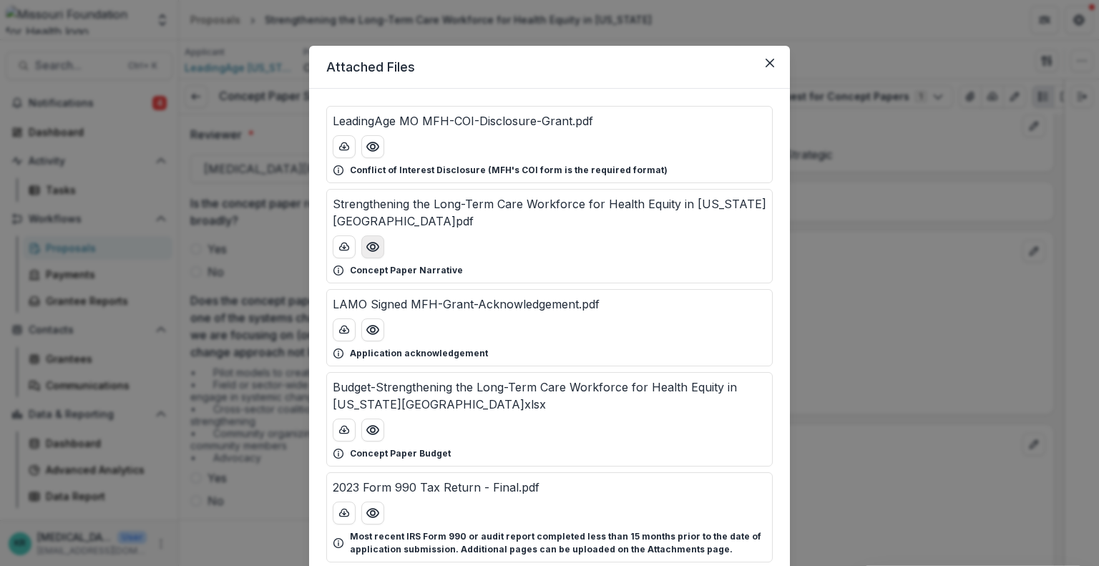
click at [361, 235] on button "Preview Strengthening the Long-Term Care Workforce for Health Equity in Missour…" at bounding box center [372, 246] width 23 height 23
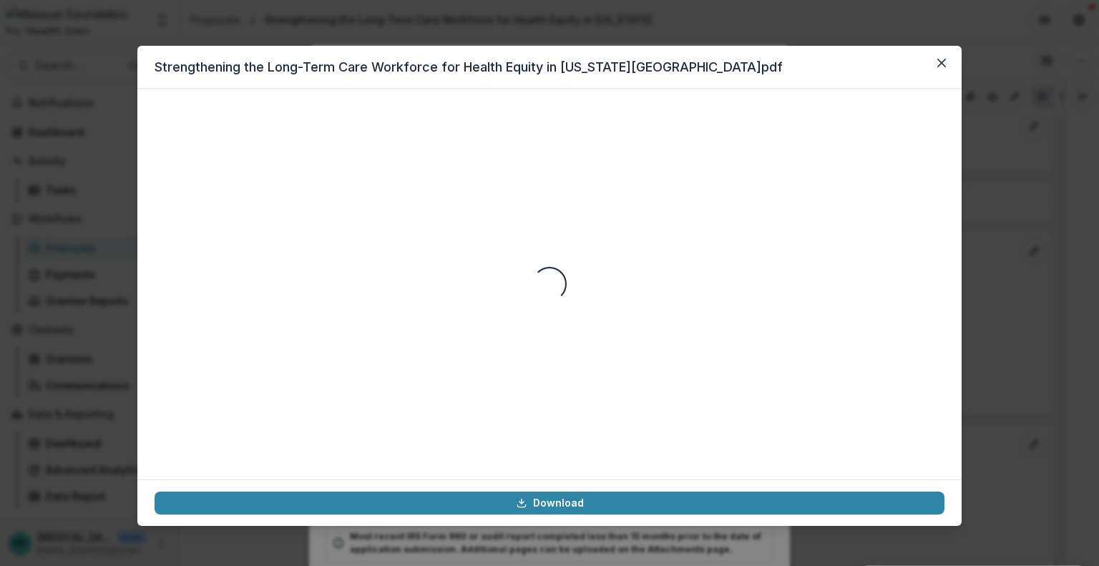
click at [359, 230] on div "Loading..." at bounding box center [550, 284] width 790 height 356
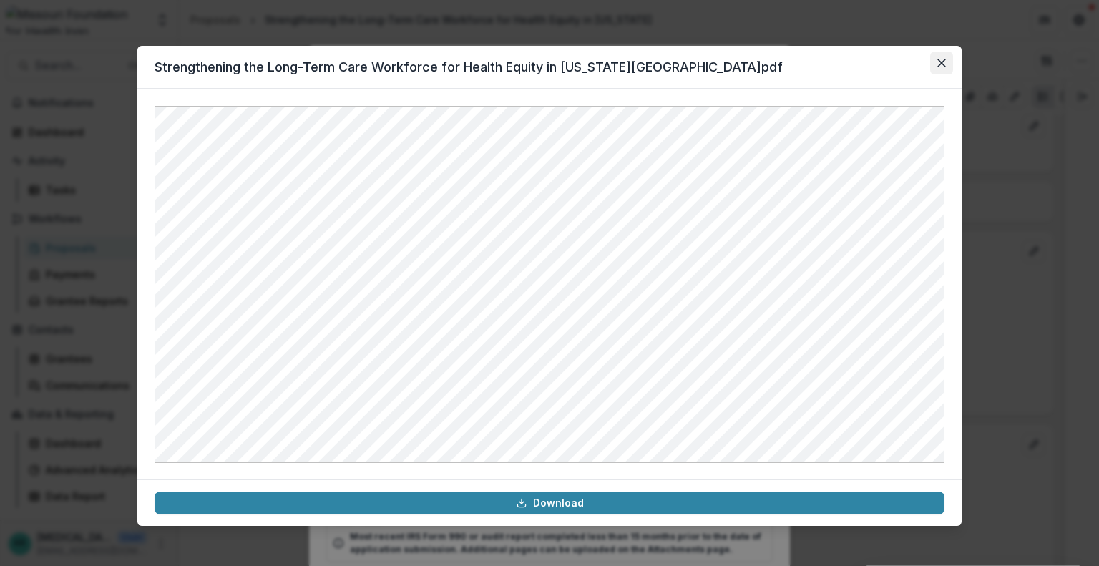
click at [935, 53] on button "Close" at bounding box center [941, 63] width 23 height 23
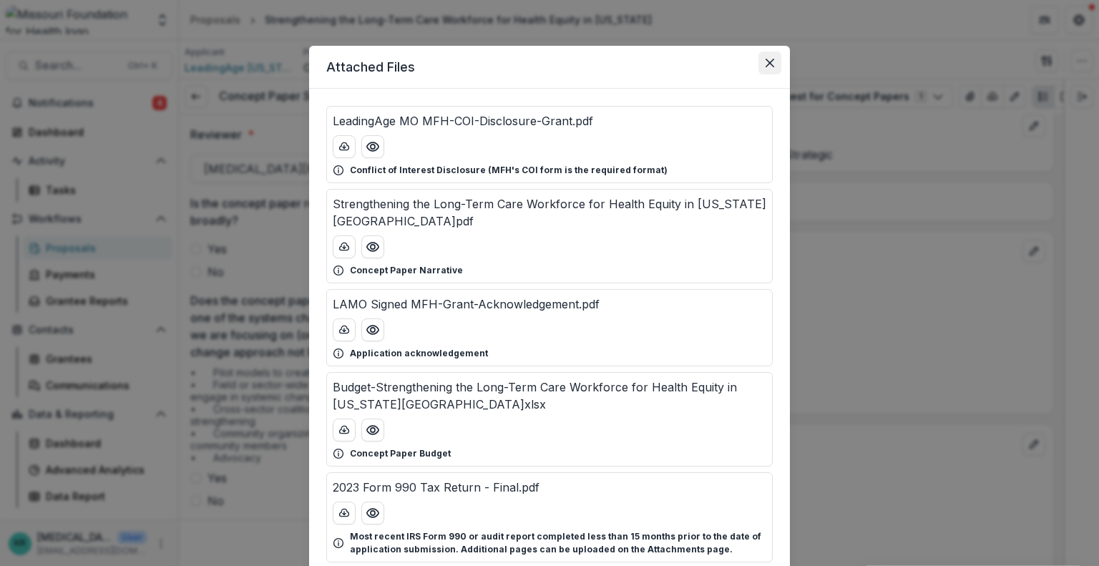
click at [767, 66] on icon "Close" at bounding box center [769, 63] width 9 height 9
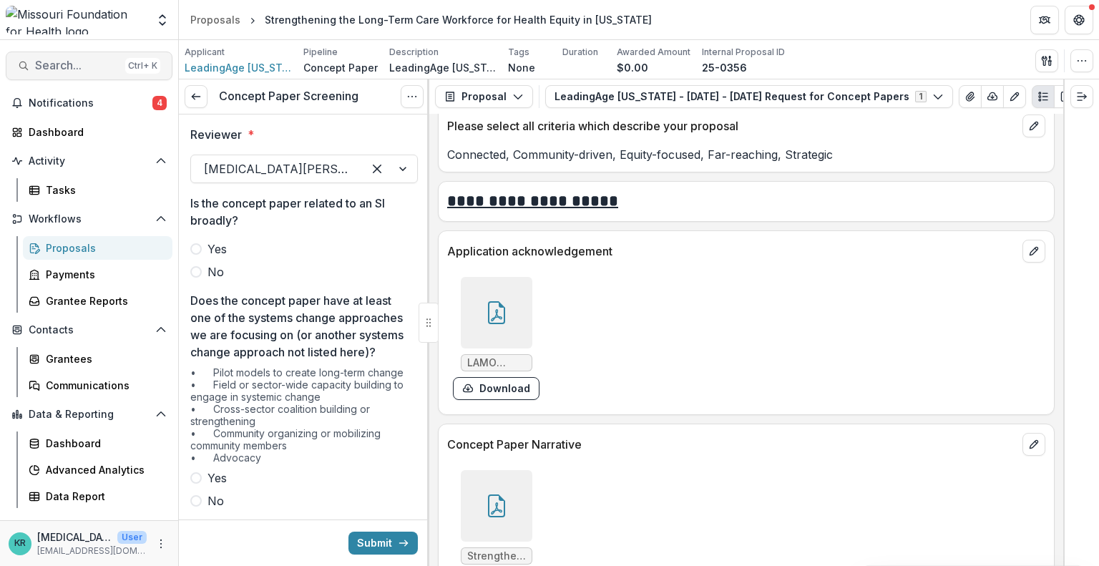
click at [94, 57] on button "Search... Ctrl + K" at bounding box center [89, 66] width 167 height 29
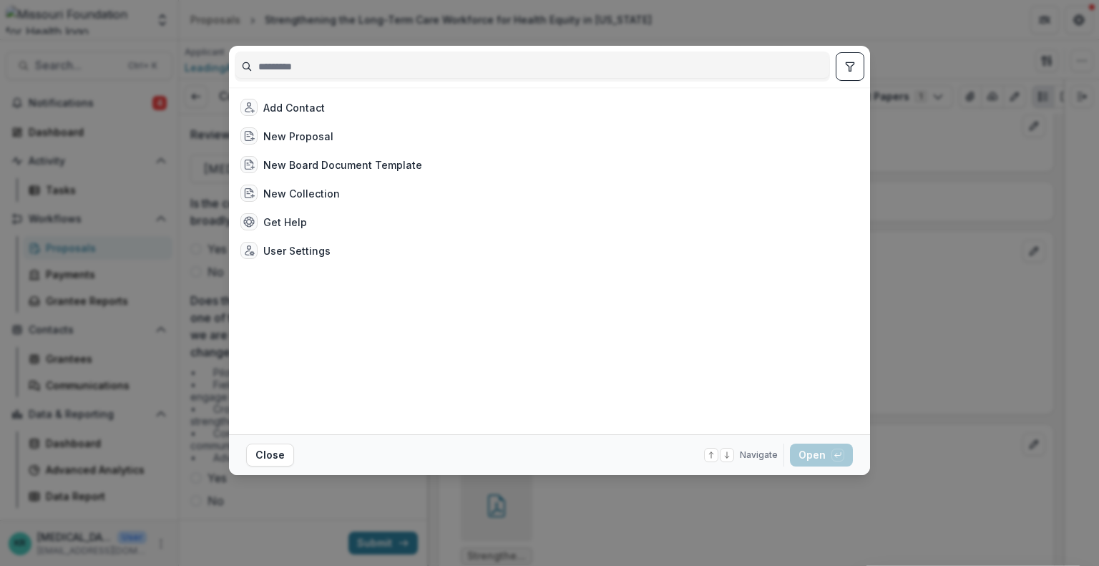
click at [316, 68] on input at bounding box center [532, 66] width 594 height 23
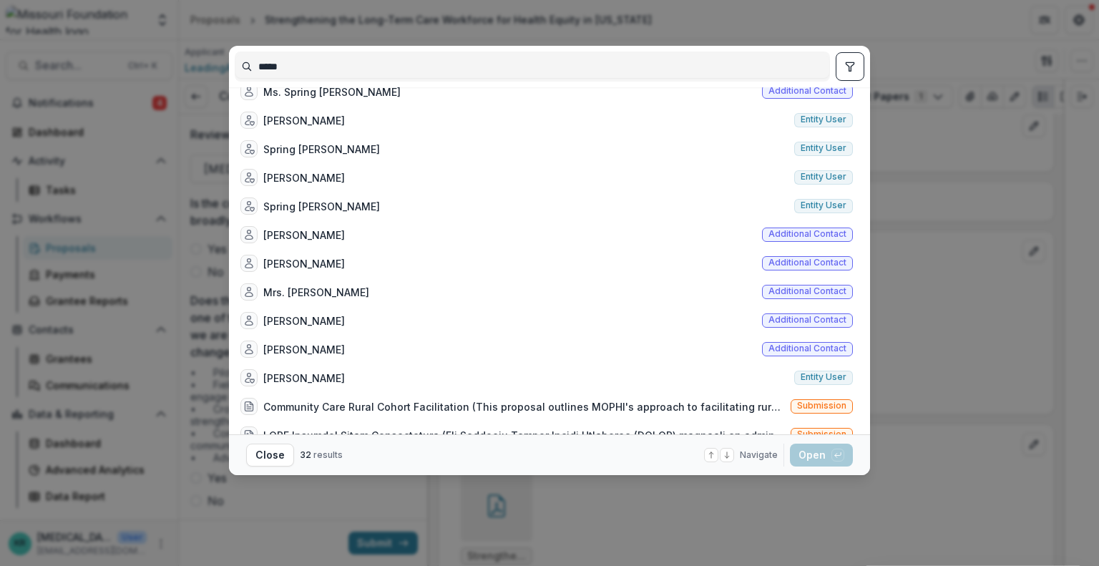
scroll to position [579, 0]
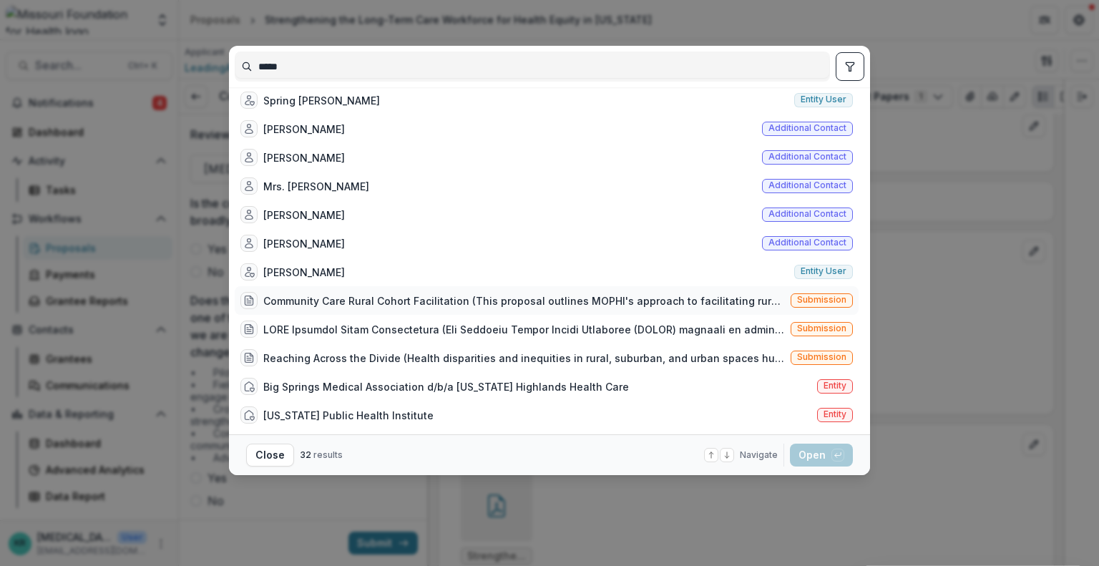
type input "*****"
click at [456, 304] on div "Community Care Rural Cohort Facilitation (This proposal outlines MOPHI's approa…" at bounding box center [523, 300] width 521 height 15
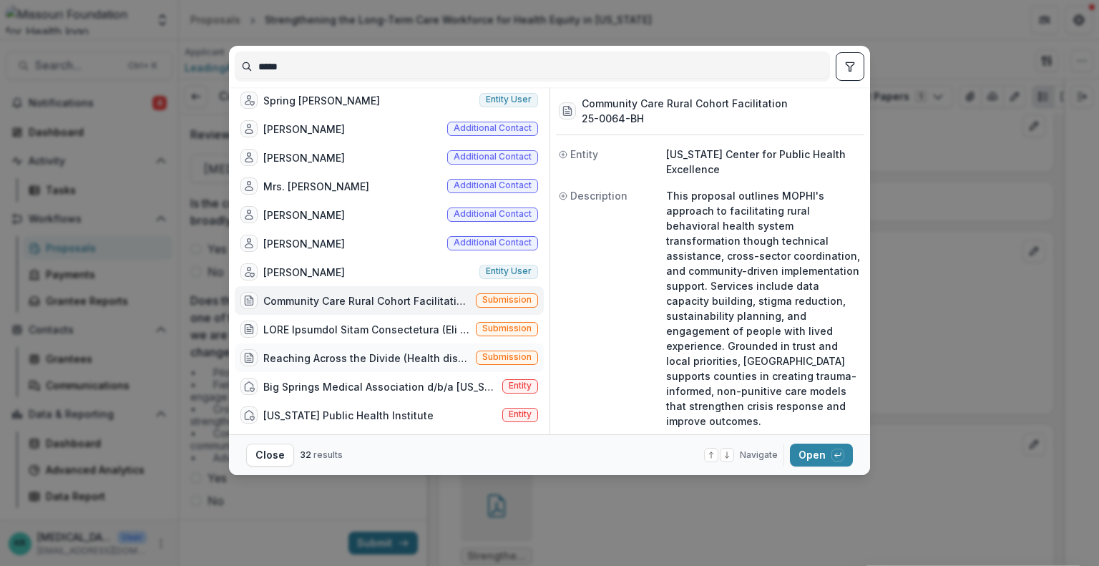
click at [394, 366] on div "Reaching Across the Divide (Health disparities and inequities in rural, suburba…" at bounding box center [355, 357] width 230 height 17
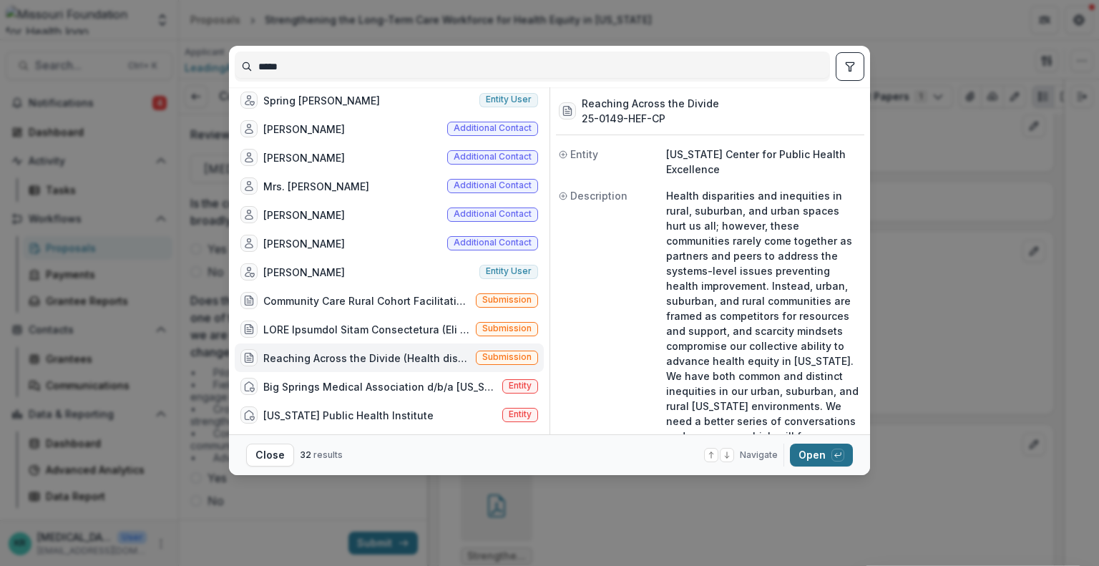
click at [830, 451] on button "Open with enter key" at bounding box center [821, 454] width 63 height 23
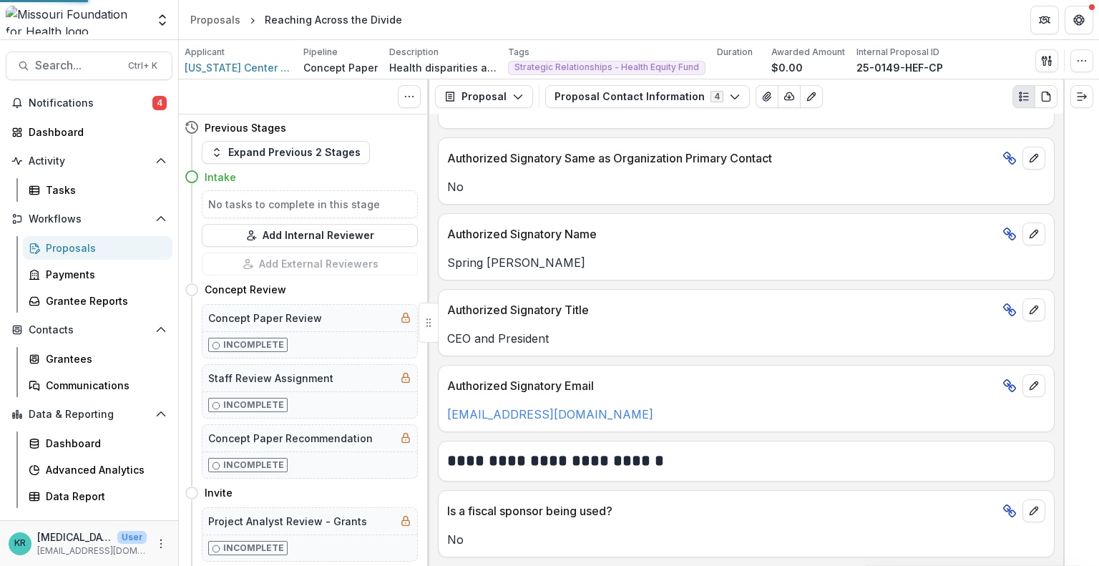
scroll to position [788, 0]
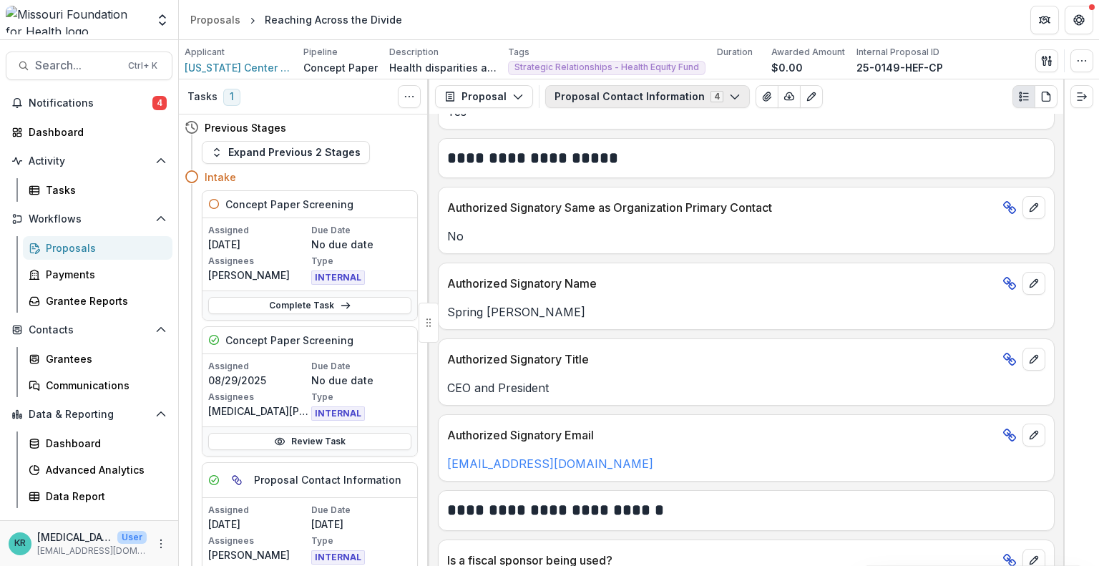
click at [707, 94] on button "Proposal Contact Information 4" at bounding box center [647, 96] width 205 height 23
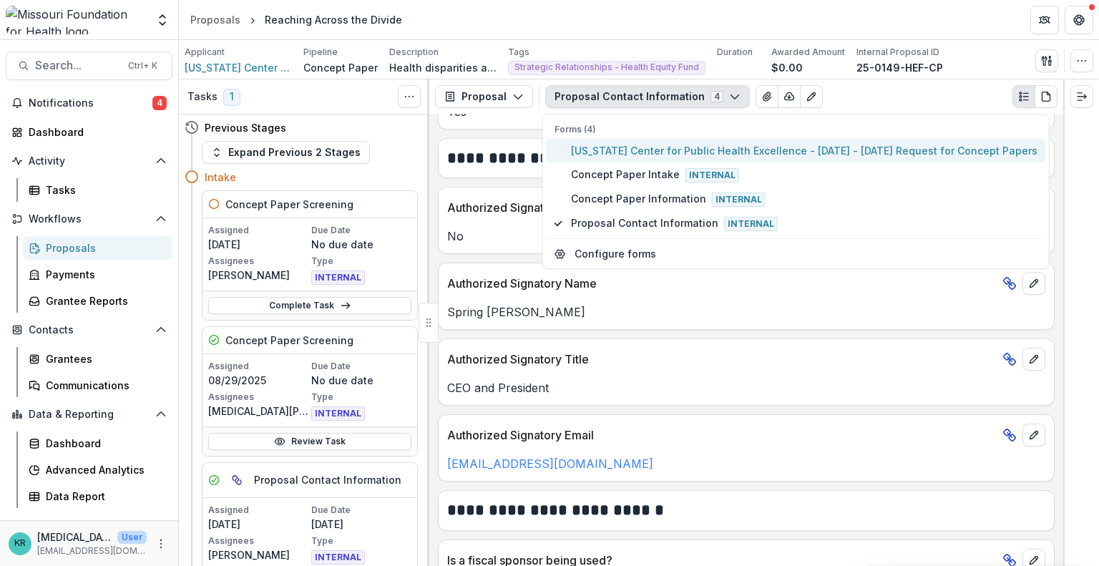
click at [677, 147] on span "[US_STATE] Center for Public Health Excellence - [DATE] - [DATE] Request for Co…" at bounding box center [804, 150] width 466 height 15
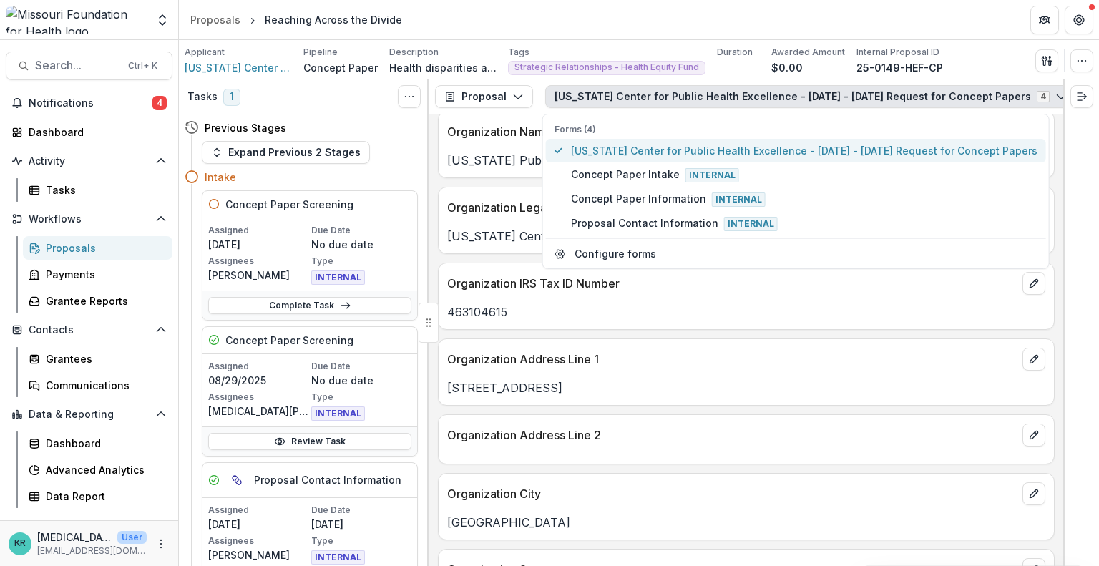
scroll to position [861, 0]
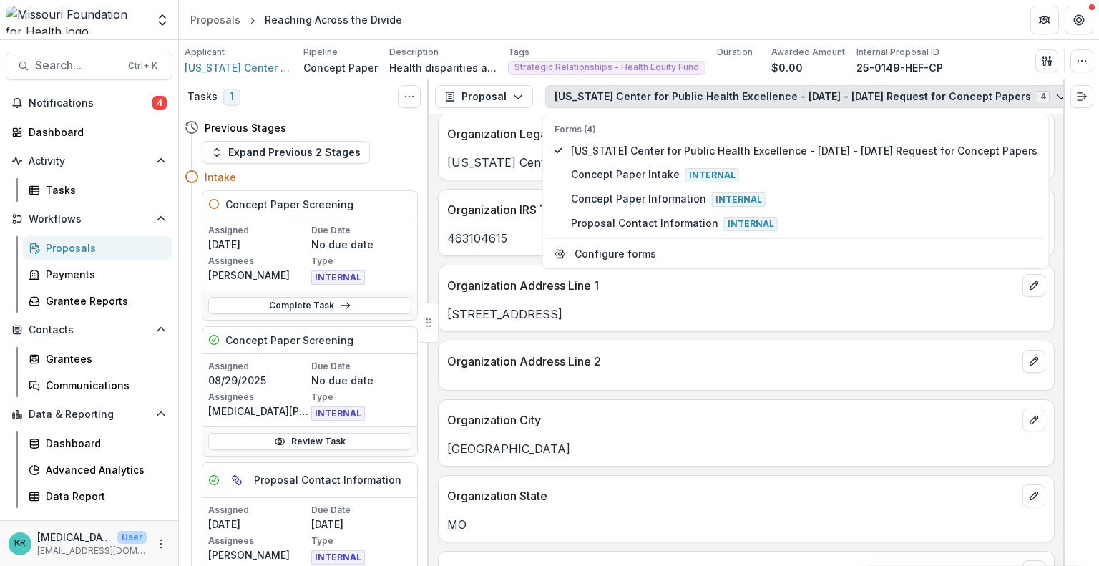
click at [873, 299] on div "[STREET_ADDRESS]" at bounding box center [745, 310] width 615 height 26
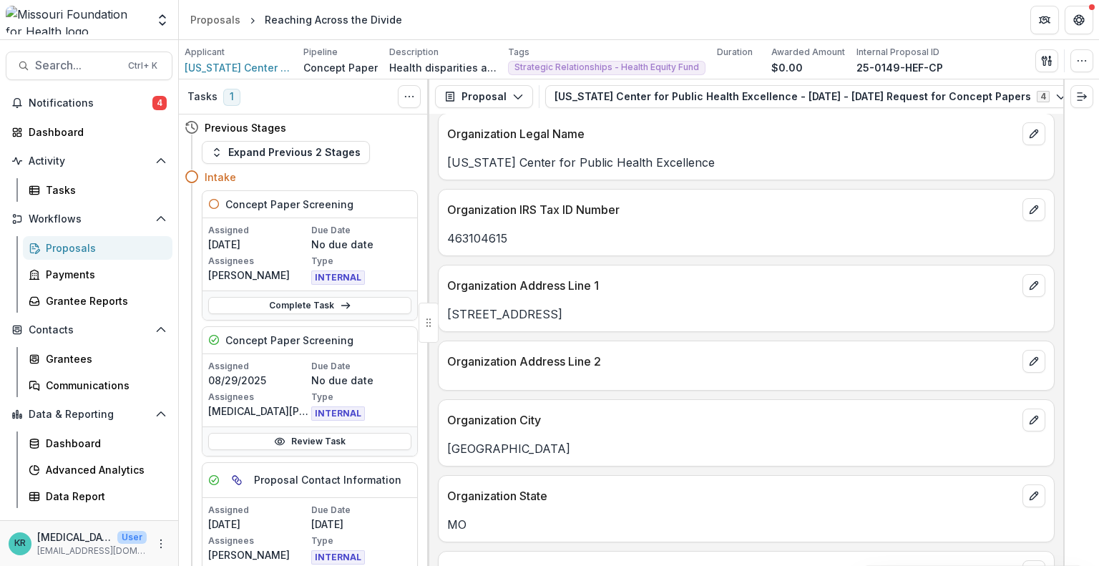
click at [1082, 105] on button "View Attached Files" at bounding box center [1093, 96] width 23 height 23
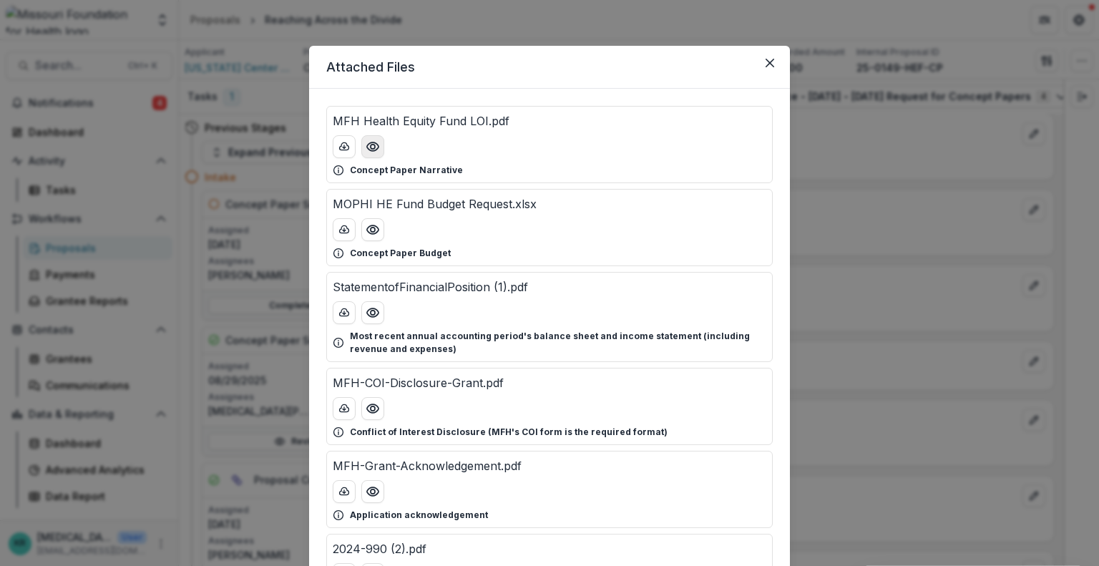
click at [378, 143] on button "Preview MFH Health Equity Fund LOI.pdf" at bounding box center [372, 146] width 23 height 23
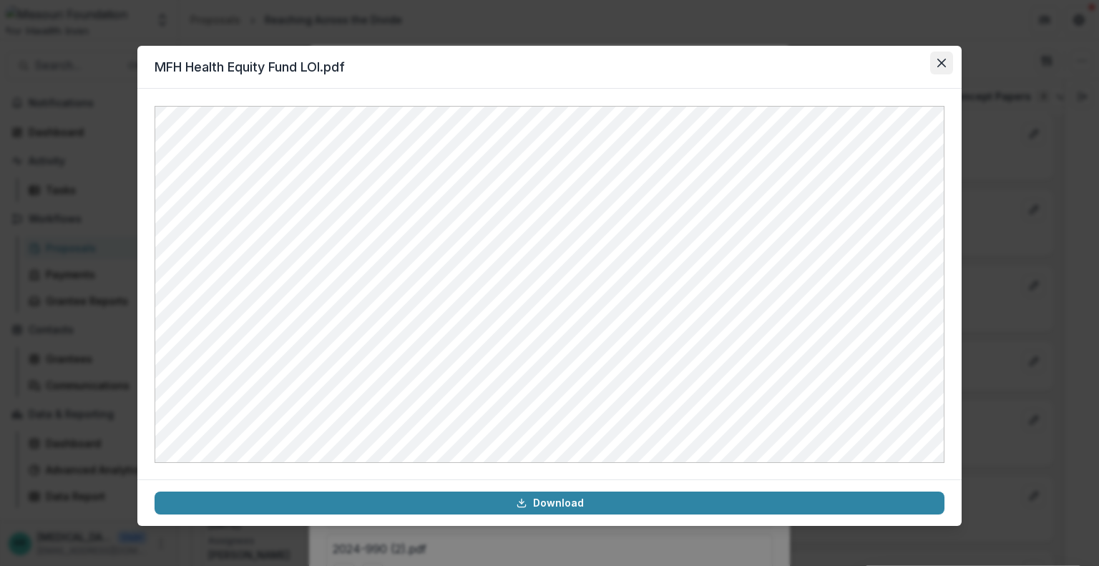
click at [942, 63] on icon "Close" at bounding box center [941, 63] width 9 height 9
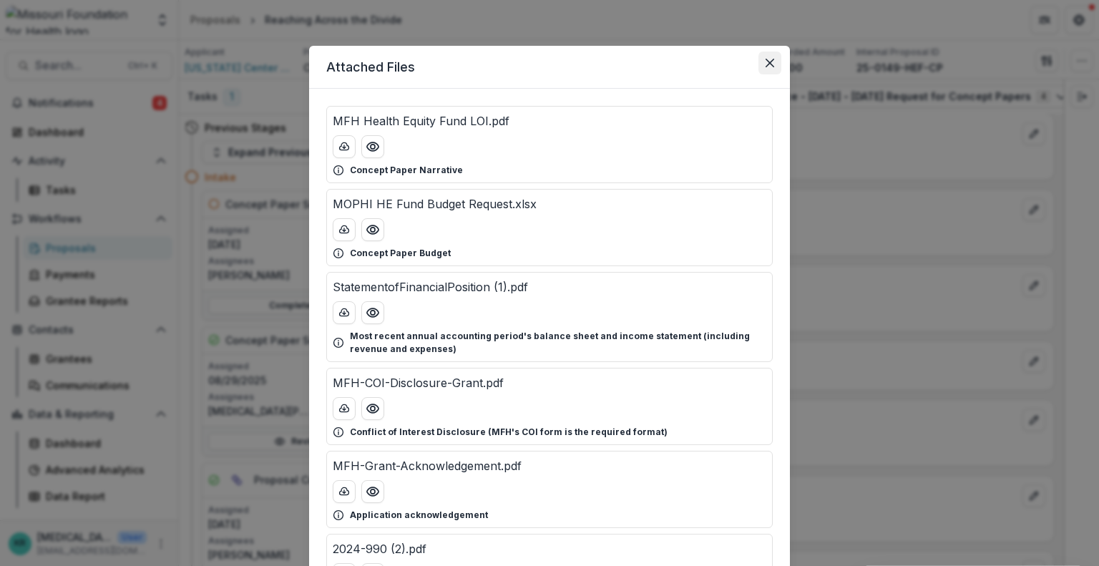
click at [773, 60] on button "Close" at bounding box center [769, 63] width 23 height 23
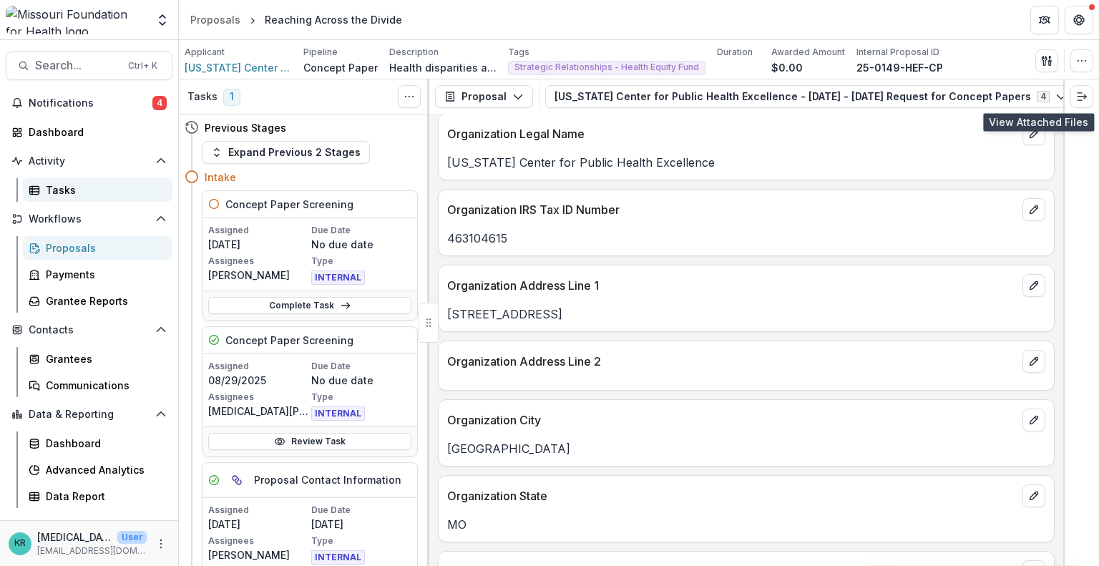
click at [52, 200] on link "Tasks" at bounding box center [97, 190] width 149 height 24
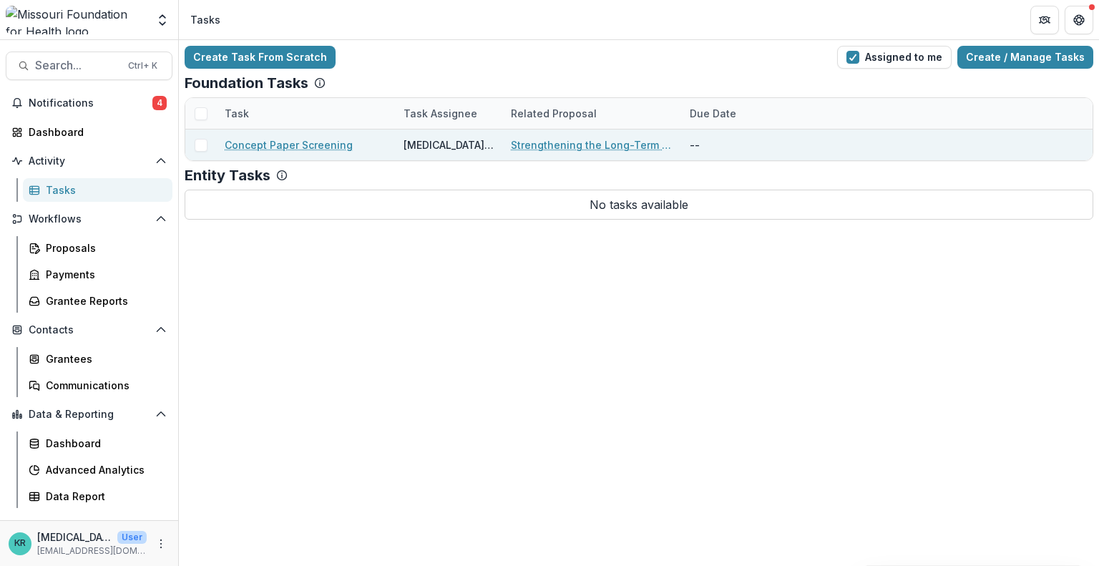
click at [310, 143] on link "Concept Paper Screening" at bounding box center [289, 144] width 128 height 15
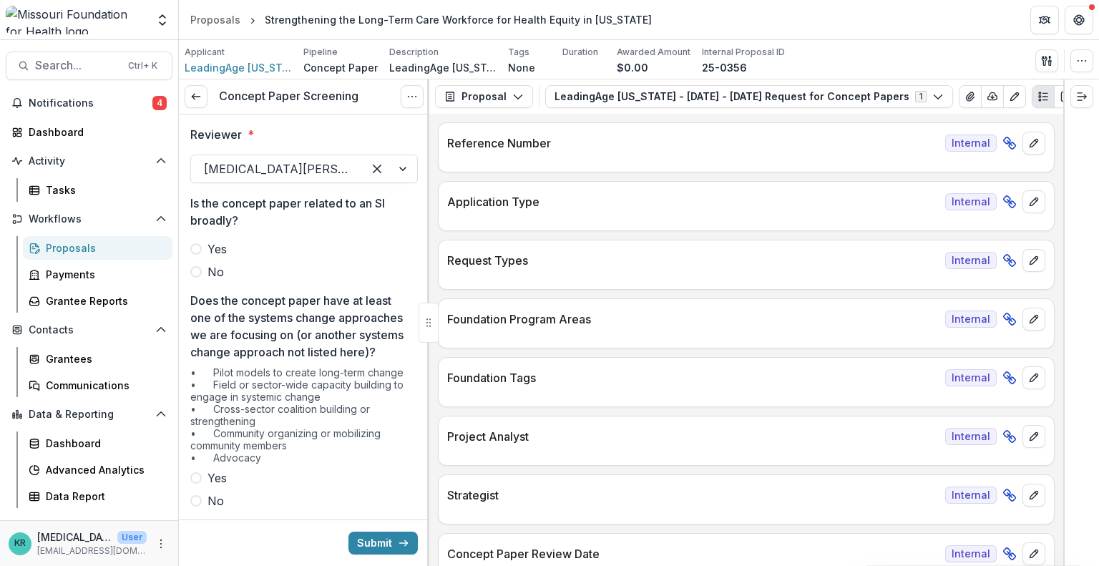
click at [207, 274] on span "No" at bounding box center [215, 271] width 16 height 17
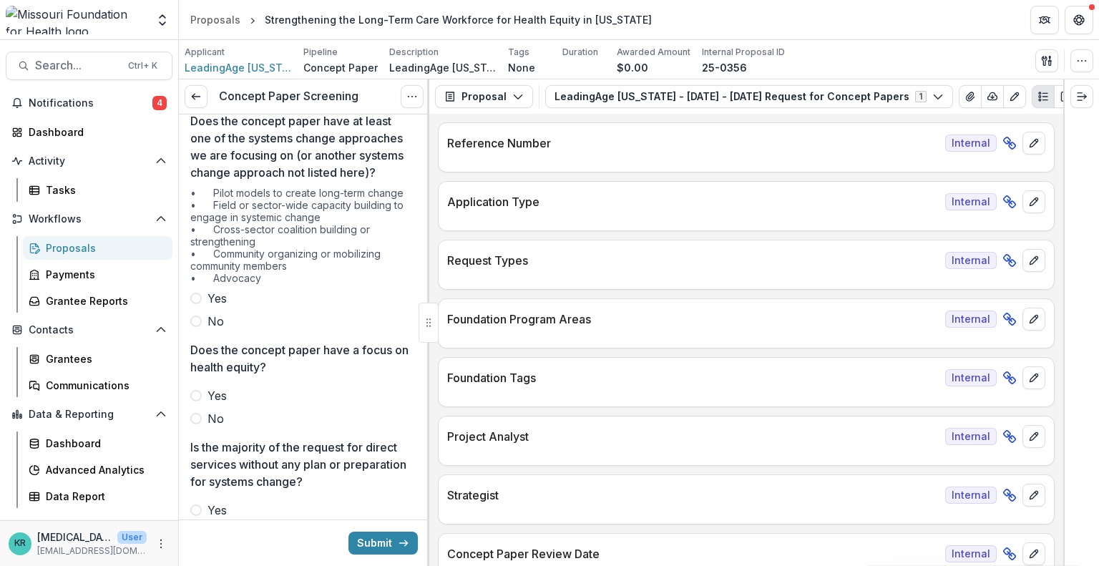
scroll to position [180, 0]
click at [200, 329] on label "No" at bounding box center [303, 320] width 227 height 17
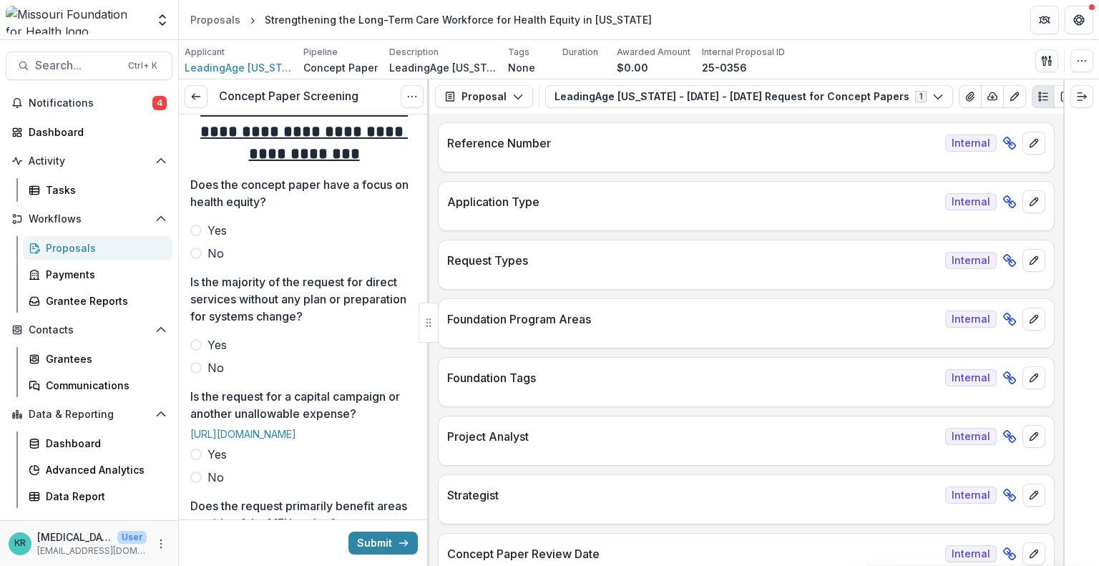
scroll to position [423, 0]
click at [212, 237] on span "Yes" at bounding box center [216, 228] width 19 height 17
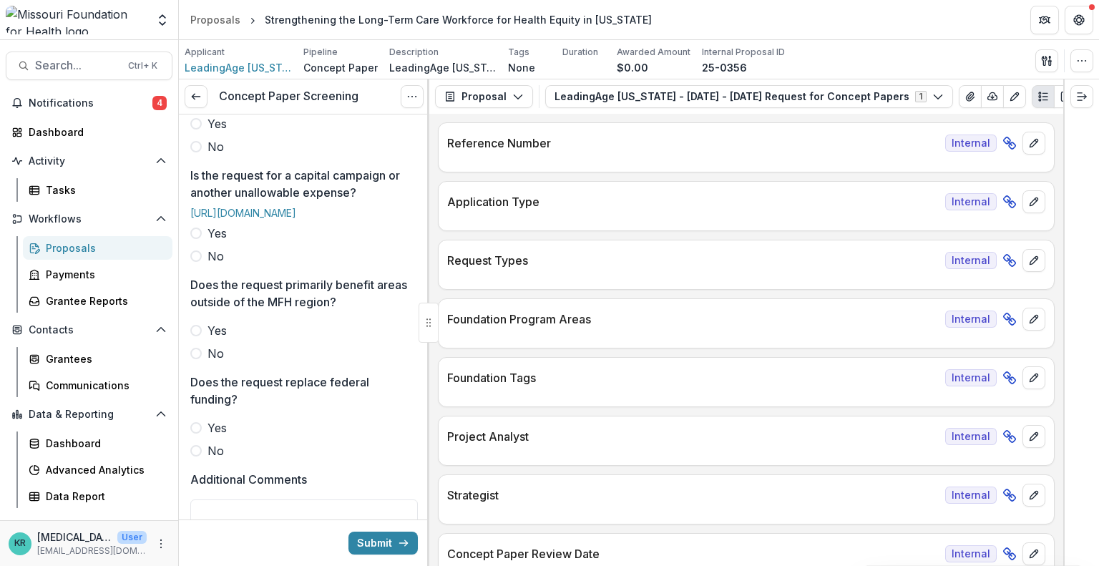
scroll to position [648, 0]
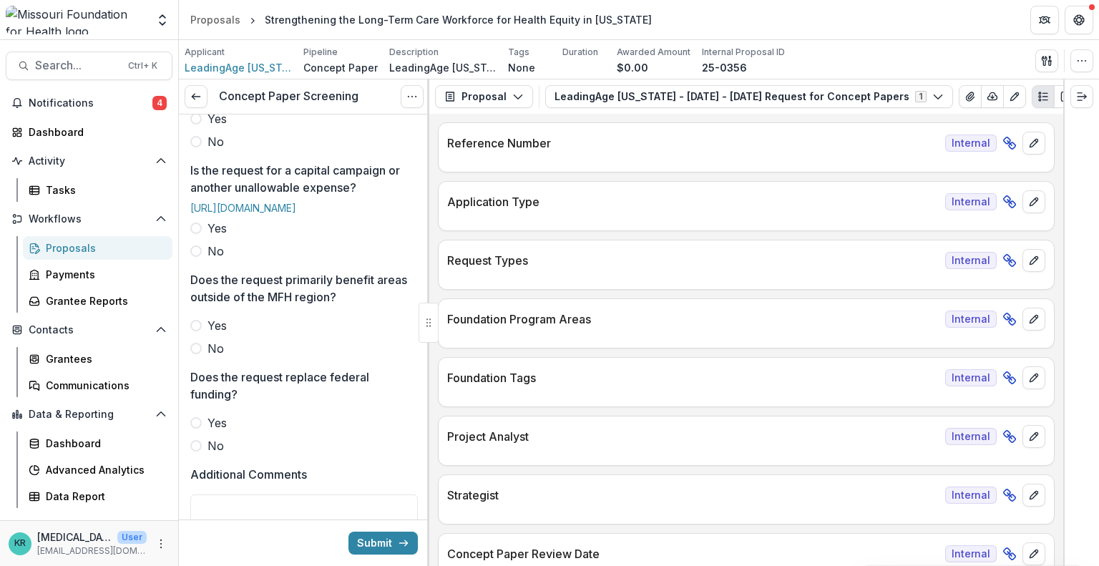
click at [200, 147] on span at bounding box center [195, 141] width 11 height 11
click at [206, 260] on div "Yes No" at bounding box center [303, 240] width 227 height 40
click at [201, 257] on span at bounding box center [195, 250] width 11 height 11
click at [201, 354] on span at bounding box center [195, 348] width 11 height 11
click at [200, 454] on label "No" at bounding box center [303, 445] width 227 height 17
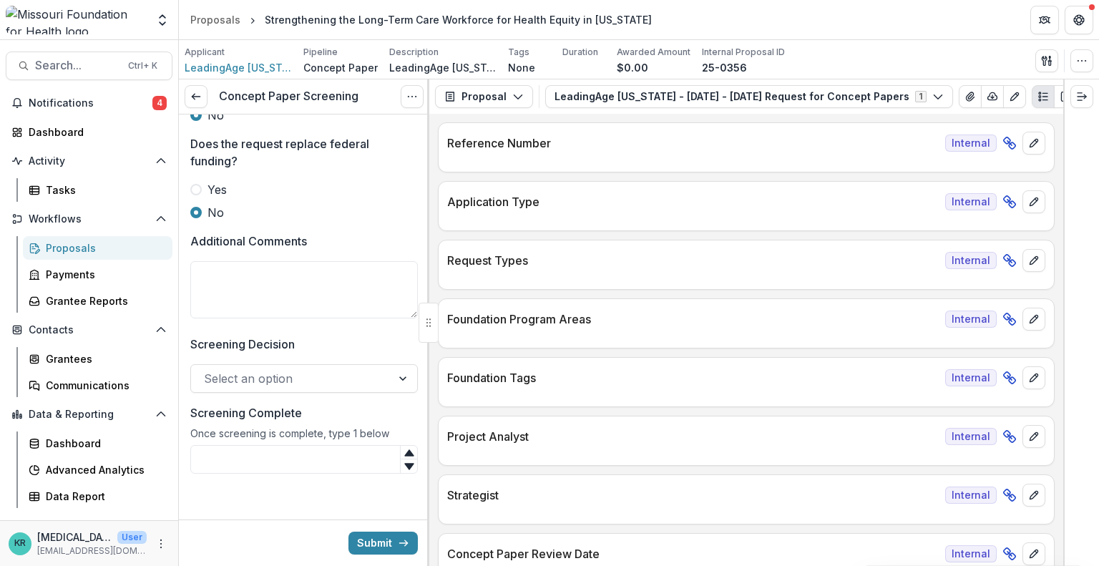
scroll to position [944, 0]
click at [233, 288] on textarea "Additional Comments" at bounding box center [303, 289] width 227 height 57
click at [232, 313] on textarea "**********" at bounding box center [303, 289] width 227 height 57
type textarea "**********"
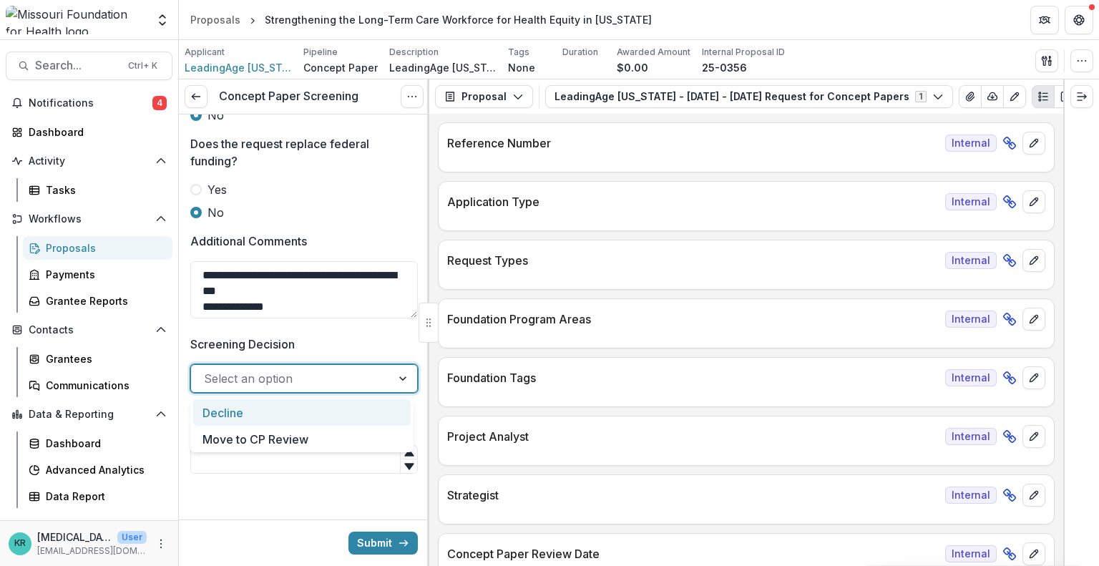
click at [312, 381] on div at bounding box center [291, 378] width 175 height 20
click at [301, 440] on div "Move to CP Review" at bounding box center [301, 439] width 217 height 26
click at [304, 386] on div at bounding box center [277, 378] width 146 height 20
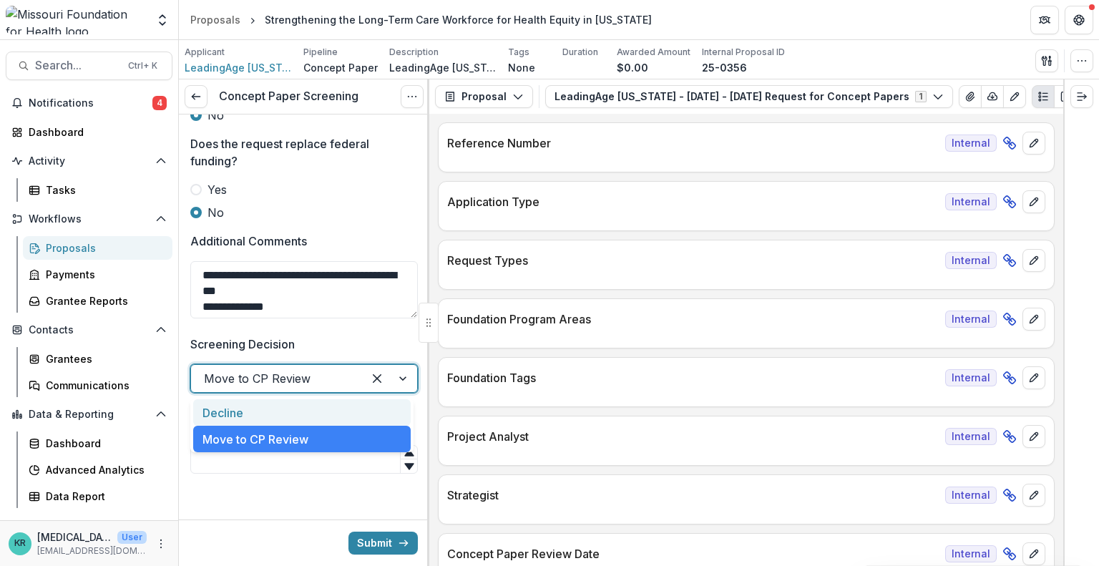
click at [293, 378] on div at bounding box center [277, 378] width 146 height 20
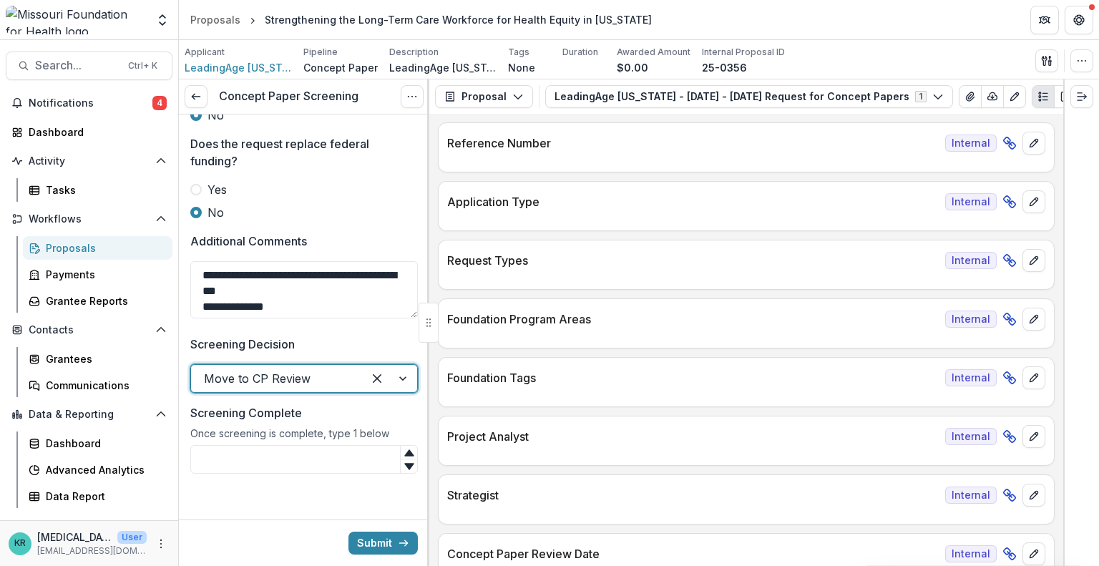
click at [283, 366] on div "Move to CP Review" at bounding box center [303, 378] width 227 height 29
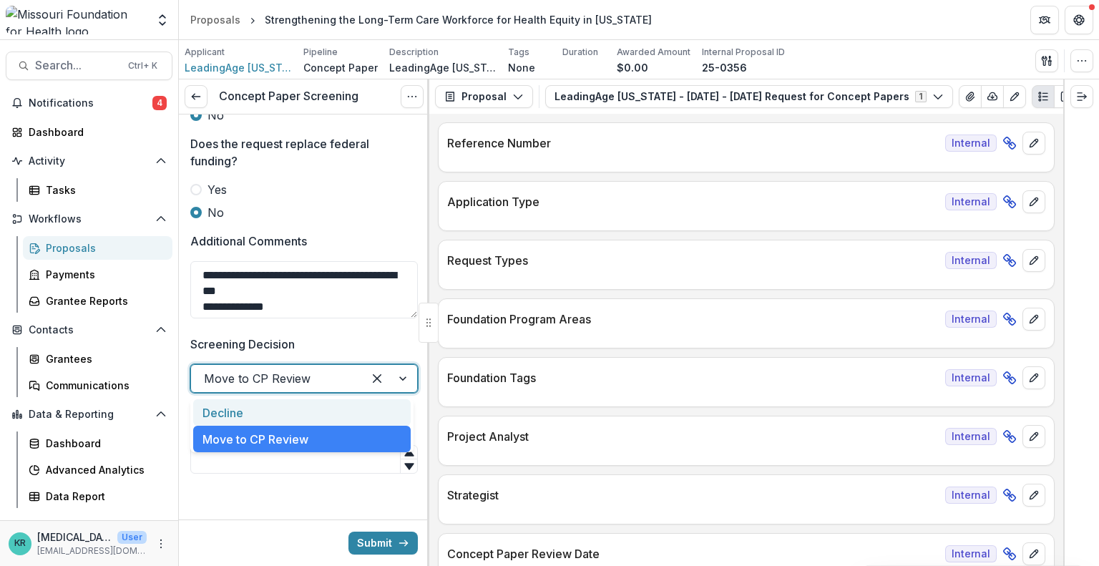
click at [286, 422] on div "Decline" at bounding box center [301, 412] width 217 height 26
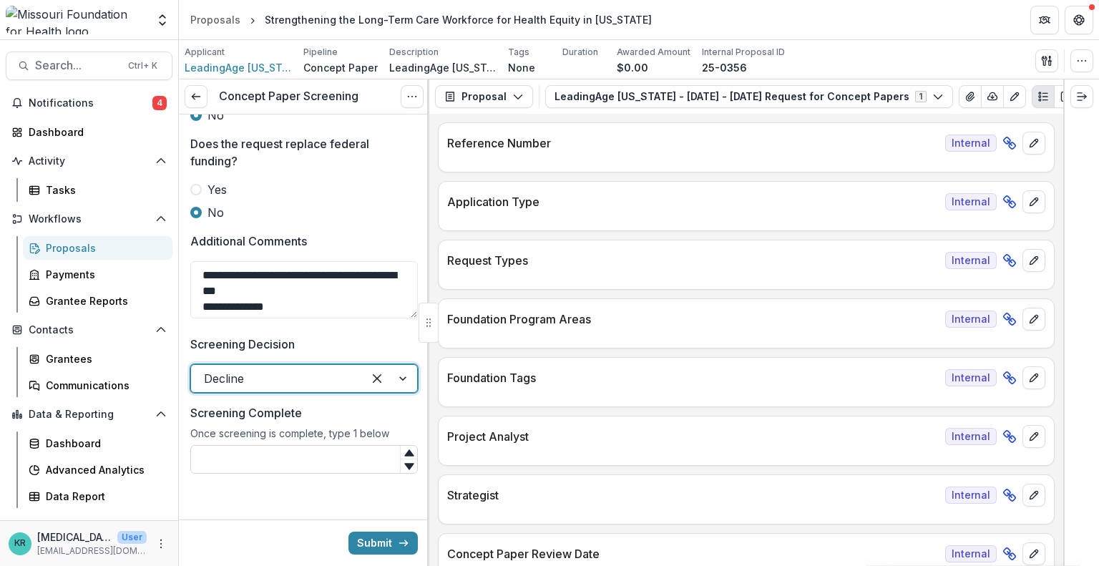
click at [284, 451] on input "Screening Complete" at bounding box center [303, 459] width 227 height 29
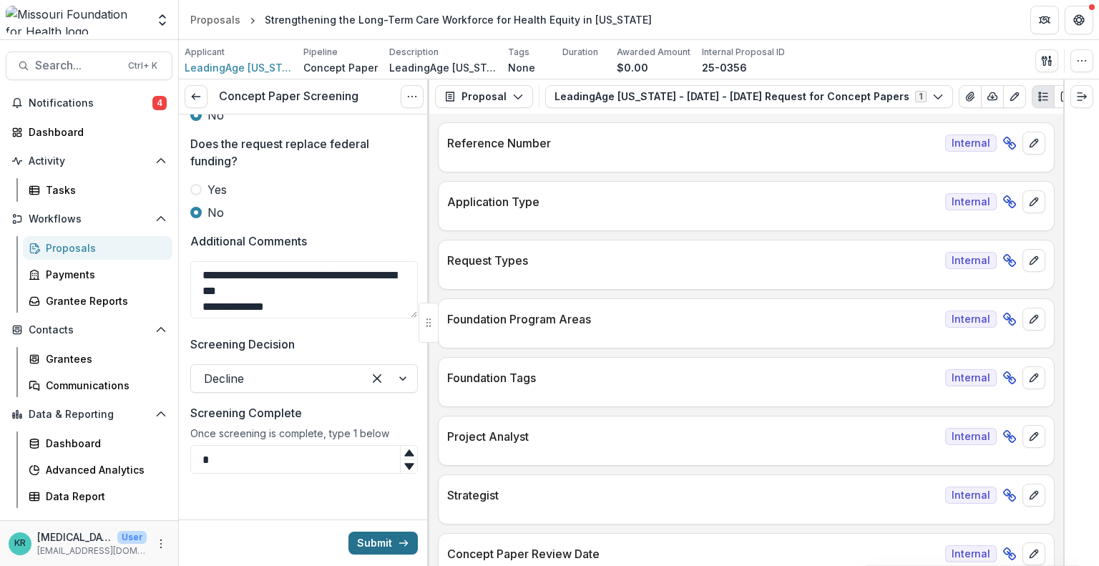
type input "*"
click at [361, 554] on button "Submit" at bounding box center [382, 542] width 69 height 23
click at [129, 97] on span "Notifications" at bounding box center [91, 103] width 124 height 12
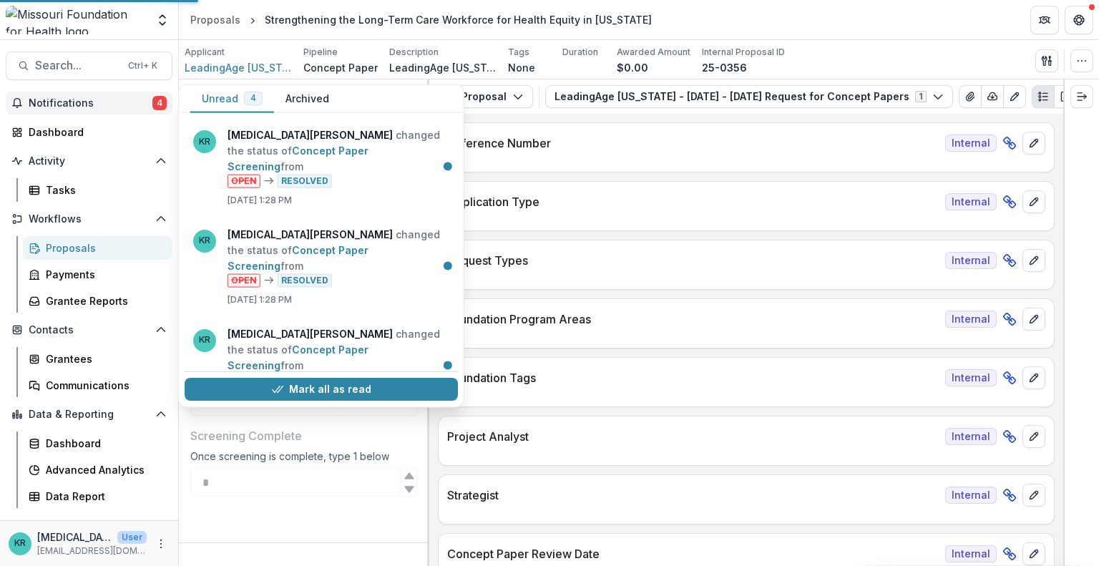
scroll to position [921, 0]
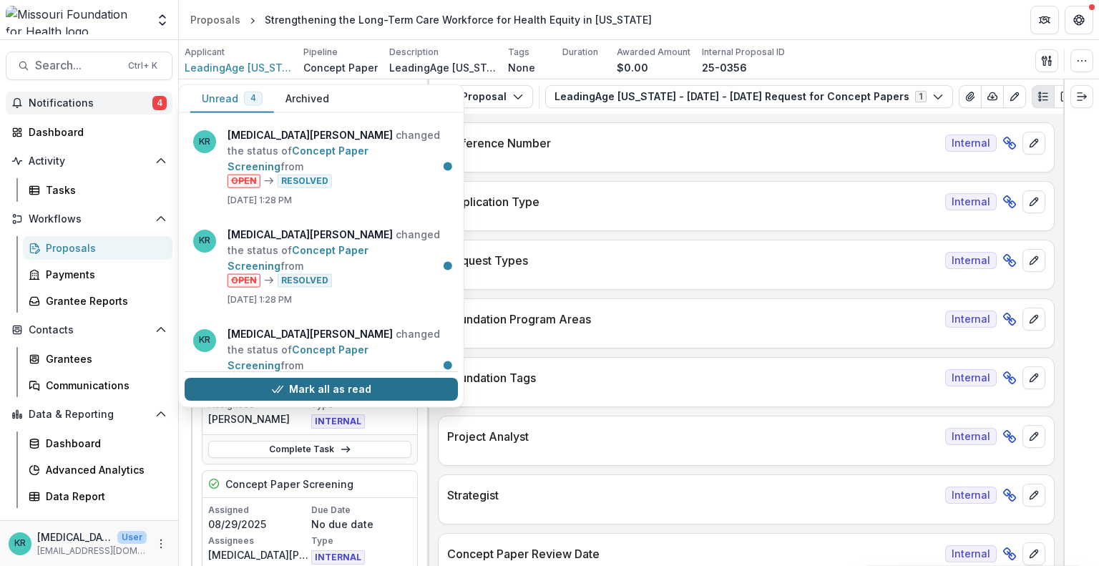
click at [378, 380] on button "Mark all as read" at bounding box center [321, 389] width 273 height 23
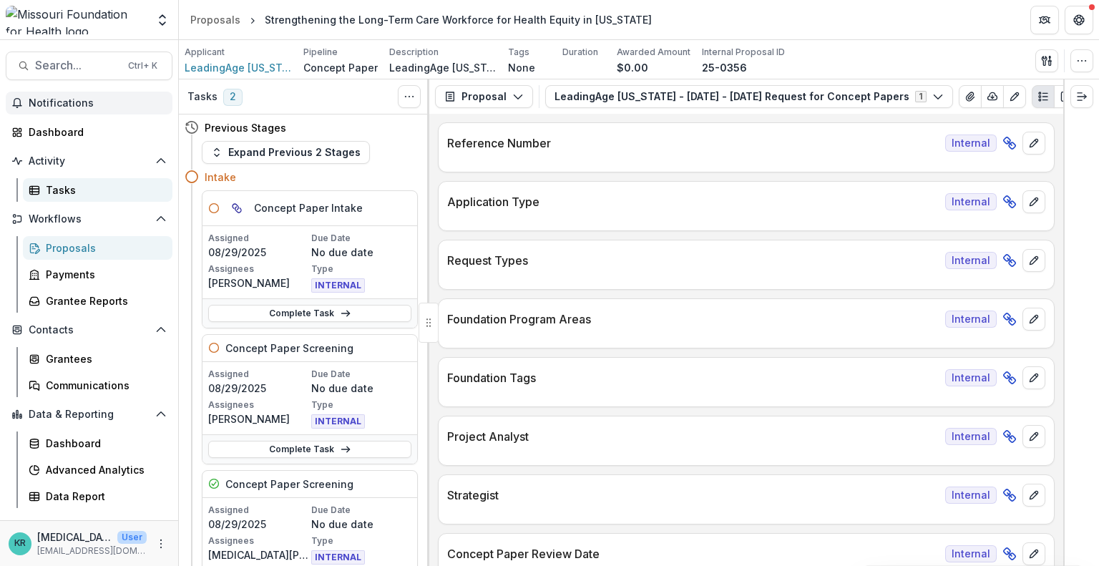
click at [72, 185] on div "Tasks" at bounding box center [103, 189] width 115 height 15
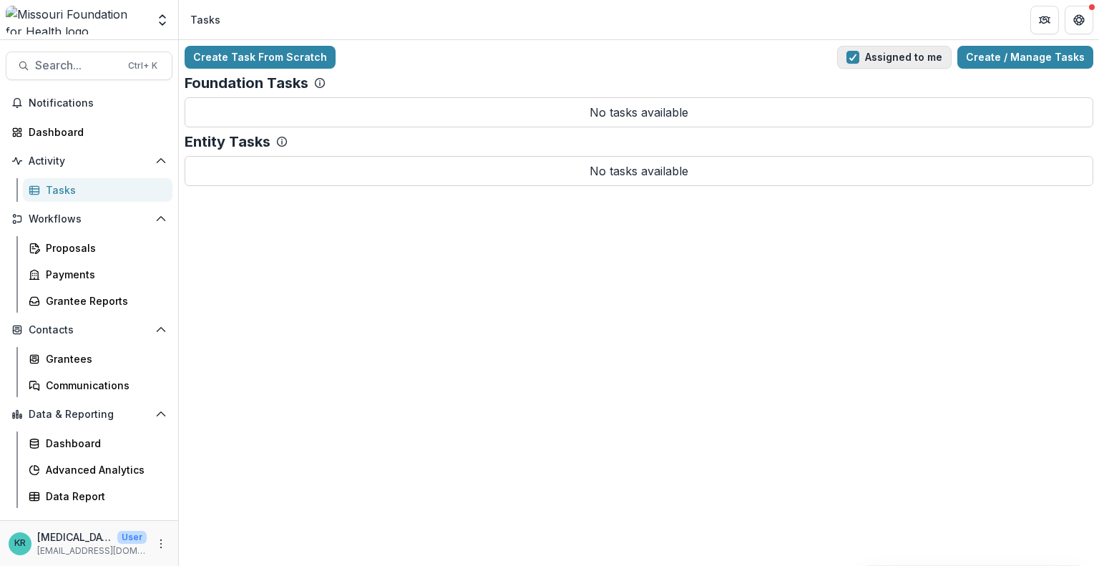
click at [904, 55] on button "Assigned to me" at bounding box center [894, 57] width 114 height 23
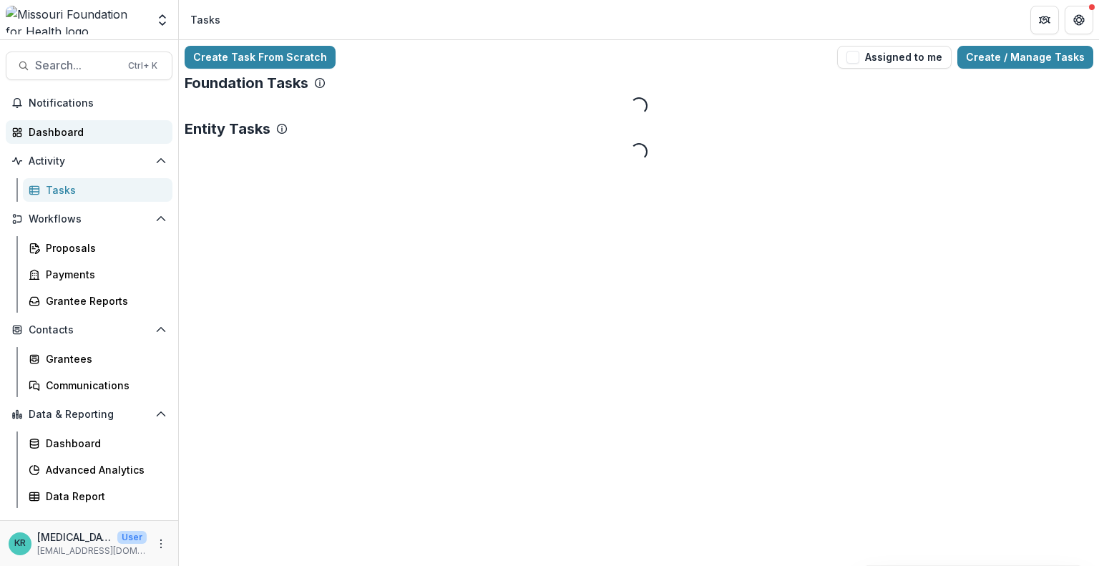
click at [54, 131] on div "Dashboard" at bounding box center [95, 131] width 132 height 15
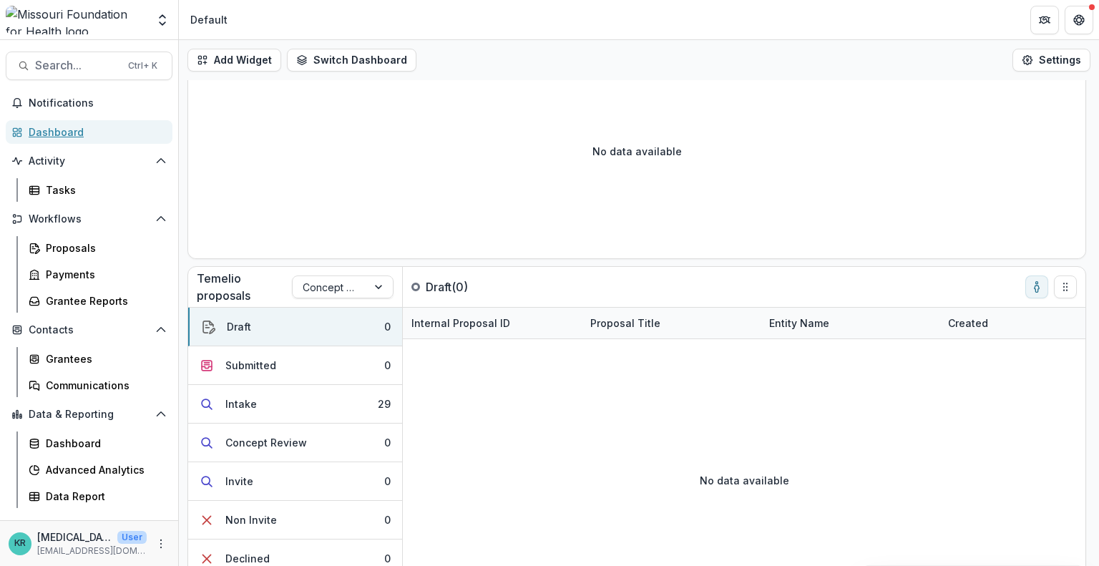
scroll to position [142, 0]
click at [325, 404] on button "Intake 29" at bounding box center [295, 405] width 214 height 39
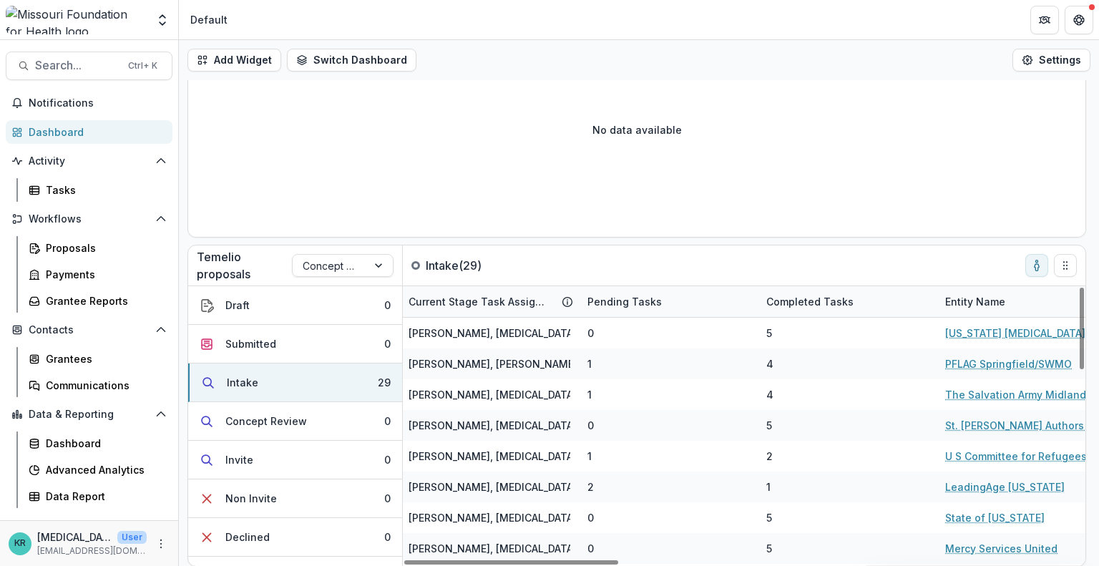
scroll to position [0, 0]
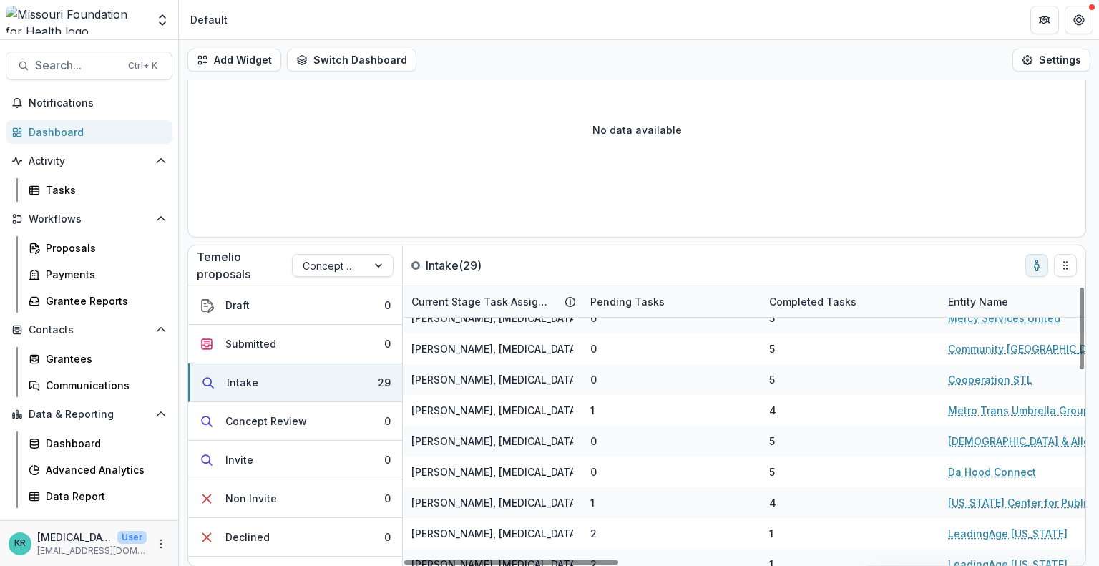
click at [627, 473] on div "0" at bounding box center [671, 471] width 179 height 31
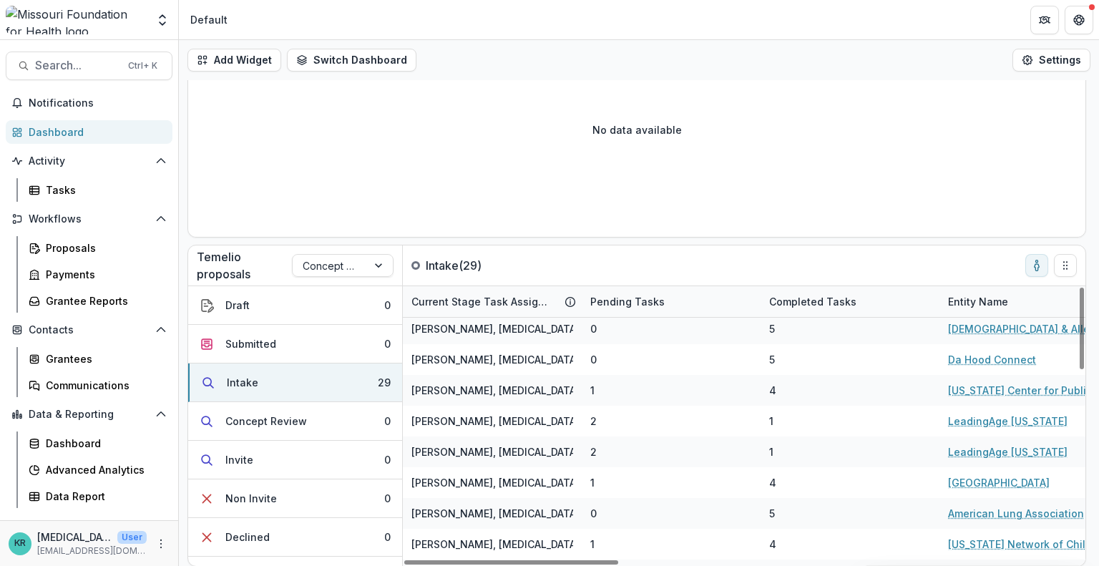
scroll to position [643, 0]
